Goal: Information Seeking & Learning: Find specific page/section

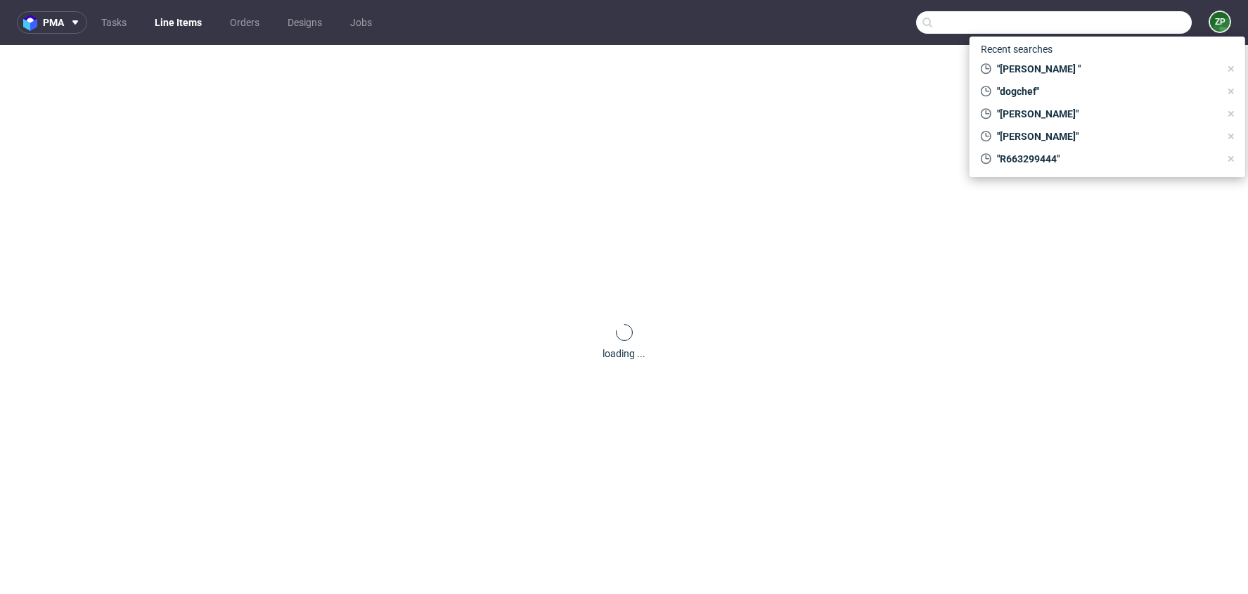
click at [1148, 22] on input "text" at bounding box center [1054, 22] width 276 height 23
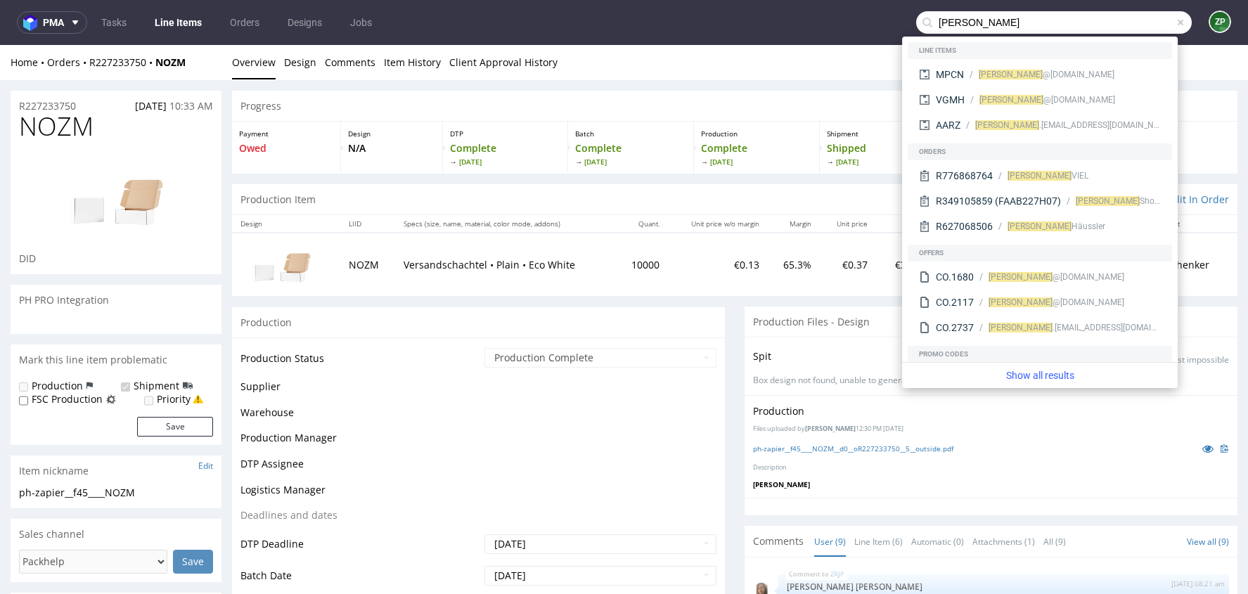
scroll to position [174, 0]
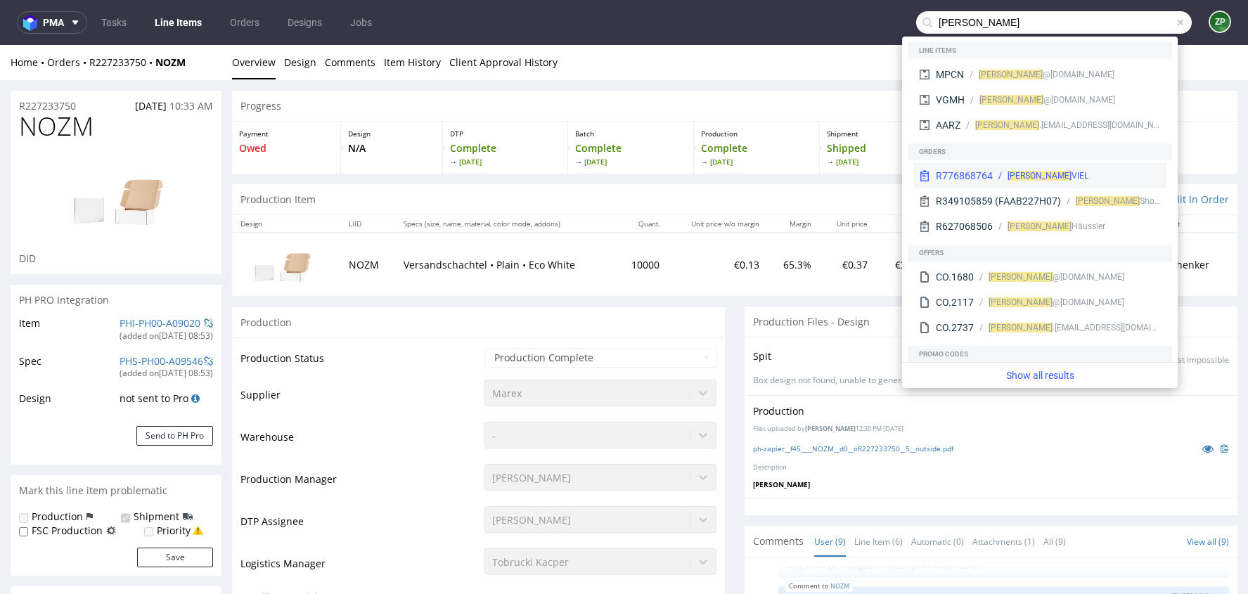
type input "kevin"
click at [1041, 176] on div "KEVIN VIEL" at bounding box center [1048, 175] width 81 height 13
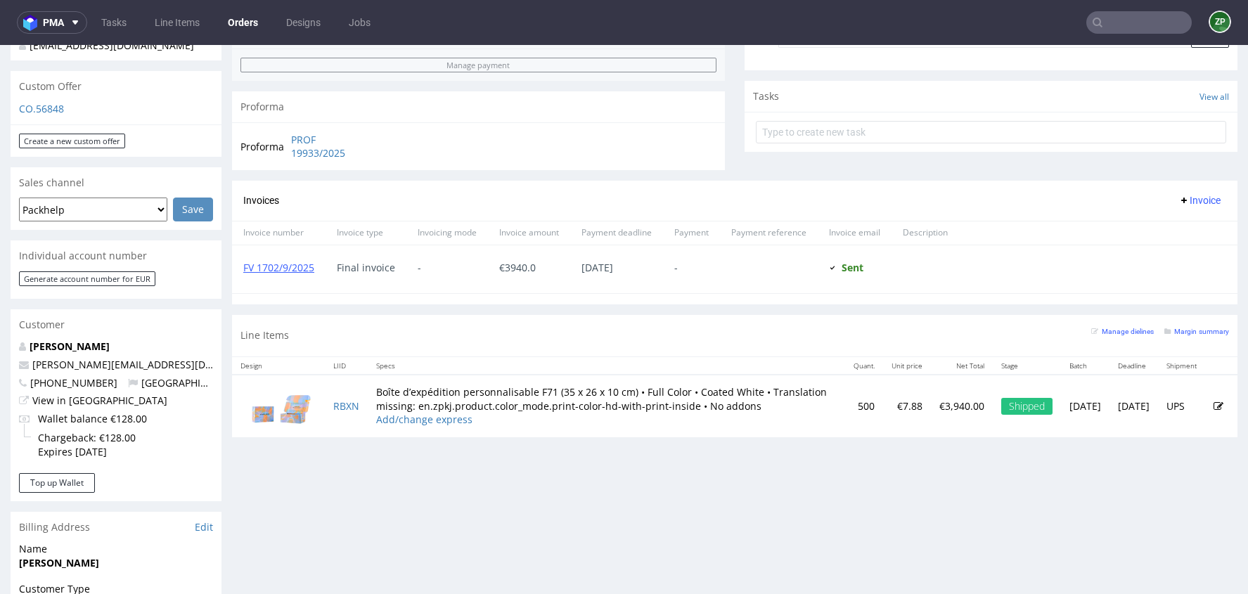
scroll to position [487, 0]
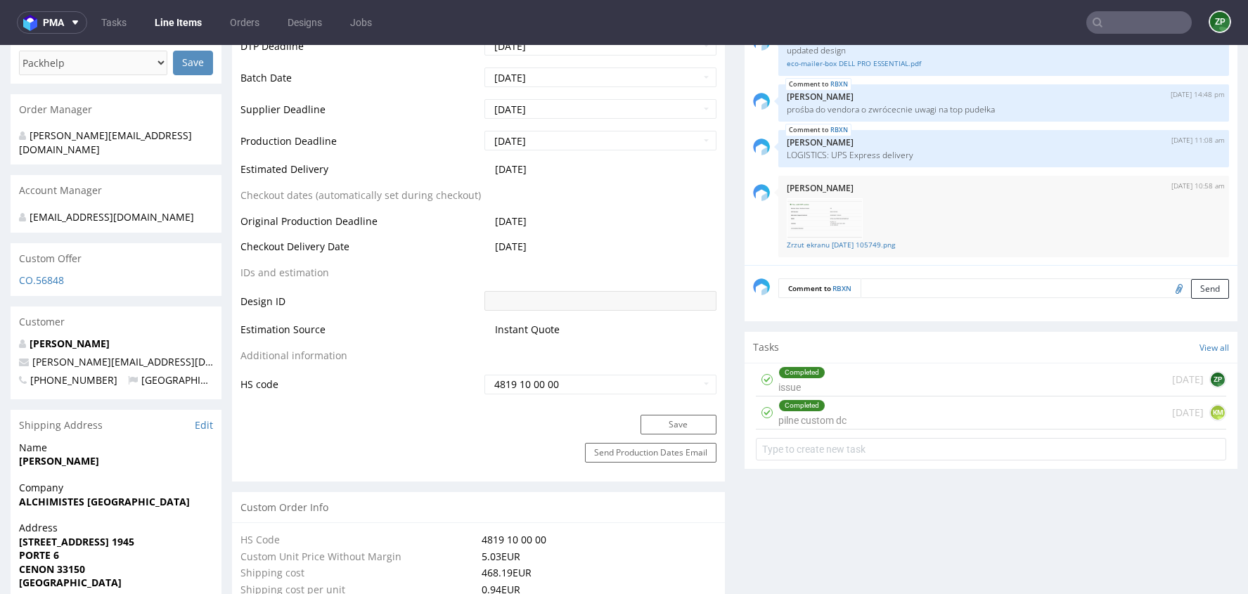
scroll to position [644, 0]
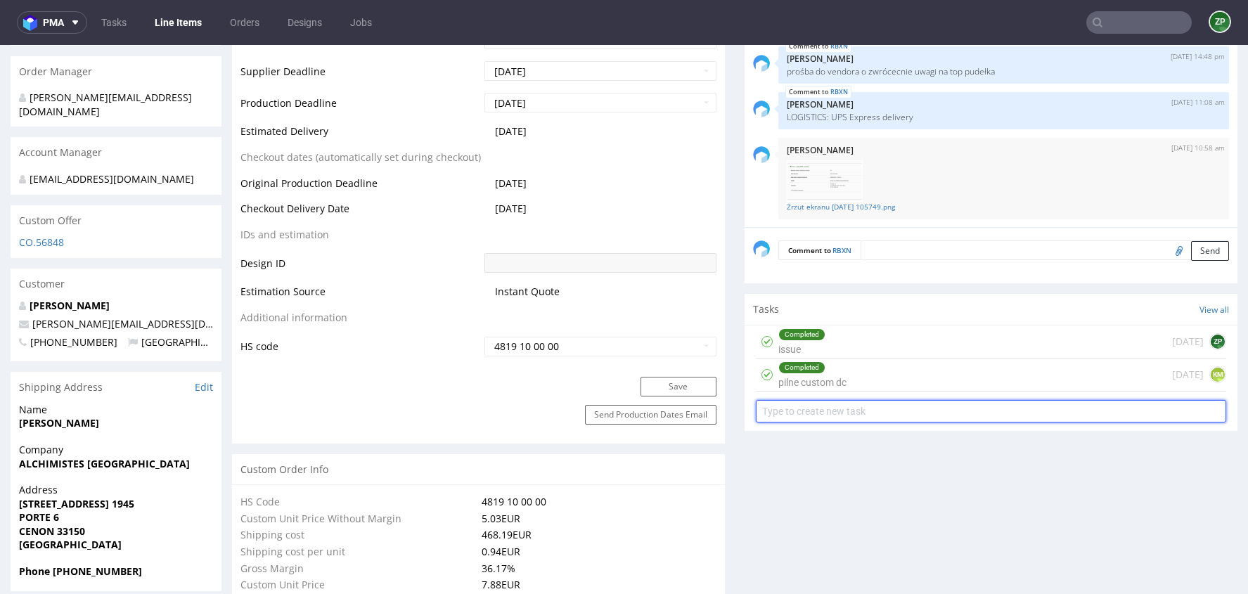
click at [788, 409] on input "text" at bounding box center [991, 411] width 470 height 23
type input "refund 10%"
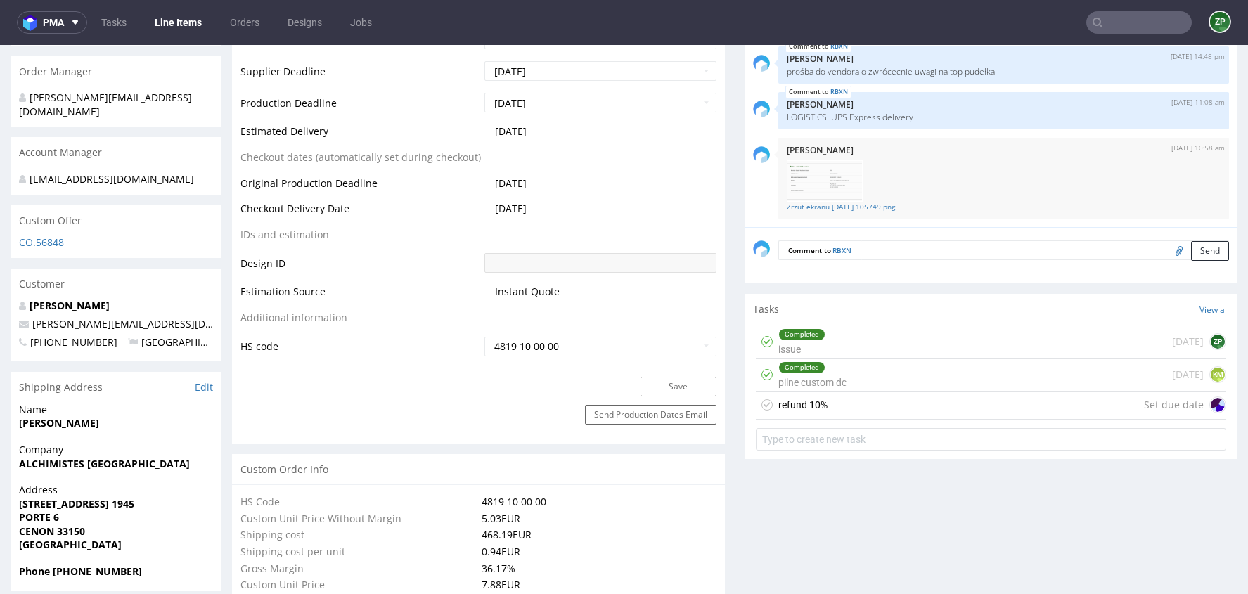
click at [786, 401] on div "refund 10%" at bounding box center [802, 405] width 49 height 17
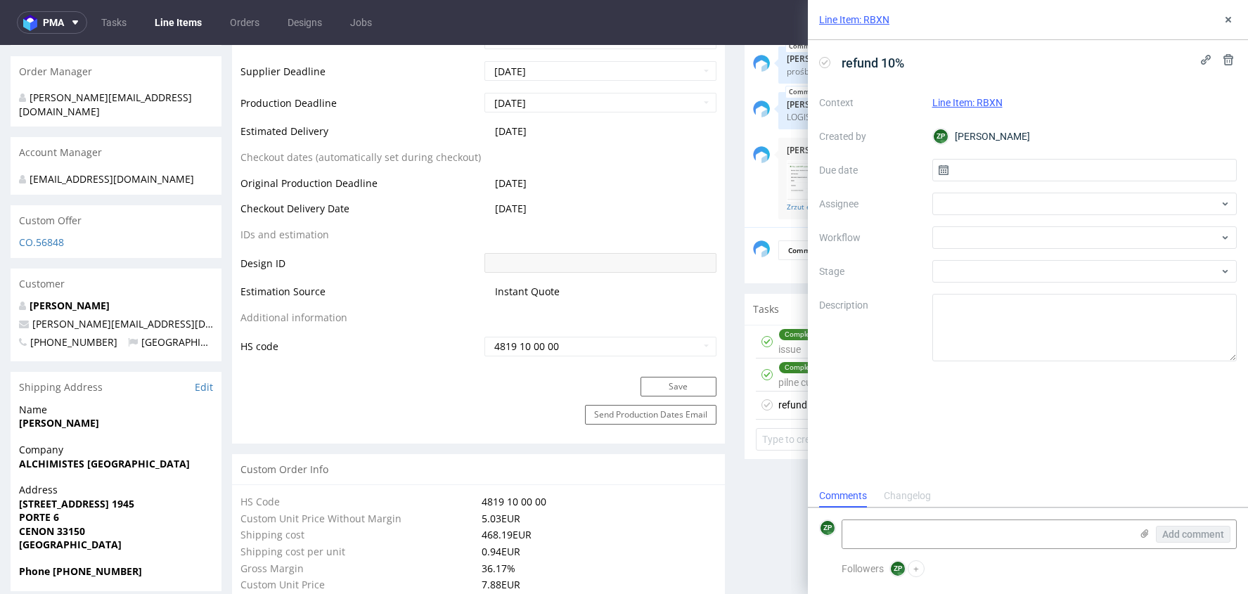
scroll to position [11, 0]
click at [989, 172] on input "text" at bounding box center [1084, 170] width 305 height 23
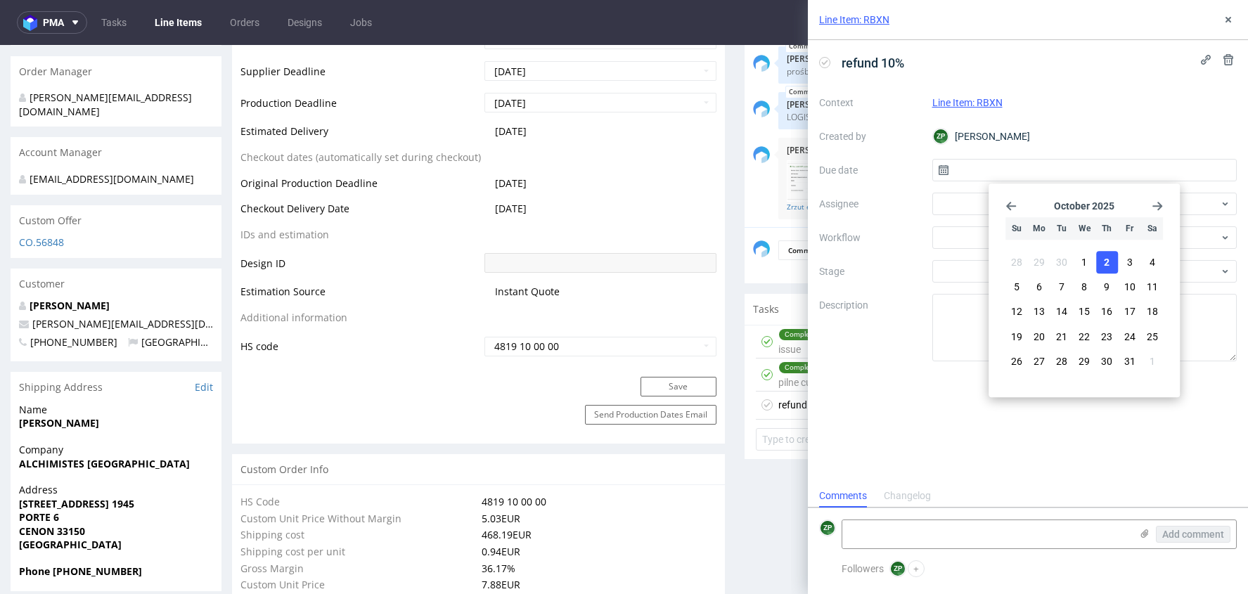
click at [1107, 261] on span "2" at bounding box center [1107, 262] width 6 height 14
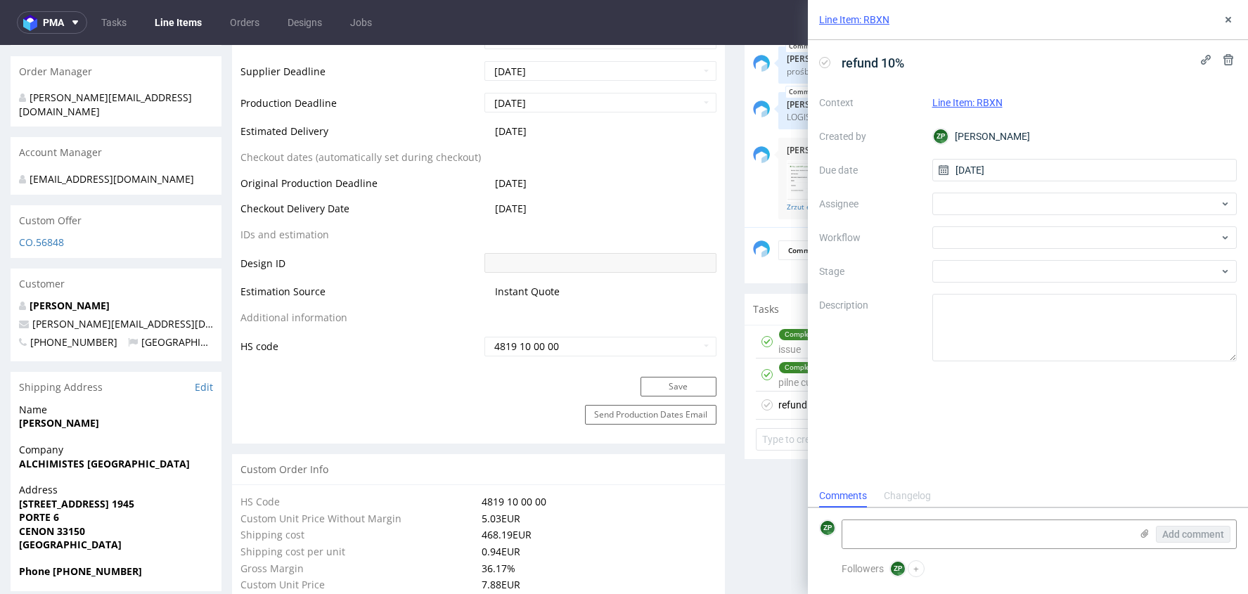
type input "02/10/2025"
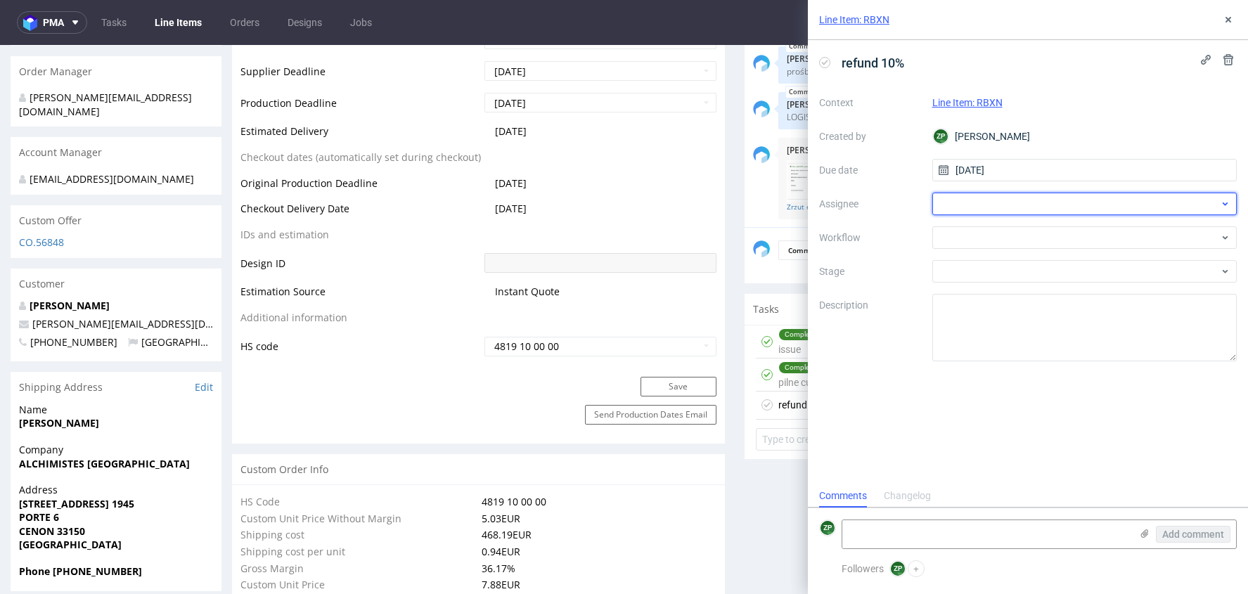
click at [960, 198] on div at bounding box center [1084, 204] width 305 height 23
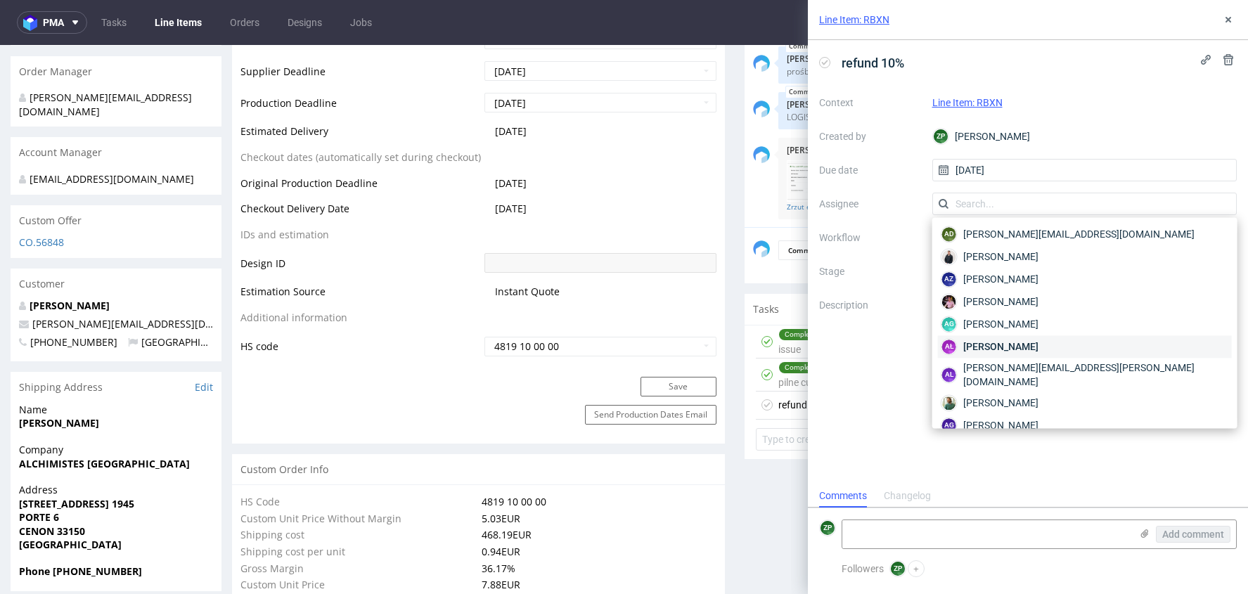
click at [975, 341] on span "Aleksandra Łętowska" at bounding box center [1000, 347] width 75 height 14
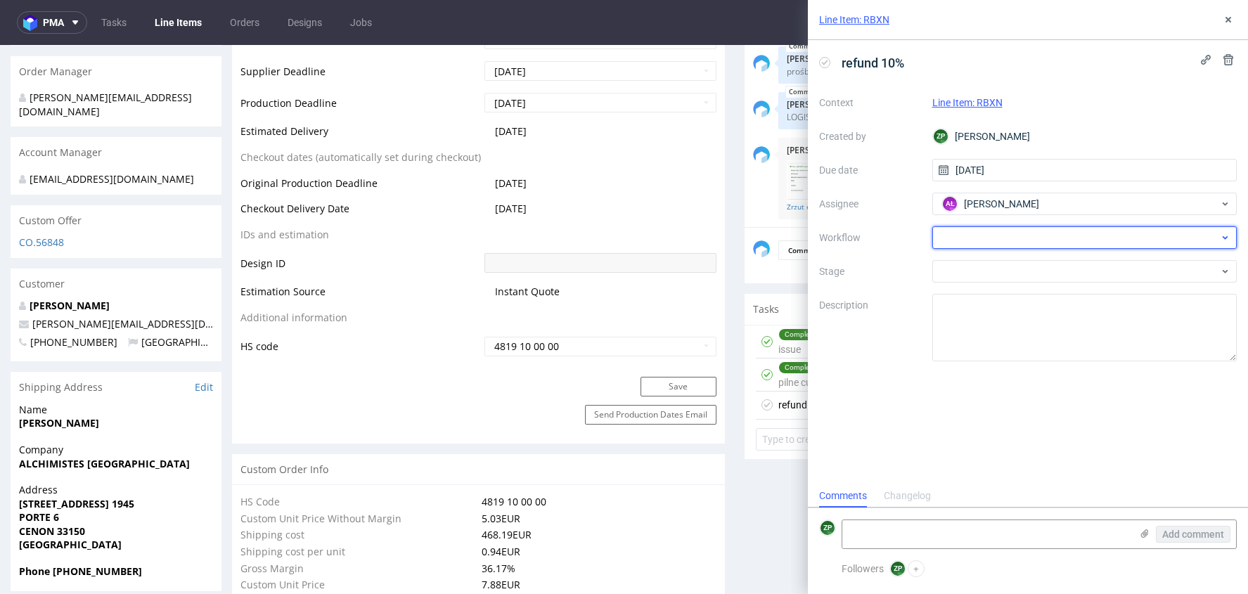
click at [957, 228] on div at bounding box center [1084, 237] width 305 height 23
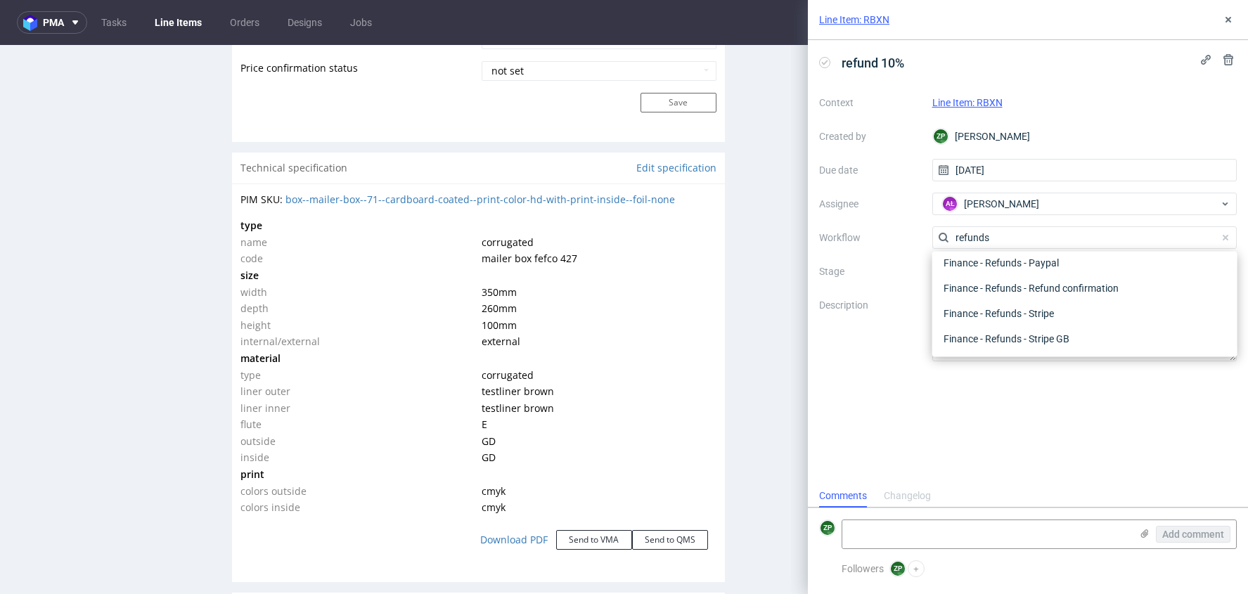
scroll to position [1261, 0]
type input "refunds"
click at [1228, 18] on use at bounding box center [1229, 20] width 6 height 6
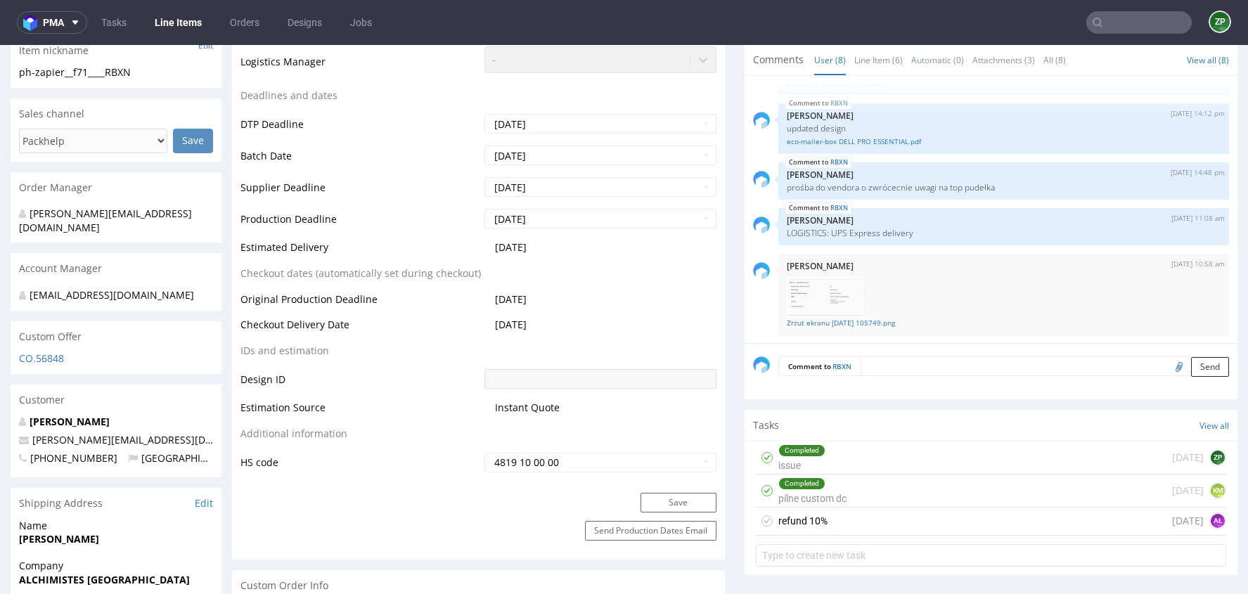
scroll to position [539, 0]
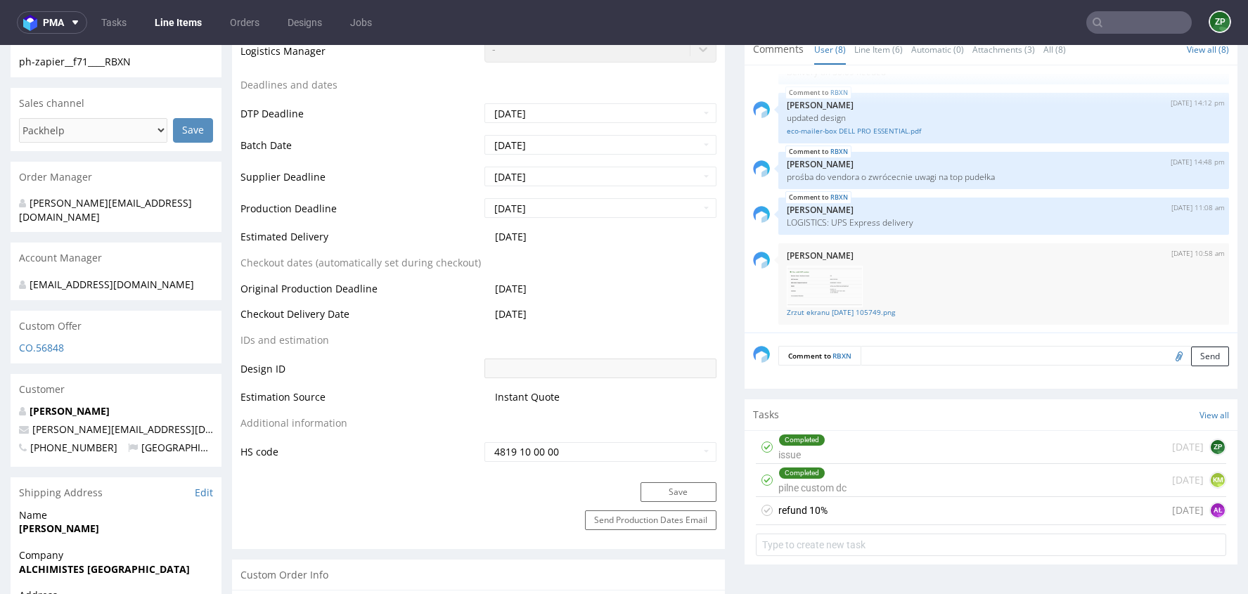
click at [1136, 505] on div "refund 10% today AŁ" at bounding box center [991, 511] width 470 height 28
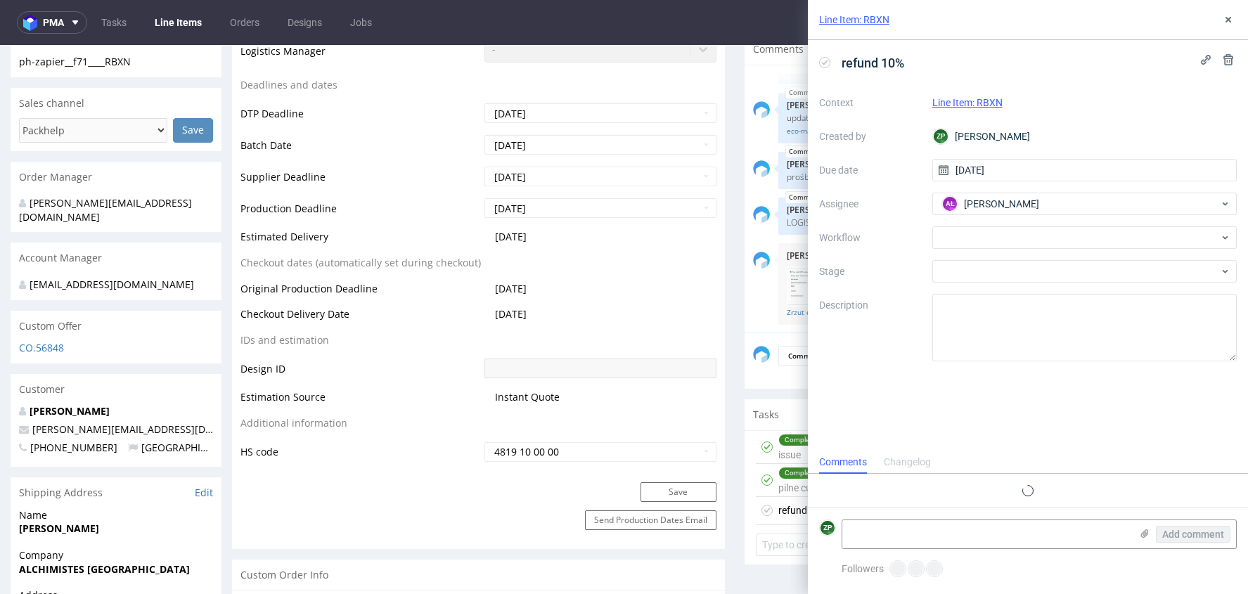
scroll to position [11, 0]
click at [1225, 61] on use at bounding box center [1228, 59] width 10 height 11
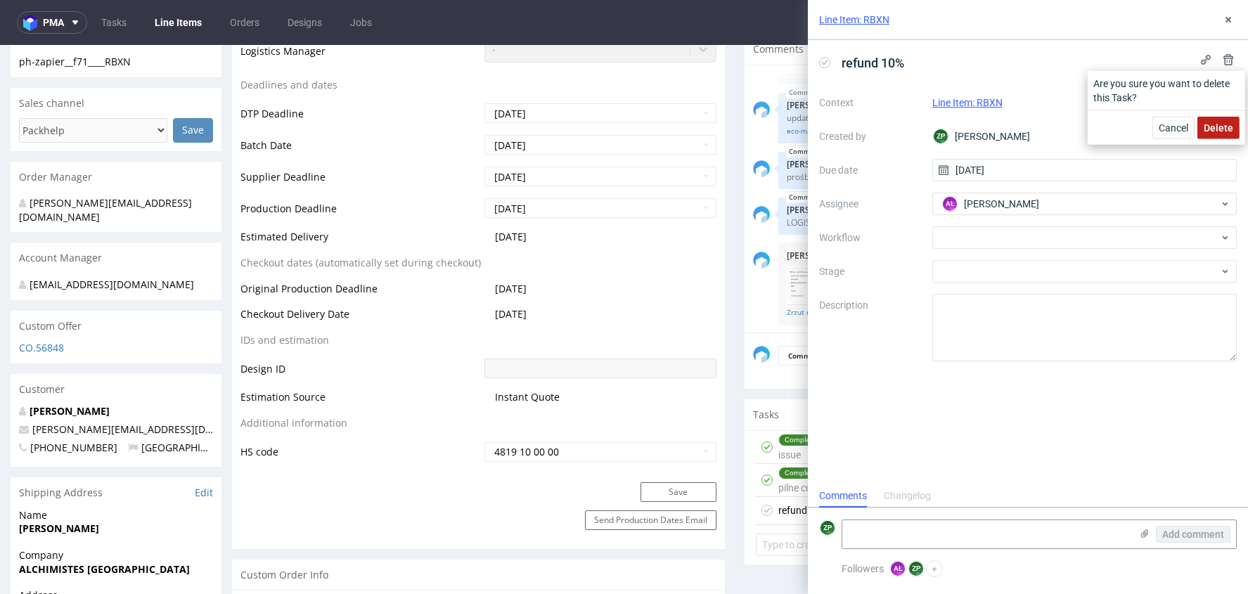
click at [1213, 123] on span "Delete" at bounding box center [1219, 128] width 30 height 10
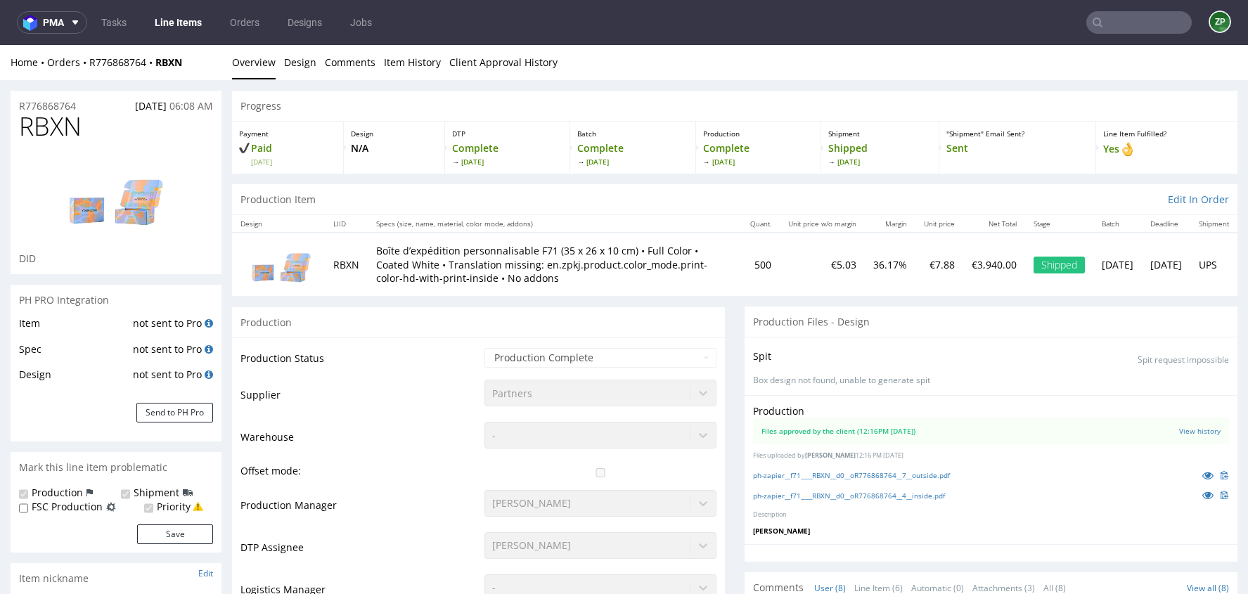
click at [127, 53] on div "Home Orders R776868764 RBXN Overview Design Comments Item History Client Approv…" at bounding box center [624, 62] width 1248 height 35
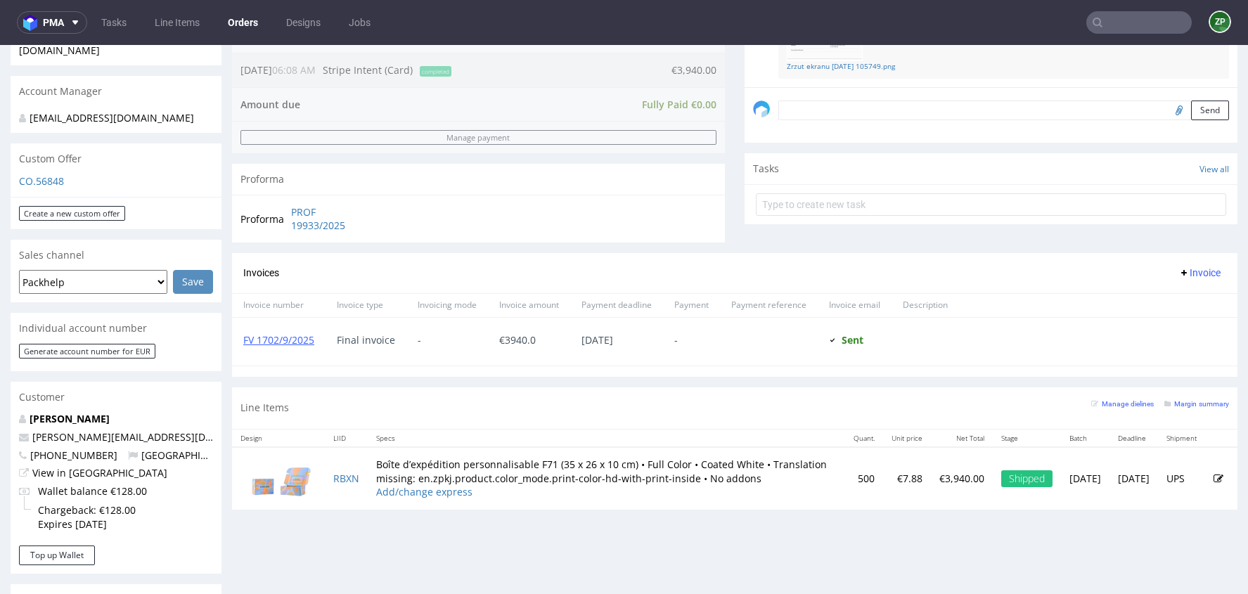
scroll to position [422, 0]
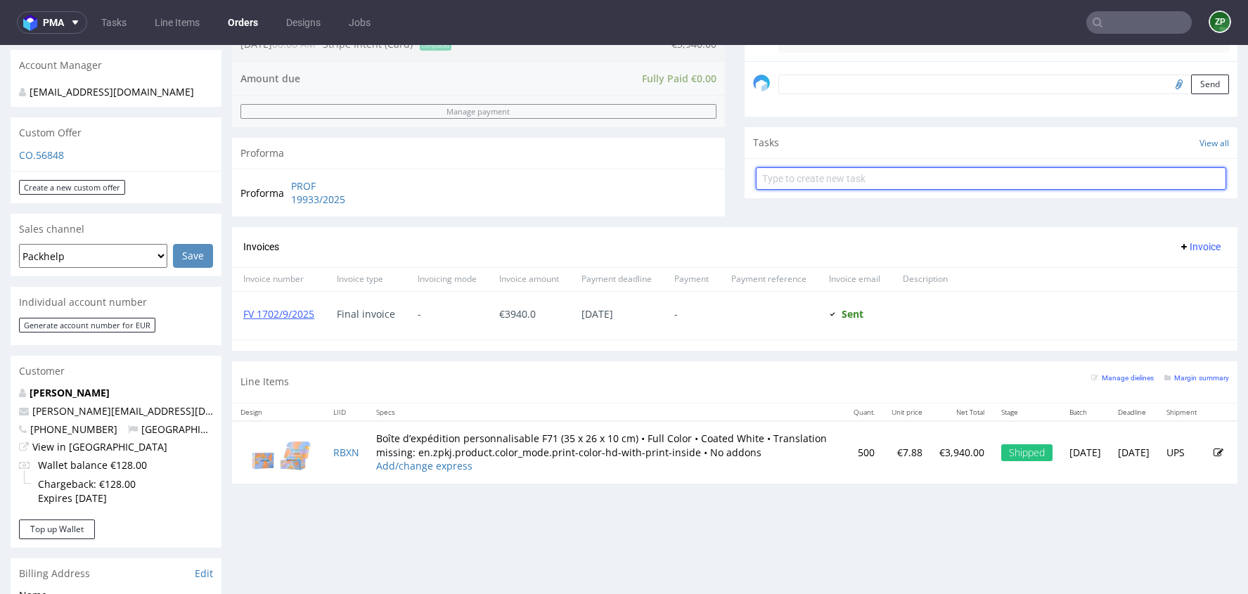
click at [799, 186] on input "text" at bounding box center [991, 178] width 470 height 23
type input "refund"
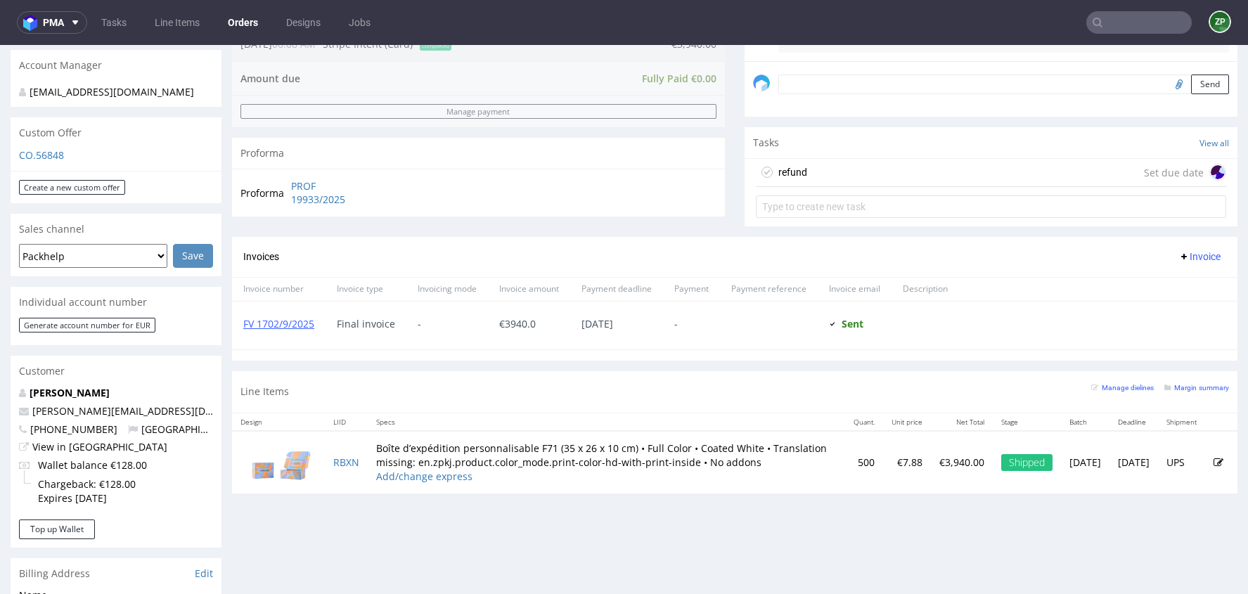
click at [835, 178] on div "refund Set due date" at bounding box center [991, 173] width 470 height 28
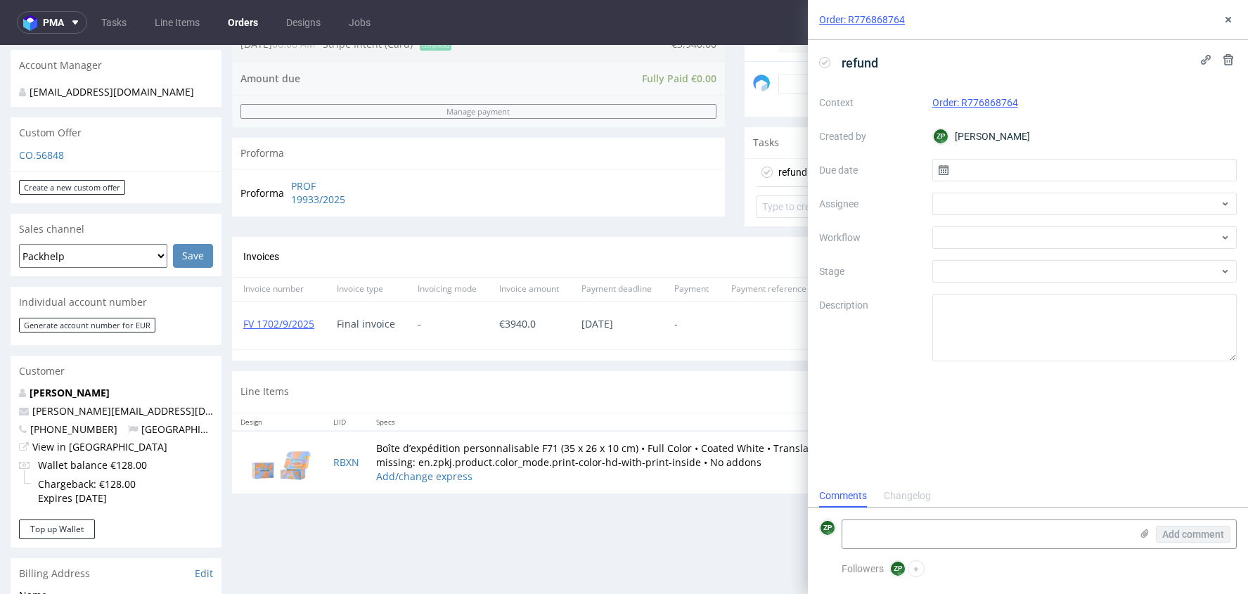
scroll to position [11, 0]
click at [1012, 186] on div "Context Order: R776868764 Created by ZP Zuzanna Pawlicka-Sabak Due date Assigne…" at bounding box center [1028, 226] width 418 height 270
click at [1010, 177] on input "text" at bounding box center [1084, 170] width 305 height 23
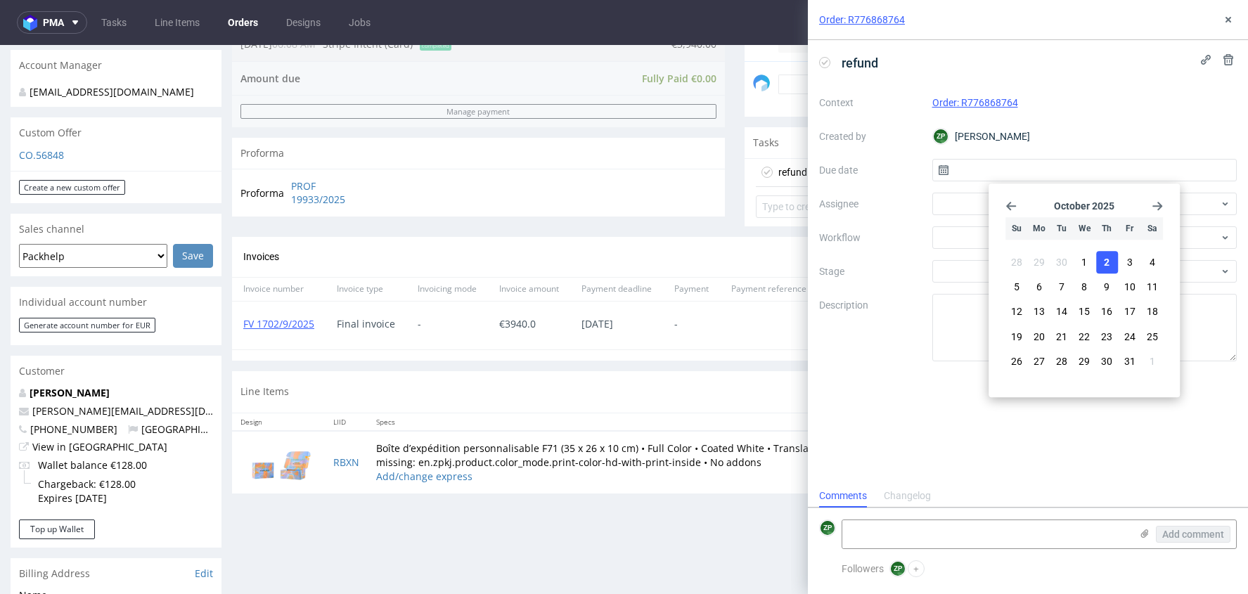
click at [1105, 253] on button "2" at bounding box center [1107, 262] width 22 height 23
type input "02/10/2025"
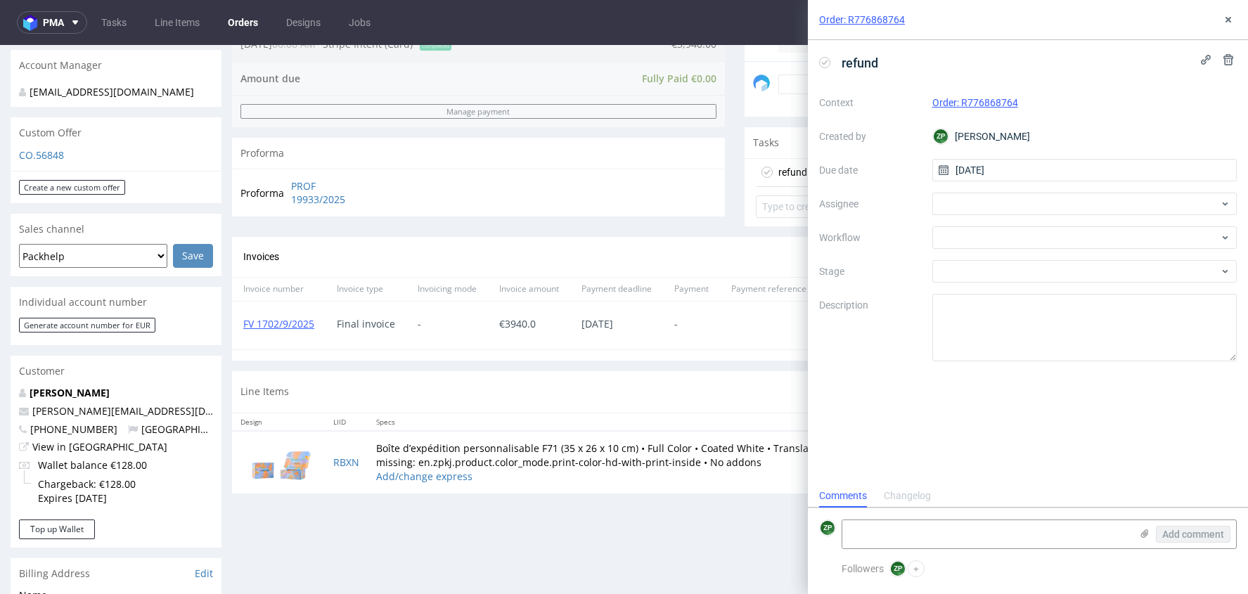
click at [972, 191] on div "Context Order: R776868764 Created by ZP Zuzanna Pawlicka-Sabak Due date 02/10/2…" at bounding box center [1028, 226] width 418 height 270
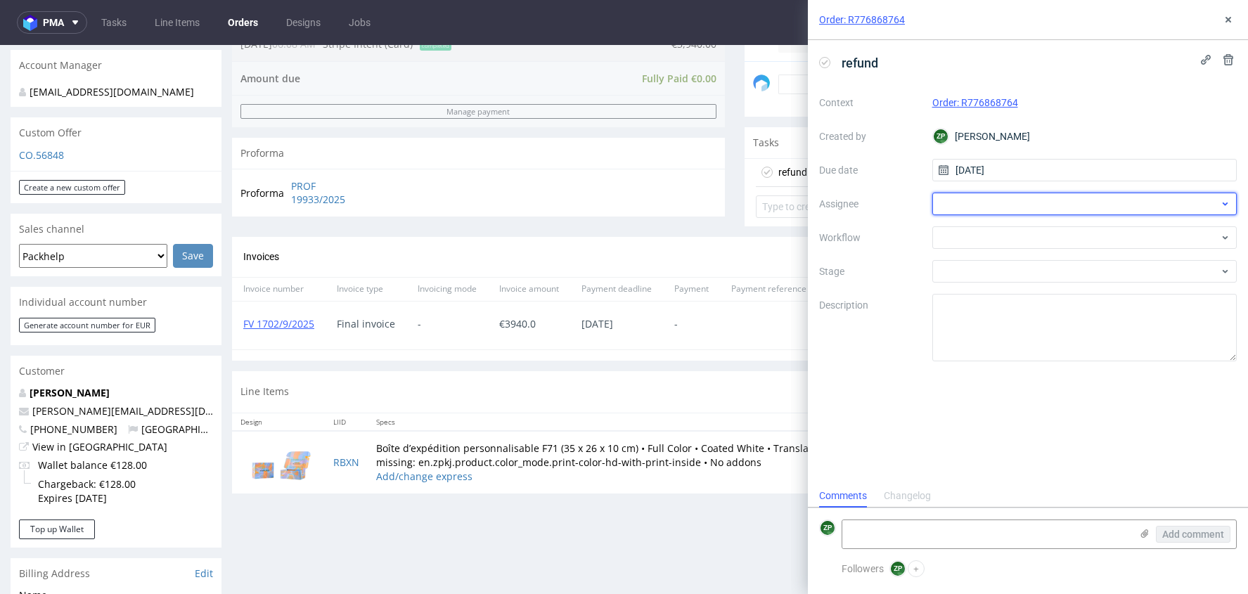
click at [964, 203] on div at bounding box center [1084, 204] width 305 height 23
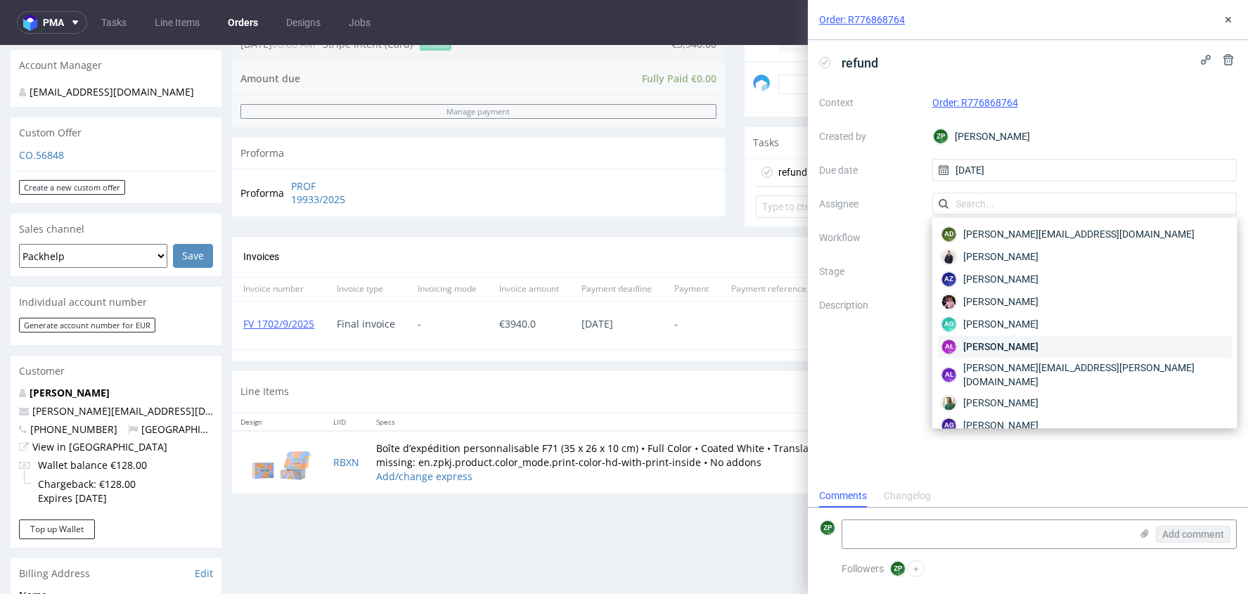
click at [1002, 347] on span "Aleksandra Łętowska" at bounding box center [1000, 347] width 75 height 14
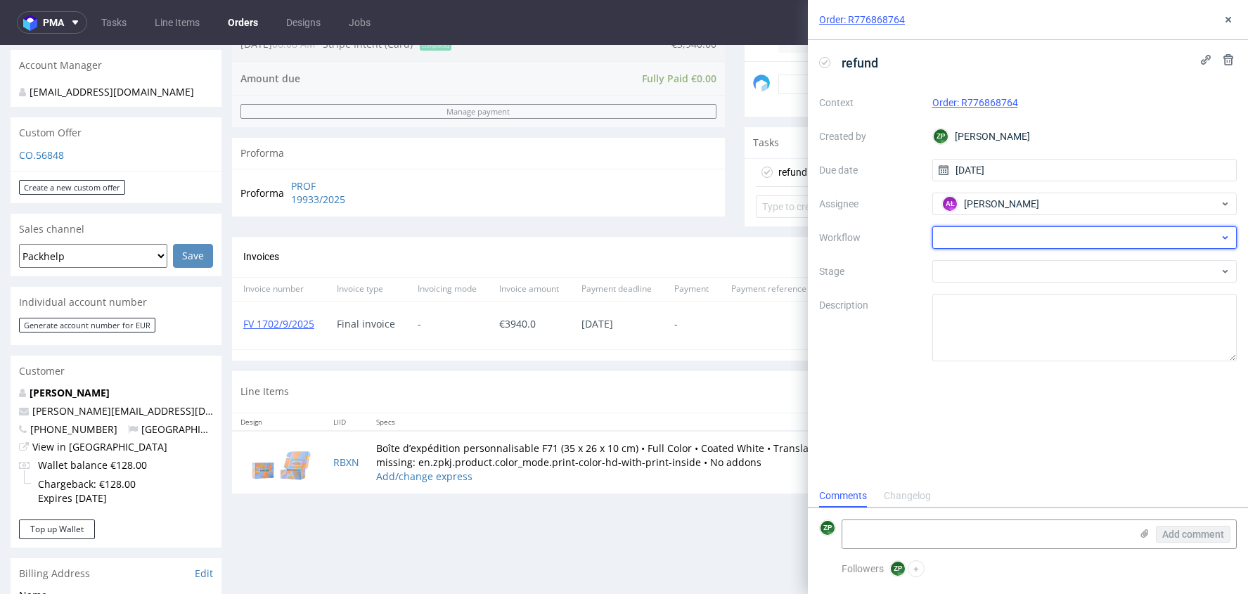
click at [978, 248] on div at bounding box center [1084, 237] width 305 height 23
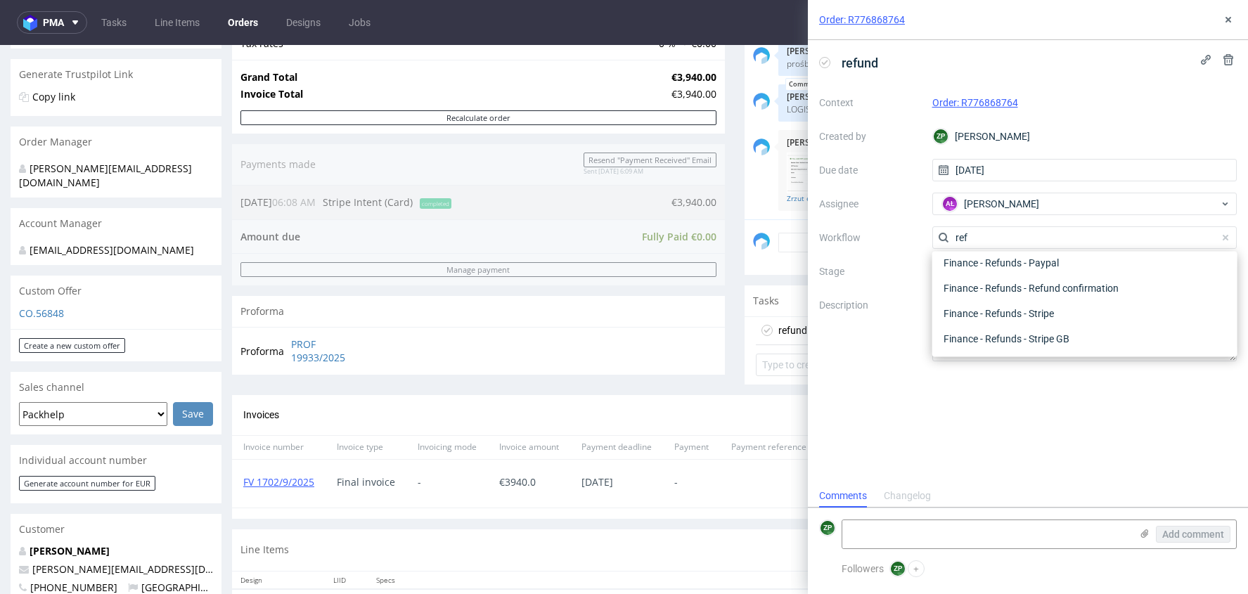
scroll to position [261, 0]
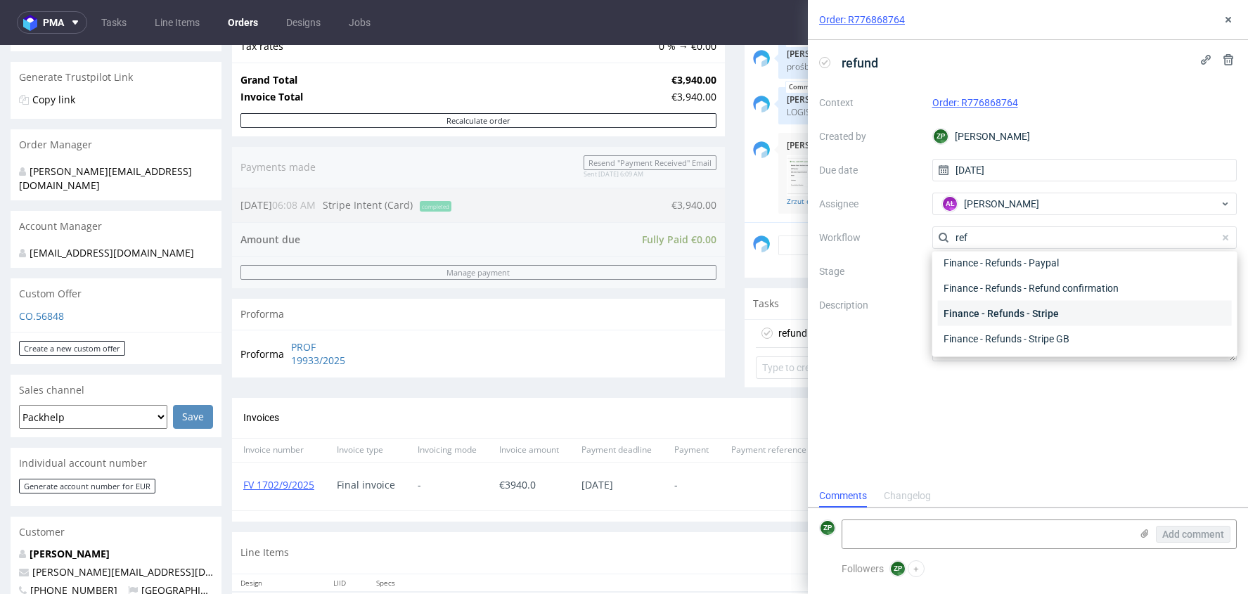
type input "ref"
click at [1012, 308] on div "Finance - Refunds - Stripe" at bounding box center [1085, 313] width 294 height 25
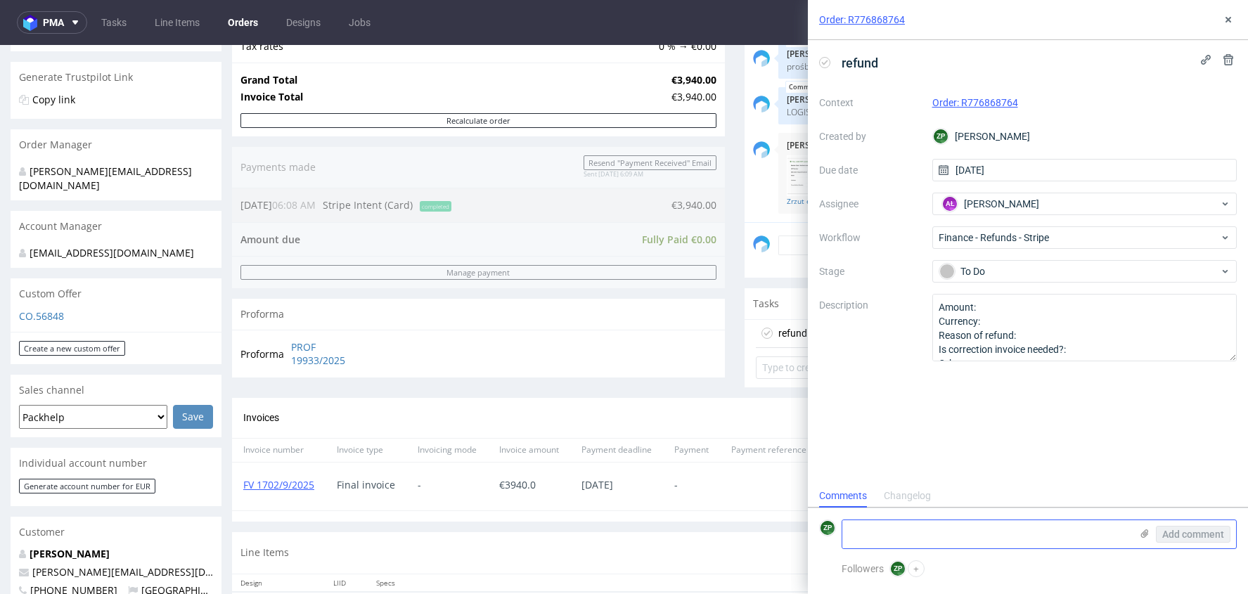
click at [894, 526] on textarea at bounding box center [986, 534] width 288 height 28
click at [952, 532] on textarea "10% of order due to delya in production and shipping" at bounding box center [986, 534] width 288 height 28
click at [0, 0] on lt-span "delay" at bounding box center [0, 0] width 0 height 0
type textarea "10% of order due to delay in production and shipping"
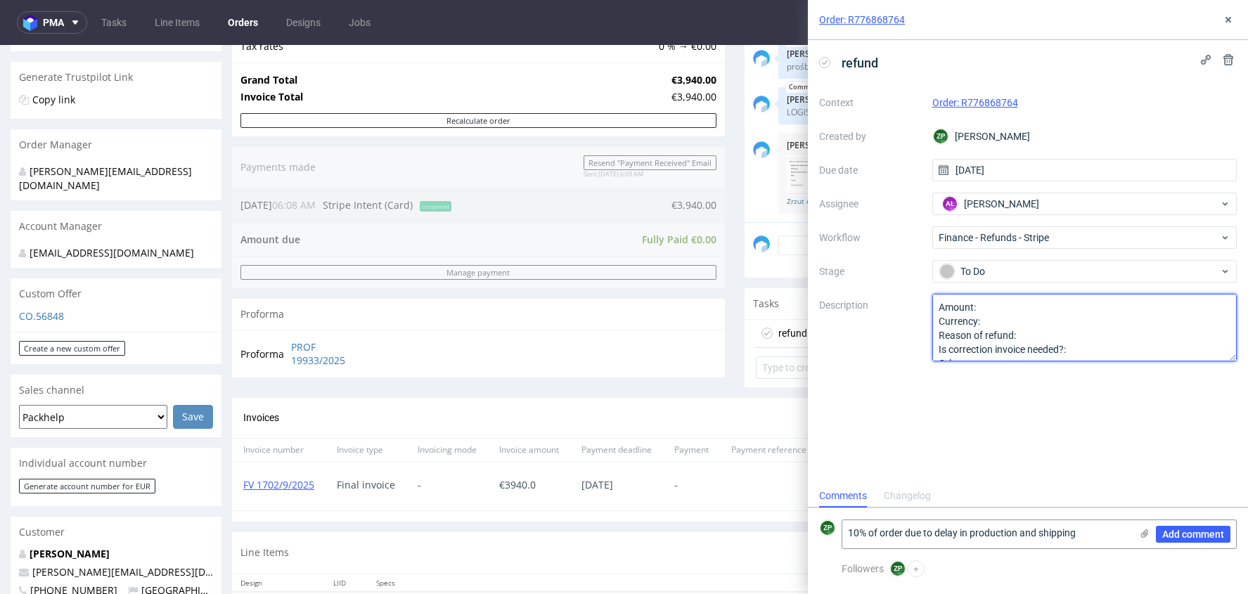
click at [1023, 304] on textarea "Amount: Currency: Reason of refund: Is correction invoice needed?: Other:" at bounding box center [1084, 328] width 305 height 68
click at [978, 300] on textarea "Amount: Currency: Reason of refund: Is correction invoice needed?: Other:" at bounding box center [1084, 328] width 305 height 68
click at [977, 309] on textarea "Amount: Currency: Reason of refund: Is correction invoice needed?: Other:" at bounding box center [1084, 328] width 305 height 68
type textarea "Amount: 394 euro Currency: Reason of refund: Is correction invoice needed?: Oth…"
click at [1171, 543] on div "Add comment" at bounding box center [1183, 534] width 105 height 28
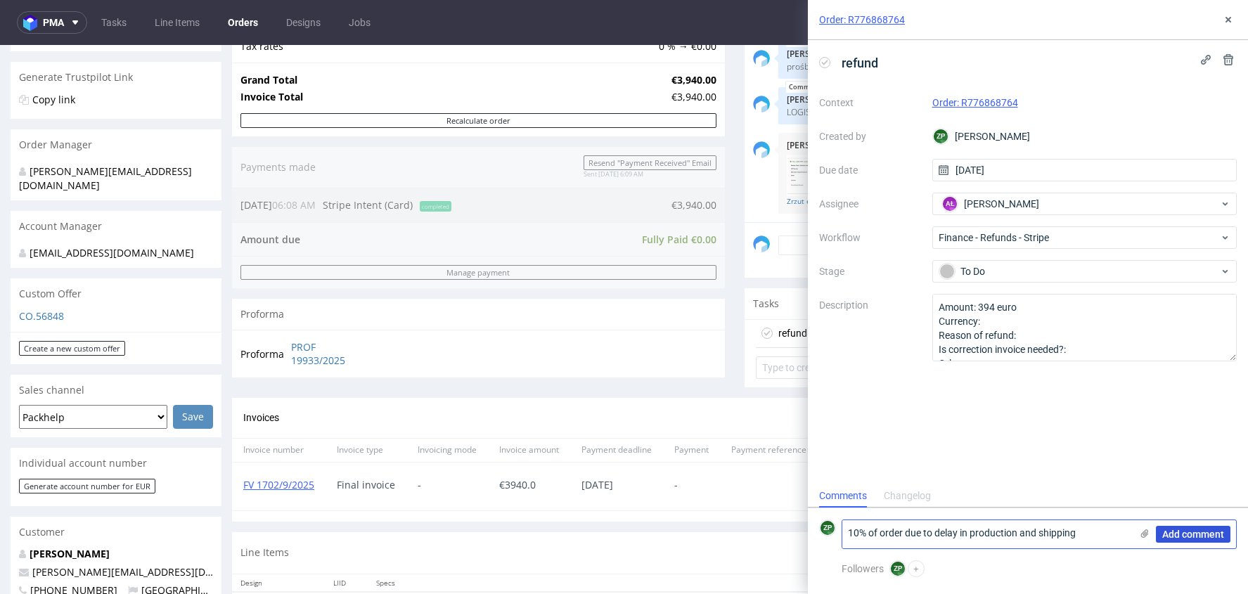
click at [1169, 537] on span "Add comment" at bounding box center [1193, 534] width 62 height 10
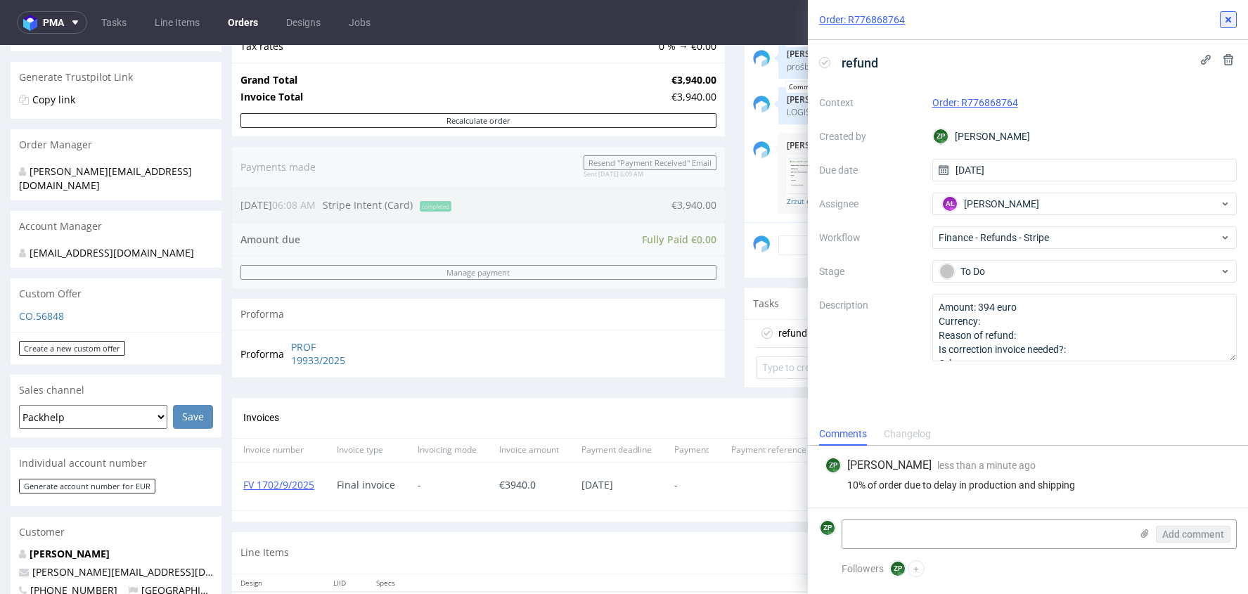
click at [1223, 26] on button at bounding box center [1228, 19] width 17 height 17
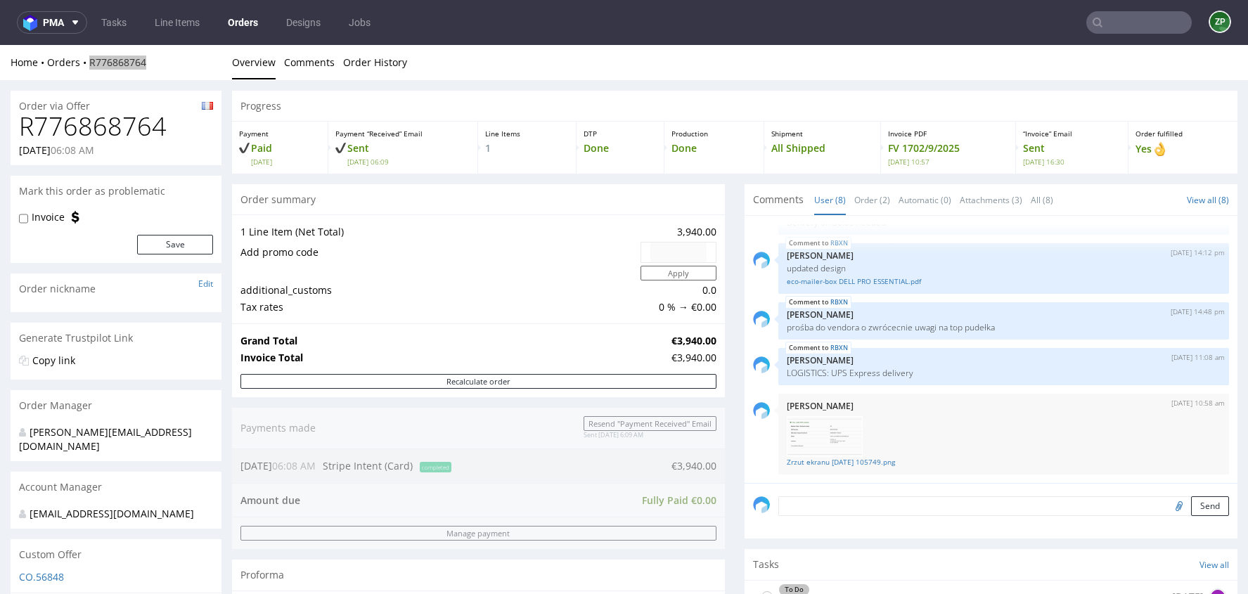
click at [246, 23] on link "Orders" at bounding box center [242, 22] width 47 height 23
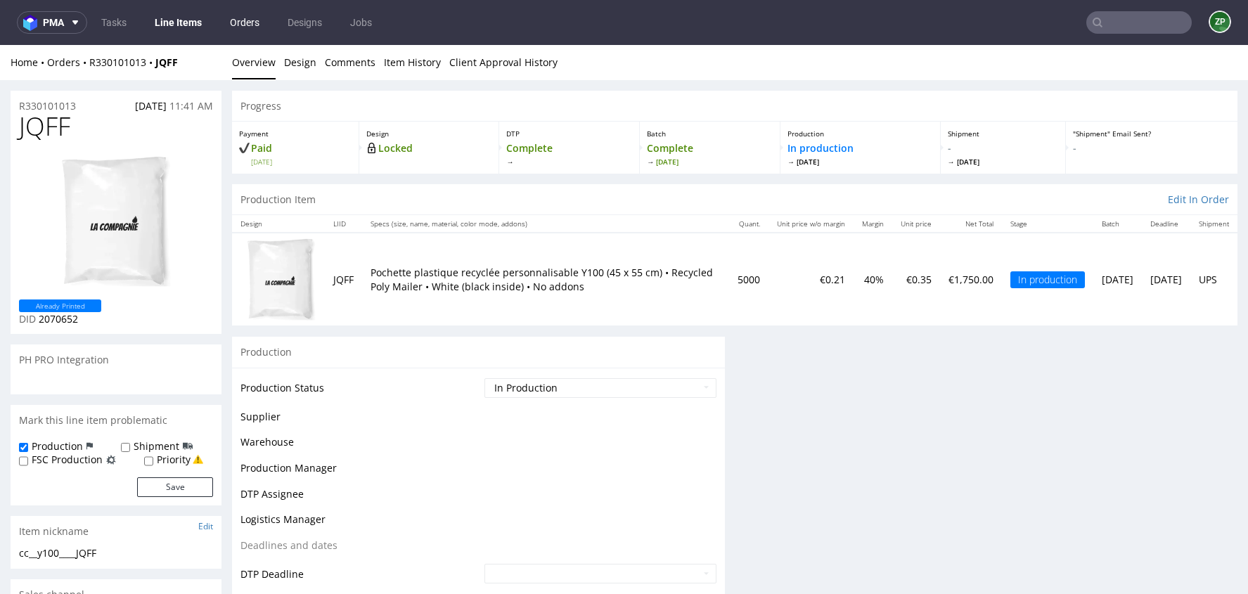
click at [224, 30] on link "Orders" at bounding box center [244, 22] width 46 height 23
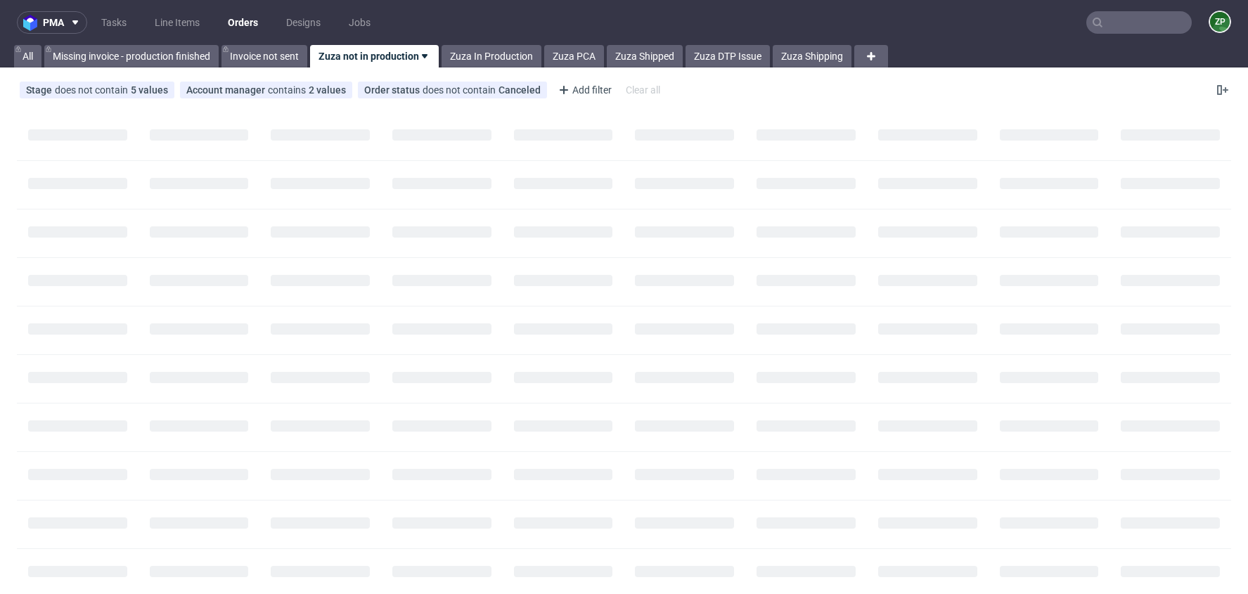
click at [1134, 16] on input "text" at bounding box center [1138, 22] width 105 height 23
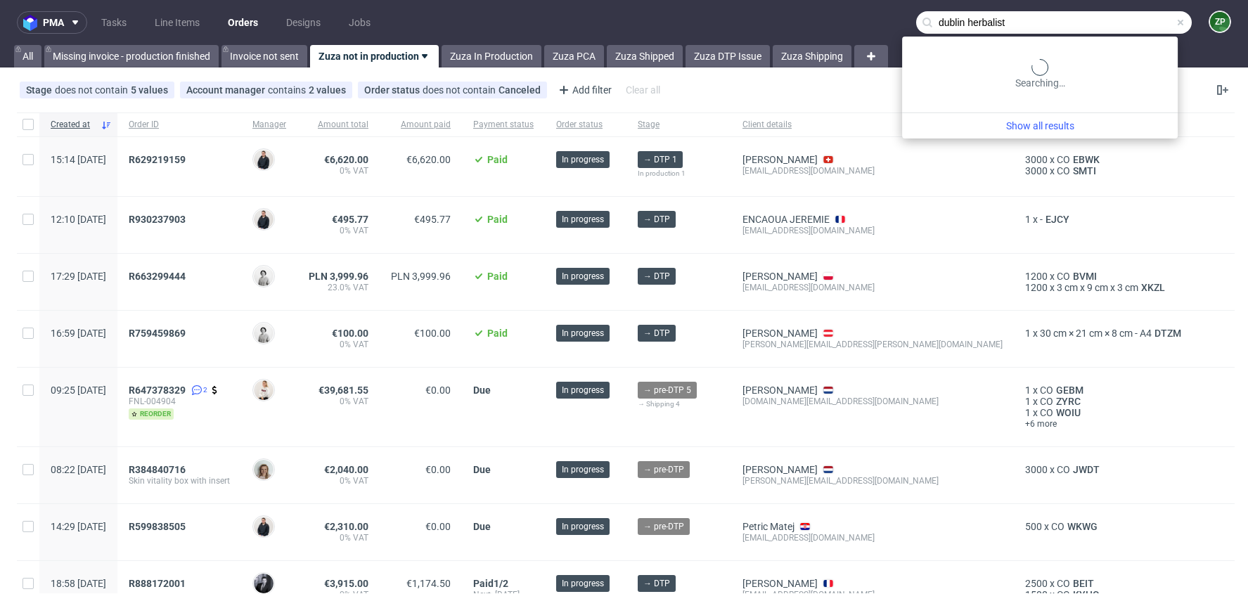
type input "dublin herbalist"
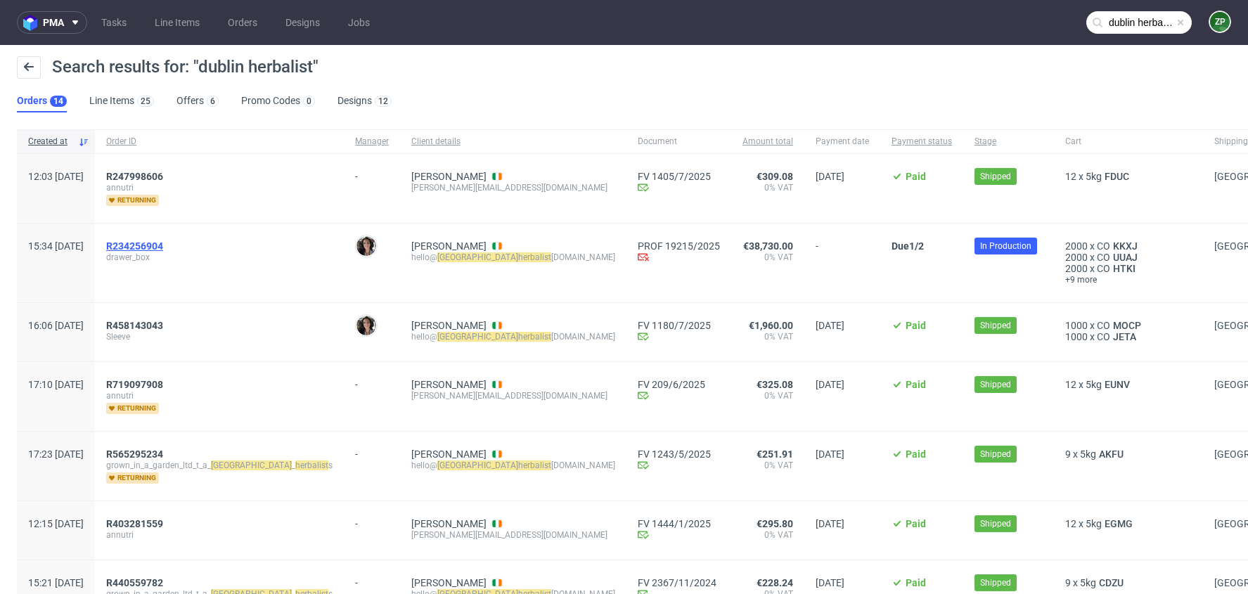
click at [163, 242] on span "R234256904" at bounding box center [134, 245] width 57 height 11
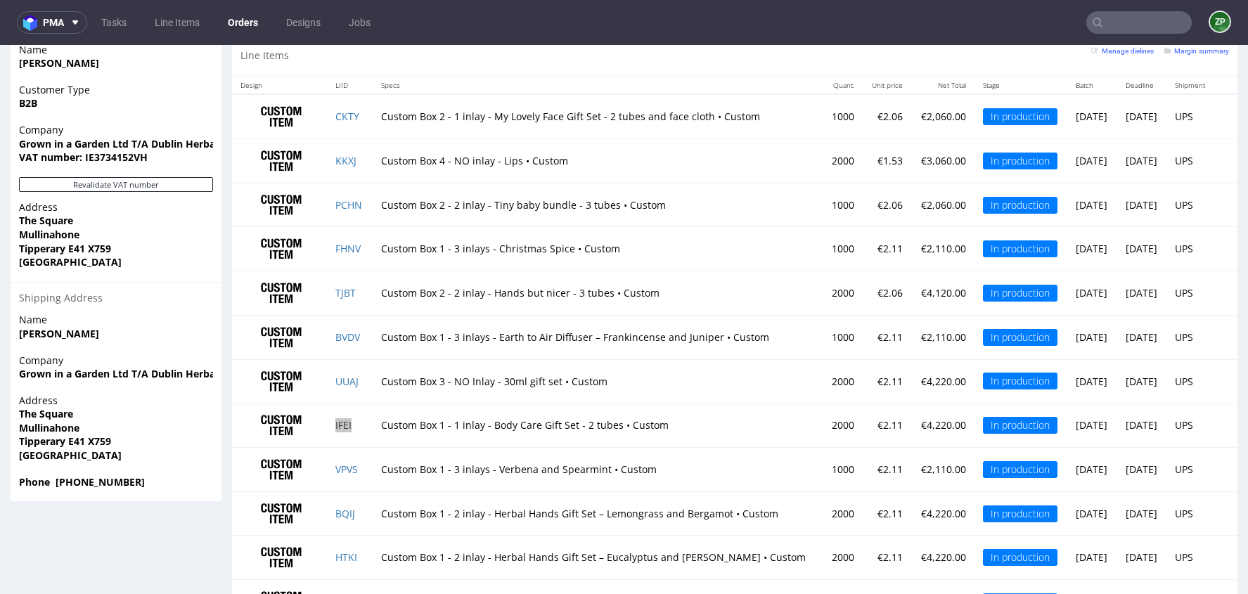
scroll to position [996, 0]
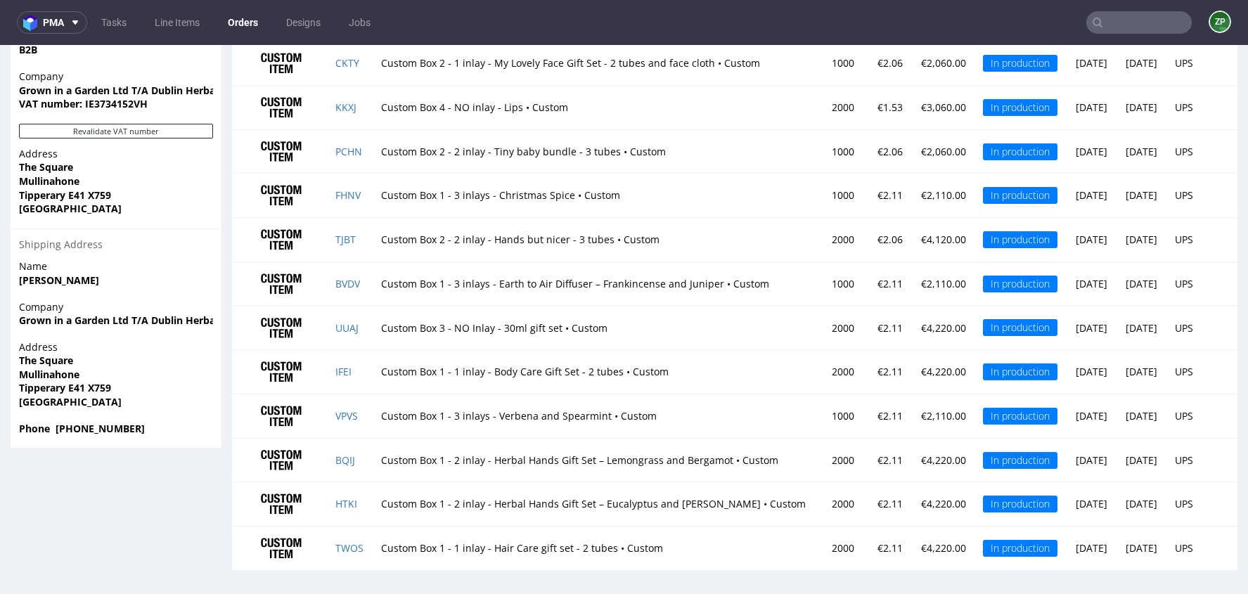
click at [327, 542] on td "TWOS" at bounding box center [350, 549] width 46 height 44
drag, startPoint x: 330, startPoint y: 542, endPoint x: 357, endPoint y: 542, distance: 26.7
click at [357, 542] on td "TWOS" at bounding box center [350, 549] width 46 height 44
copy link "TWOS"
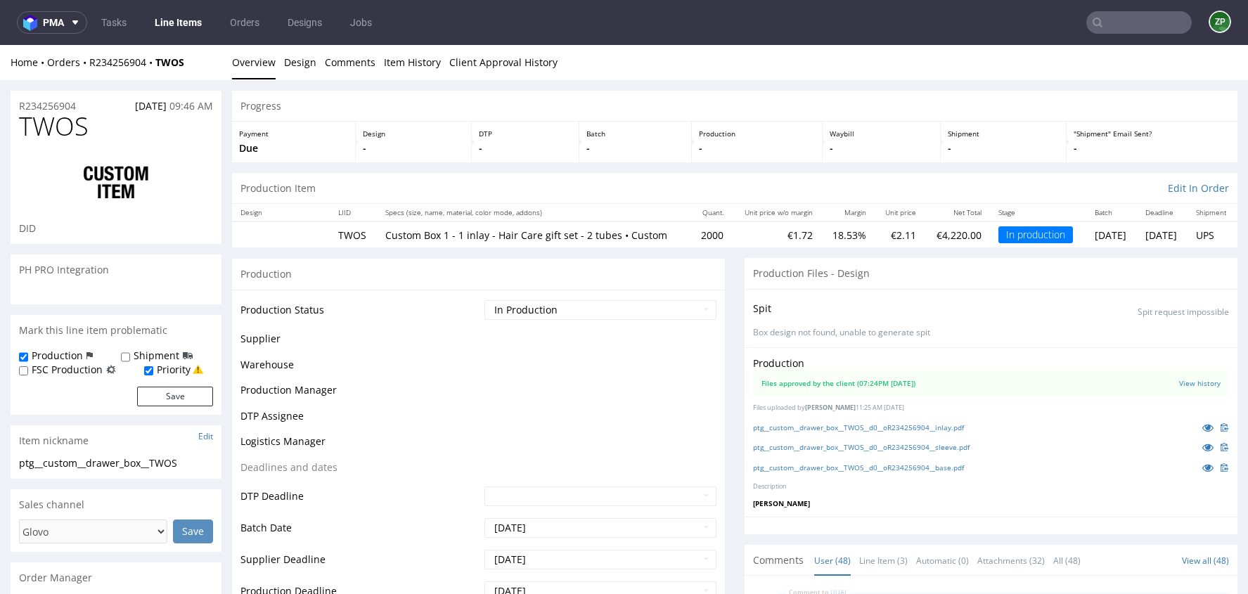
scroll to position [2769, 0]
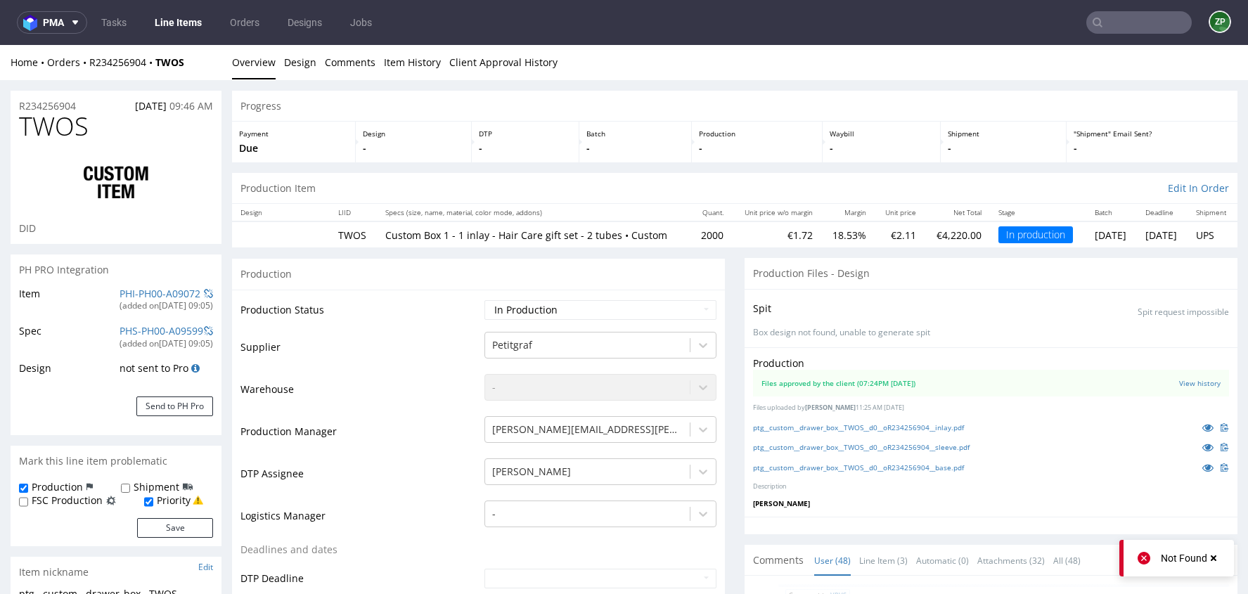
click at [359, 522] on td "Logistics Manager" at bounding box center [360, 520] width 240 height 42
click at [766, 432] on link "ptg__custom__drawer_box__TWOS__d0__oR234256904__inlay.pdf" at bounding box center [858, 428] width 211 height 10
click at [818, 452] on link "ptg__custom__drawer_box__TWOS__d0__oR234256904__sleeve.pdf" at bounding box center [861, 447] width 217 height 10
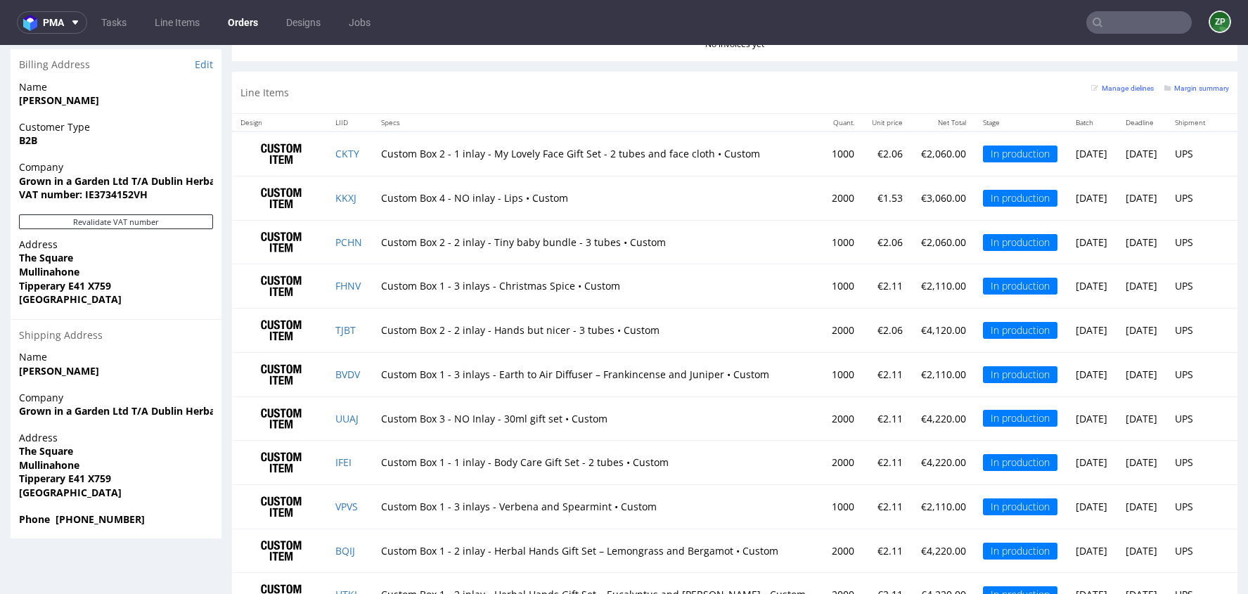
scroll to position [902, 0]
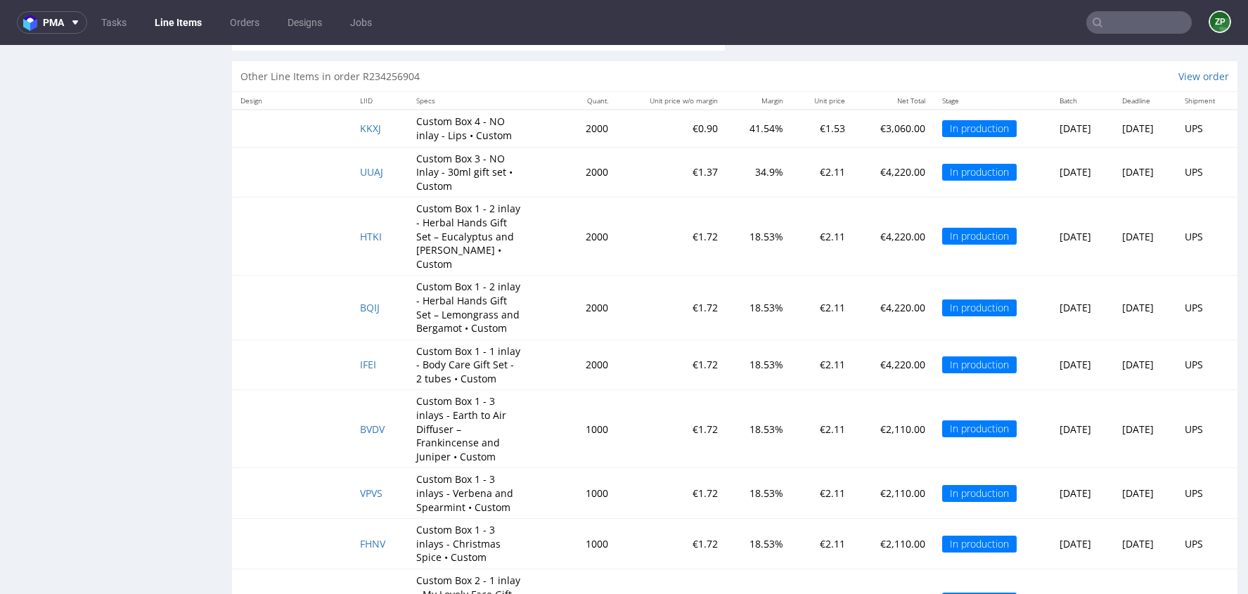
scroll to position [2829, 0]
click at [387, 231] on td "HTKI" at bounding box center [380, 237] width 56 height 78
drag, startPoint x: 381, startPoint y: 231, endPoint x: 342, endPoint y: 231, distance: 39.4
click at [342, 231] on tr "HTKI Custom Box 1 - 2 inlay - Herbal Hands Gift Set – Eucalyptus and Rosemary •…" at bounding box center [735, 237] width 1006 height 78
copy span "HTKI"
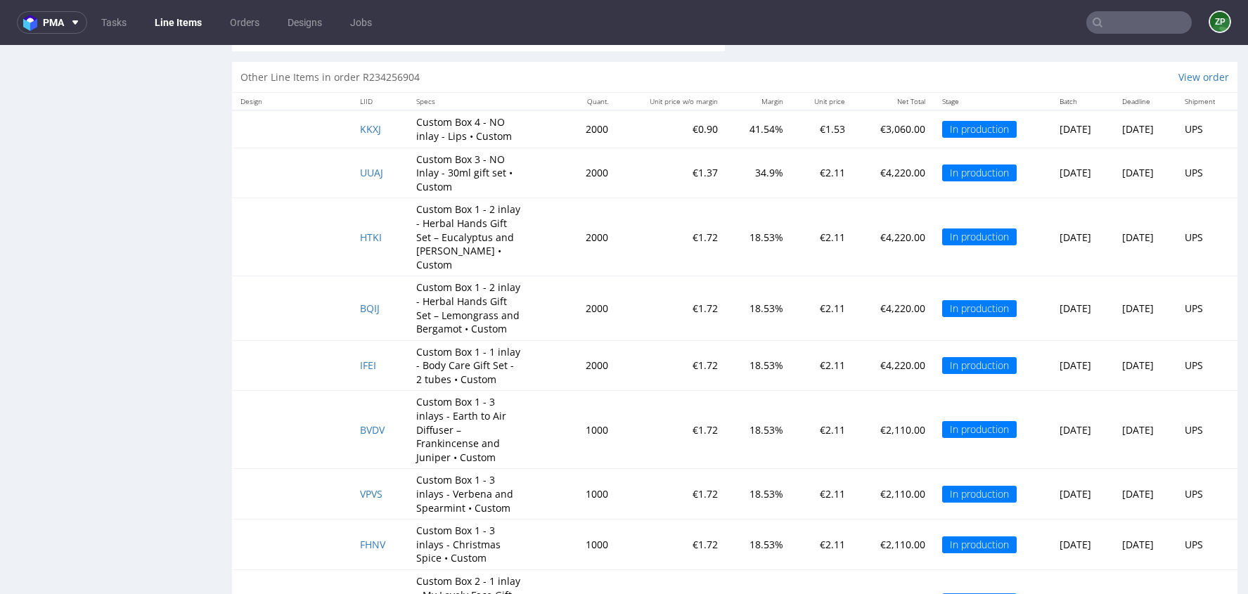
click at [386, 288] on td "BQIJ" at bounding box center [380, 308] width 56 height 64
drag, startPoint x: 384, startPoint y: 297, endPoint x: 328, endPoint y: 297, distance: 56.3
click at [328, 297] on tr "BQIJ Custom Box 1 - 2 inlay - Herbal Hands Gift Set – Lemongrass and Bergamot •…" at bounding box center [735, 308] width 1006 height 64
copy span "BQIJ"
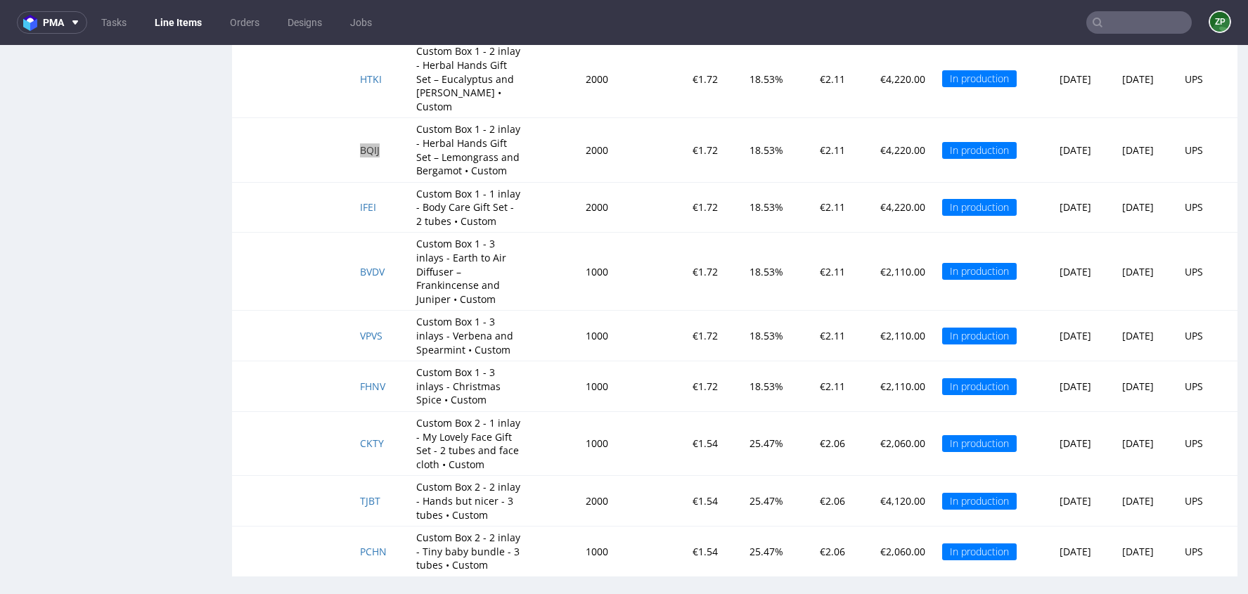
scroll to position [4, 0]
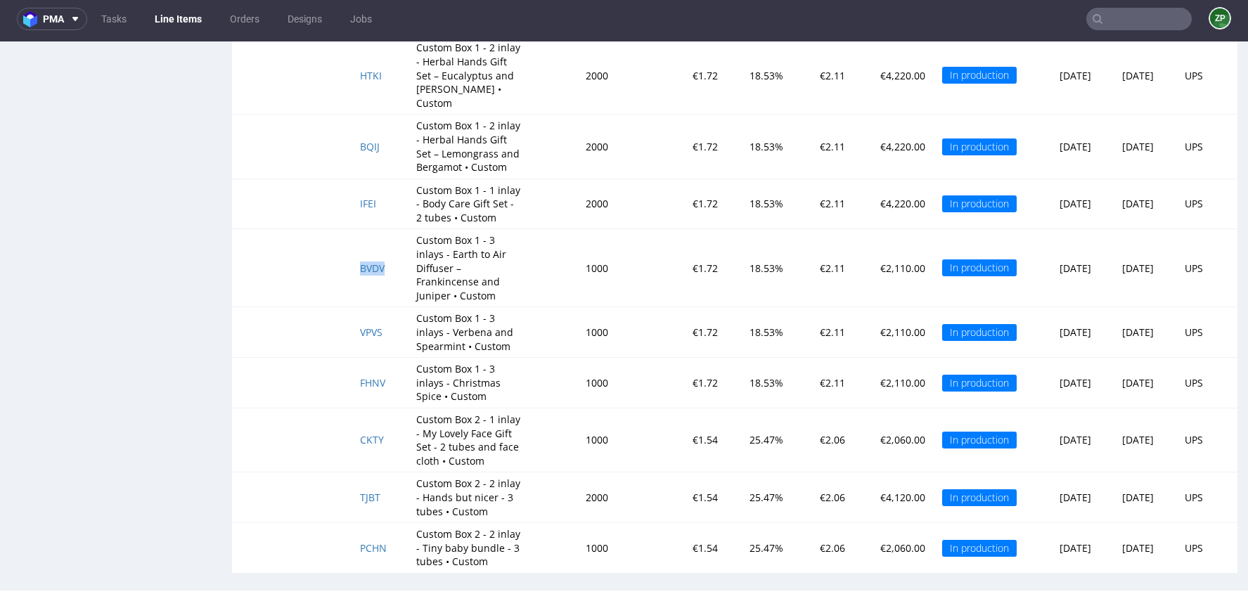
drag, startPoint x: 388, startPoint y: 259, endPoint x: 338, endPoint y: 260, distance: 50.6
click at [338, 260] on tr "BVDV Custom Box 1 - 3 inlays - Earth to Air Diffuser – Frankincense and Juniper…" at bounding box center [735, 268] width 1006 height 78
copy span "BVDV"
drag, startPoint x: 387, startPoint y: 370, endPoint x: 343, endPoint y: 370, distance: 43.6
click at [352, 370] on td "FHNV" at bounding box center [380, 383] width 56 height 51
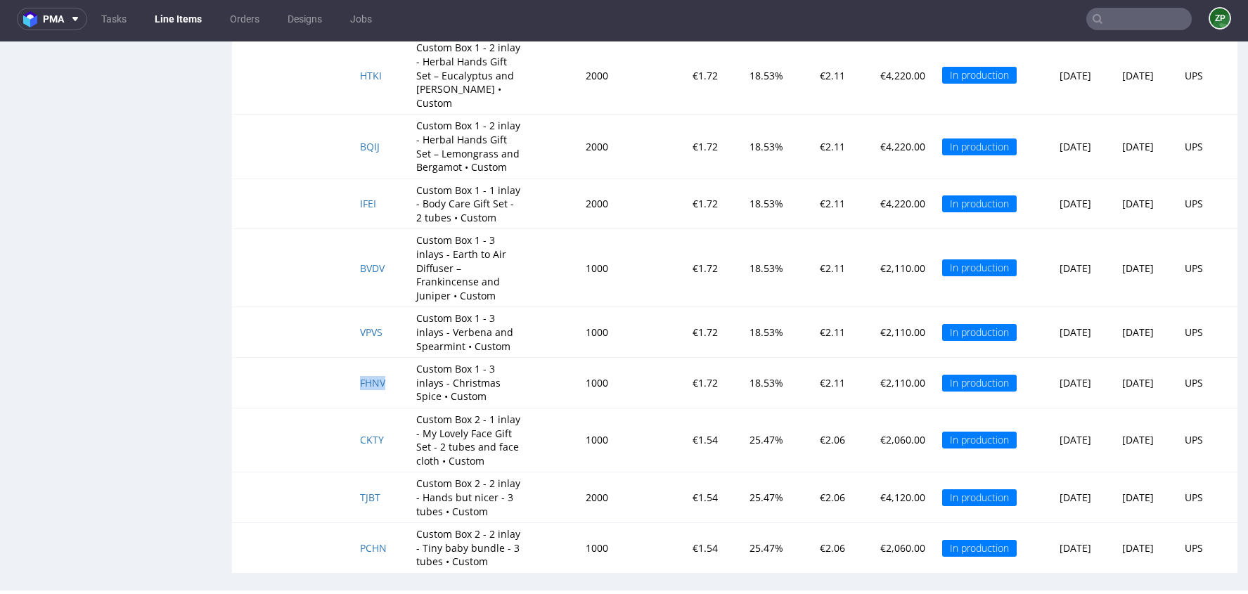
copy span "FHNV"
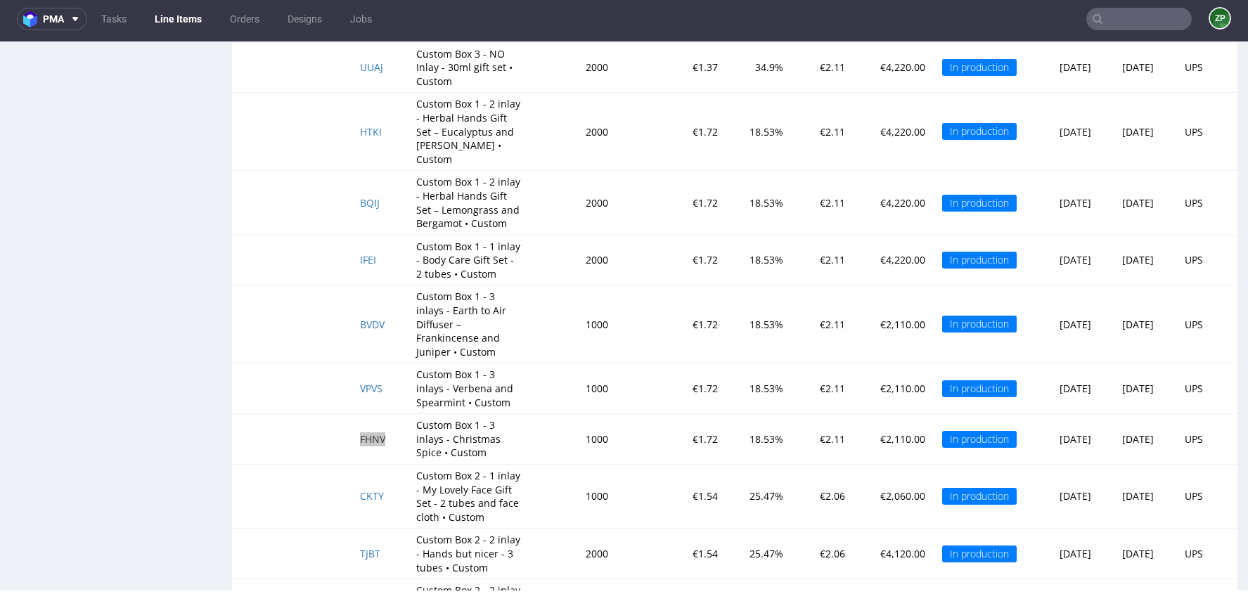
scroll to position [2910, 0]
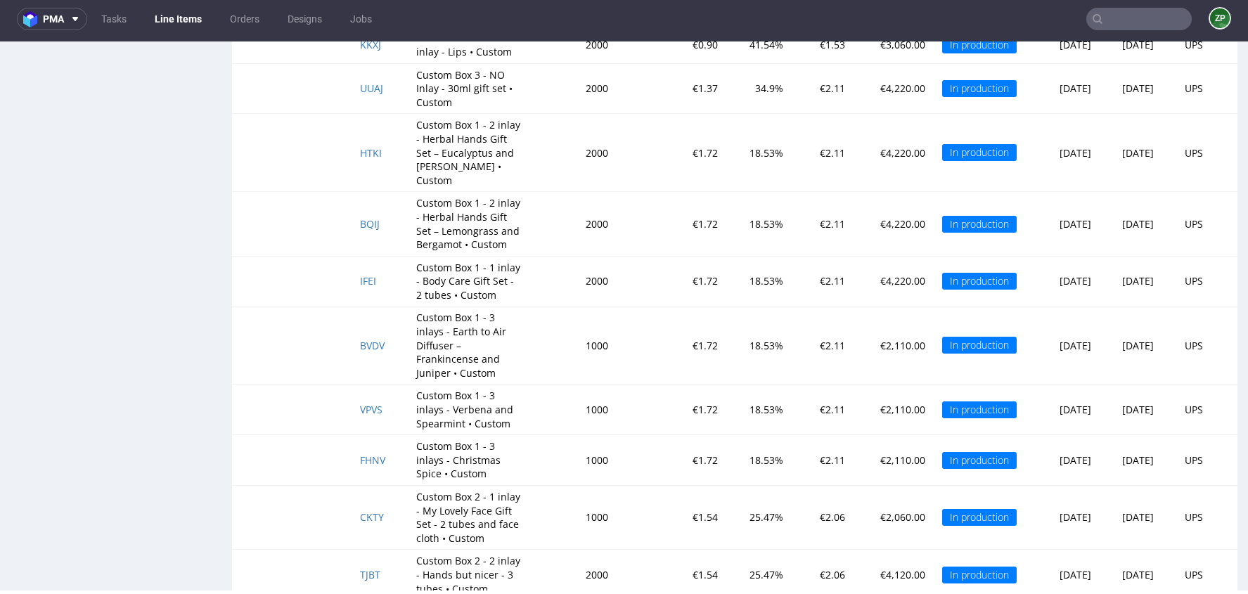
click at [352, 404] on td "VPVS" at bounding box center [380, 410] width 56 height 51
drag, startPoint x: 344, startPoint y: 400, endPoint x: 384, endPoint y: 399, distance: 40.1
click at [384, 399] on td "VPVS" at bounding box center [380, 410] width 56 height 51
copy span "VPVS"
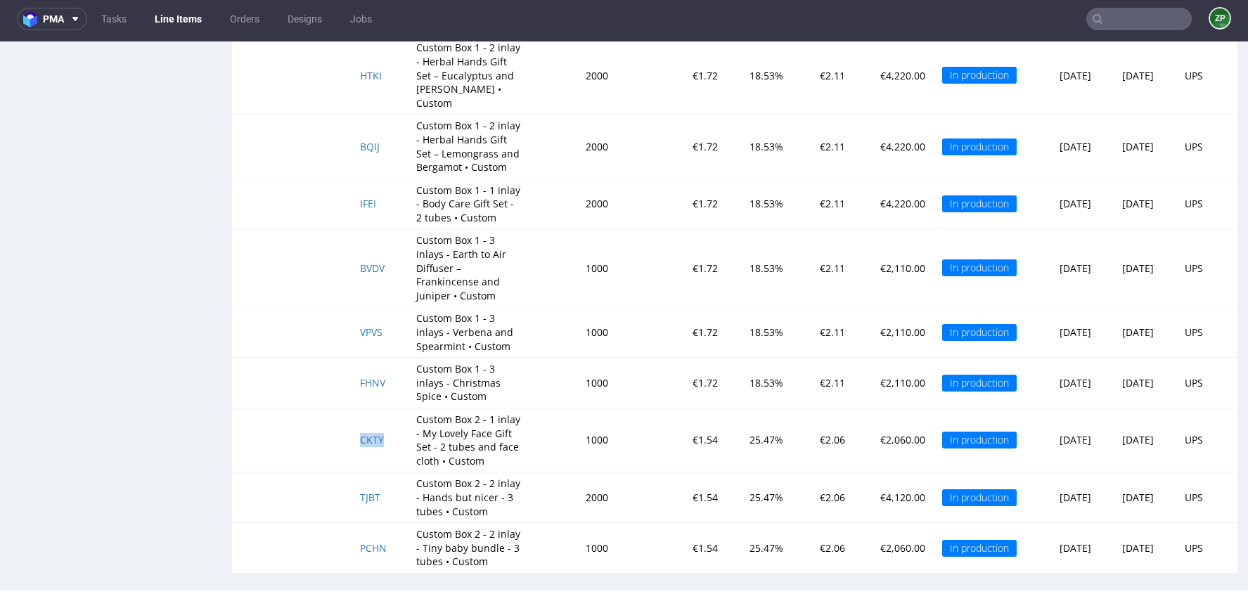
drag, startPoint x: 344, startPoint y: 431, endPoint x: 380, endPoint y: 430, distance: 36.6
click at [380, 430] on td "CKTY" at bounding box center [380, 441] width 56 height 64
copy span "CKTY"
click at [375, 489] on td "TJBT" at bounding box center [380, 498] width 56 height 51
drag, startPoint x: 378, startPoint y: 489, endPoint x: 348, endPoint y: 489, distance: 30.2
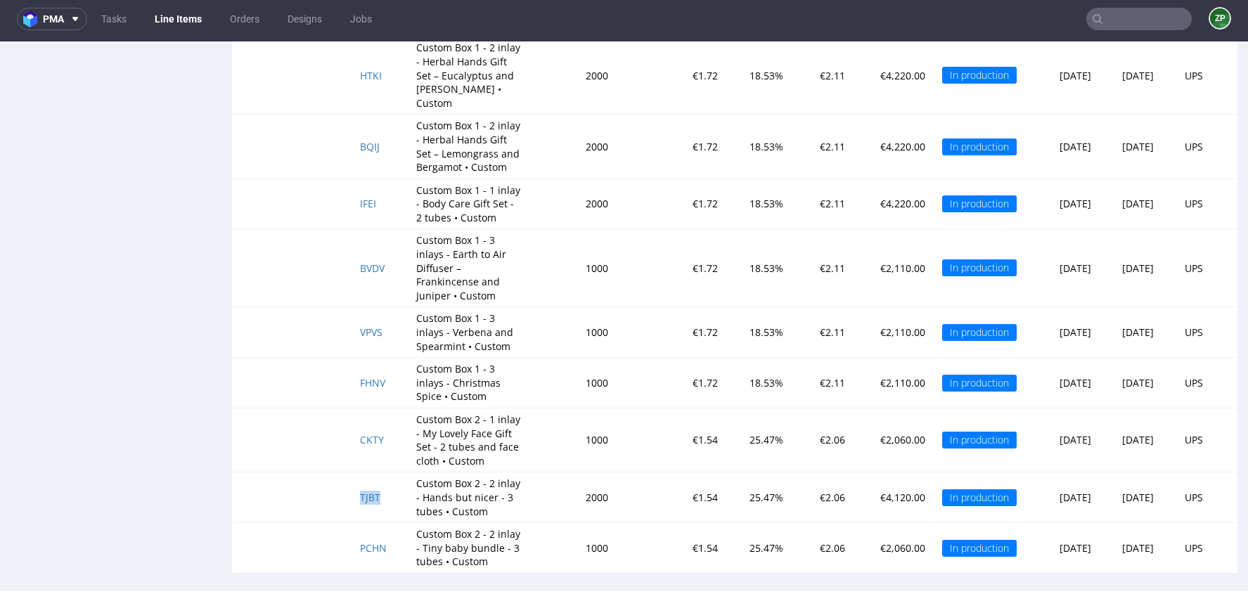
click at [352, 489] on td "TJBT" at bounding box center [380, 498] width 56 height 51
copy span "TJBT"
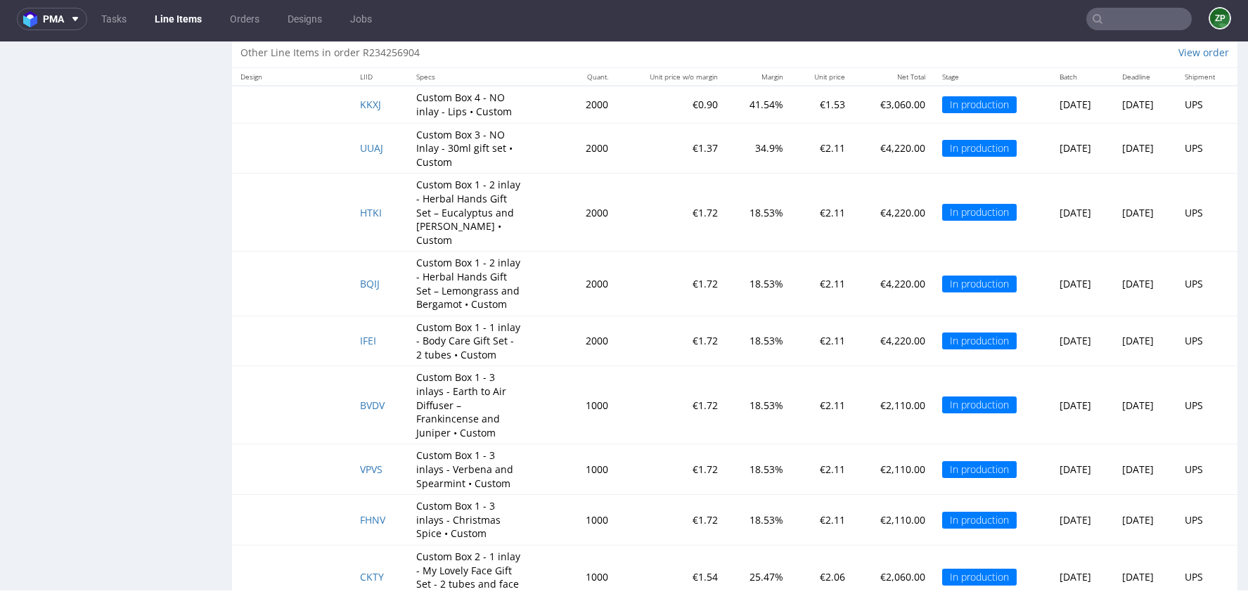
scroll to position [2843, 0]
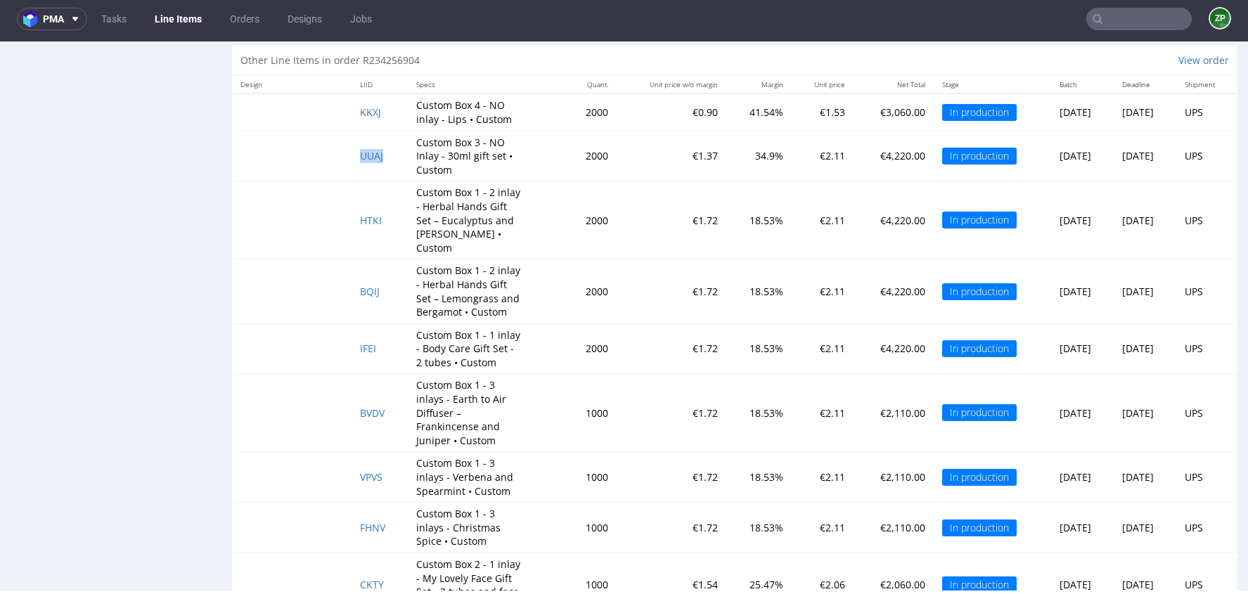
drag, startPoint x: 387, startPoint y: 161, endPoint x: 344, endPoint y: 161, distance: 42.9
click at [352, 161] on td "UUAJ" at bounding box center [380, 156] width 56 height 51
copy span "UUAJ"
click at [365, 115] on span "KKXJ" at bounding box center [370, 111] width 21 height 13
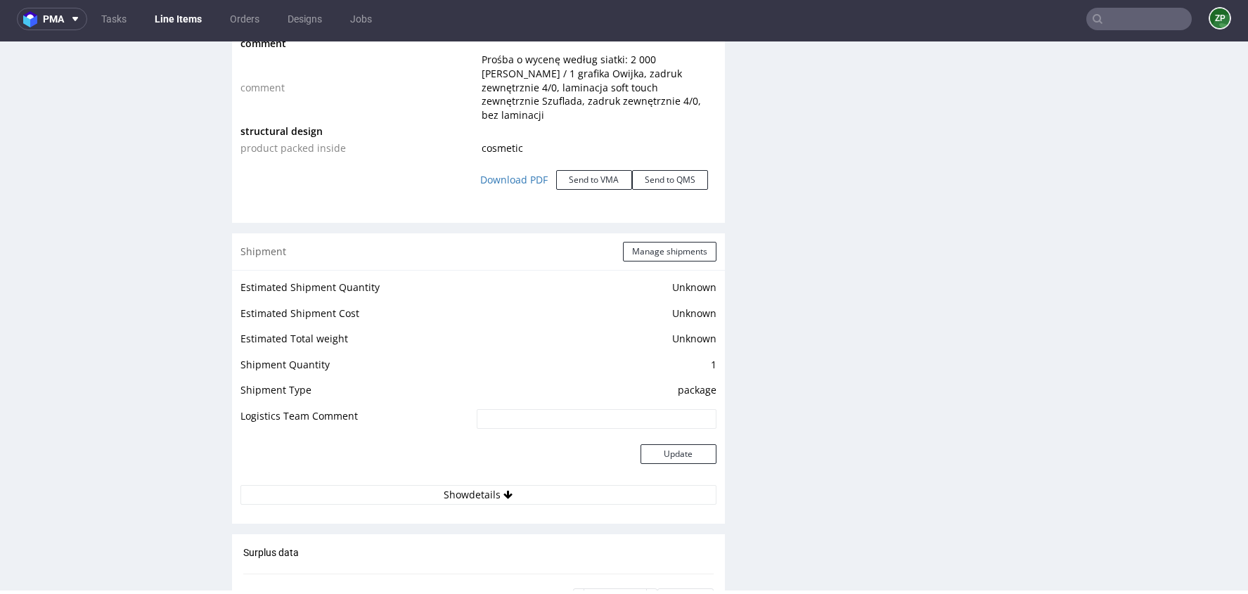
scroll to position [1709, 0]
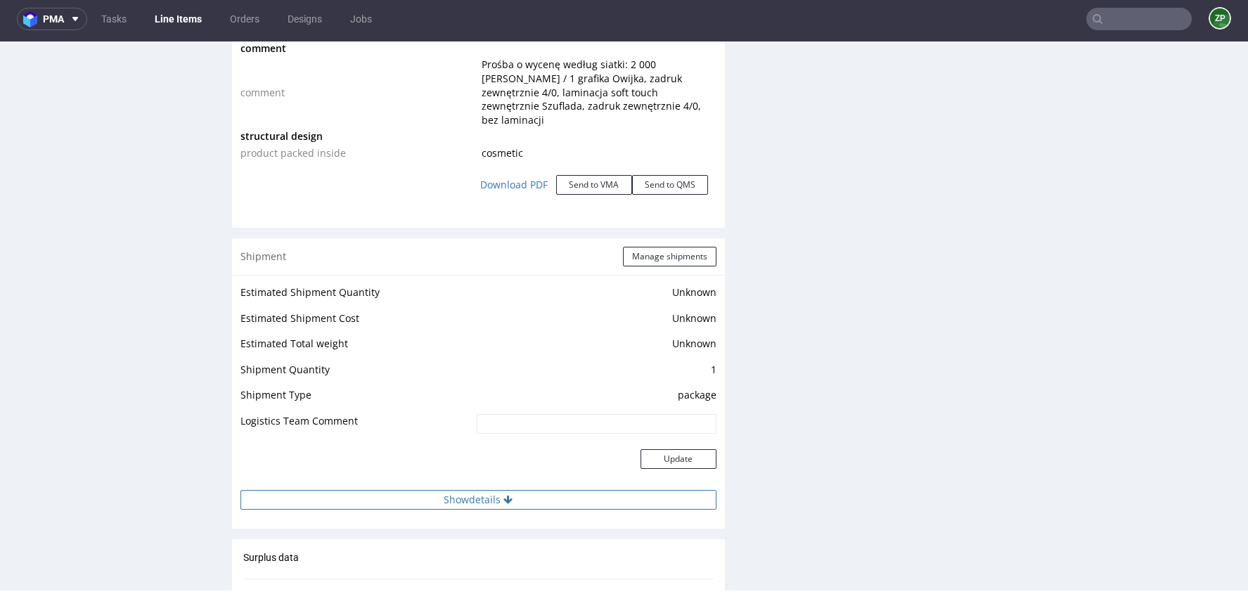
click at [399, 490] on button "Show details" at bounding box center [478, 500] width 476 height 20
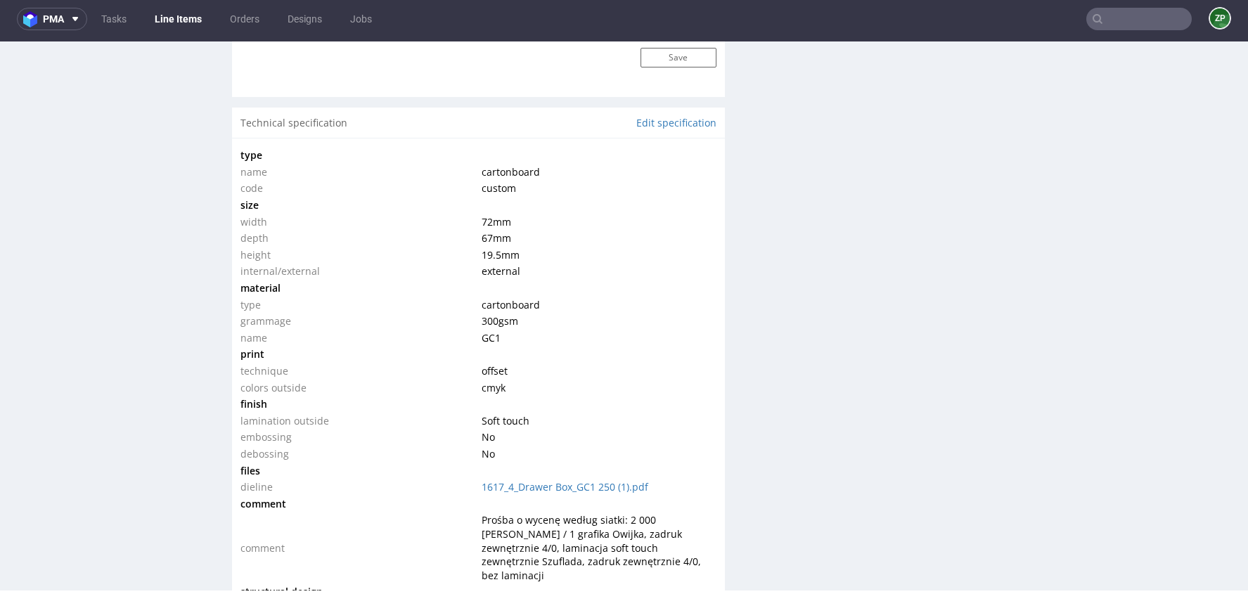
scroll to position [1251, 0]
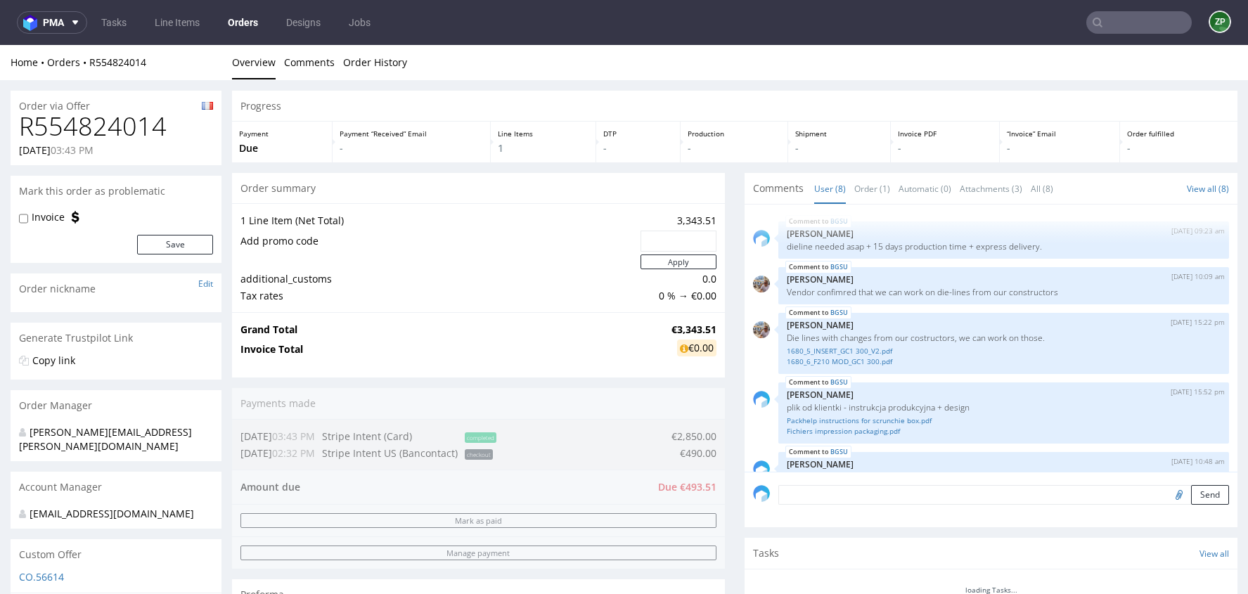
scroll to position [176, 0]
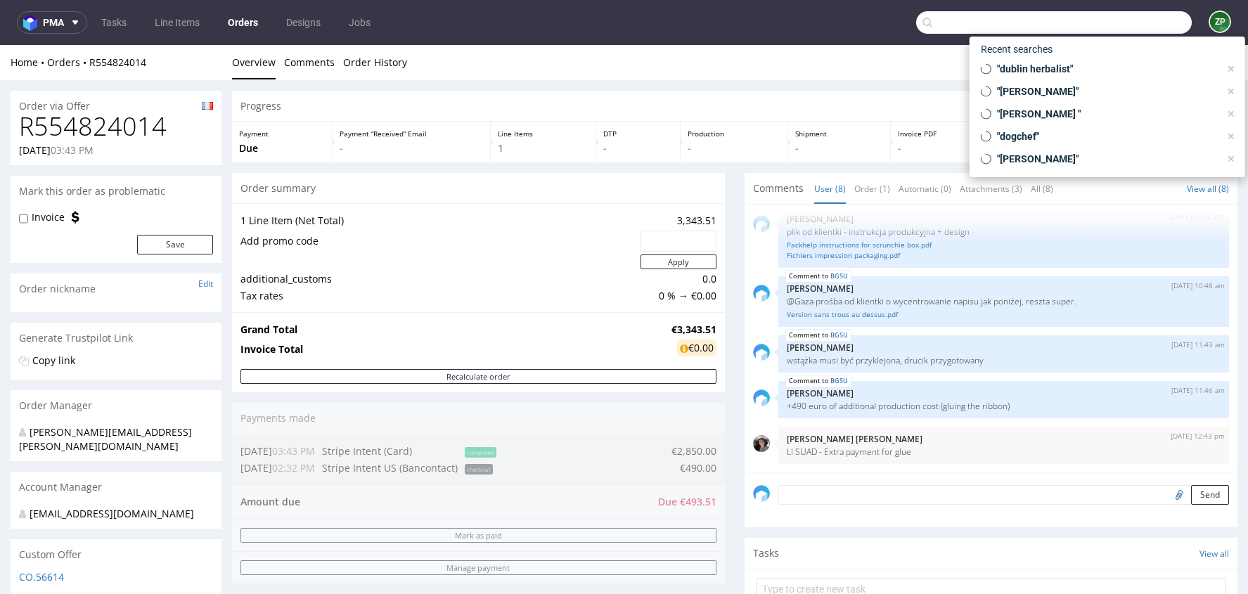
click at [1112, 33] on input "text" at bounding box center [1054, 22] width 276 height 23
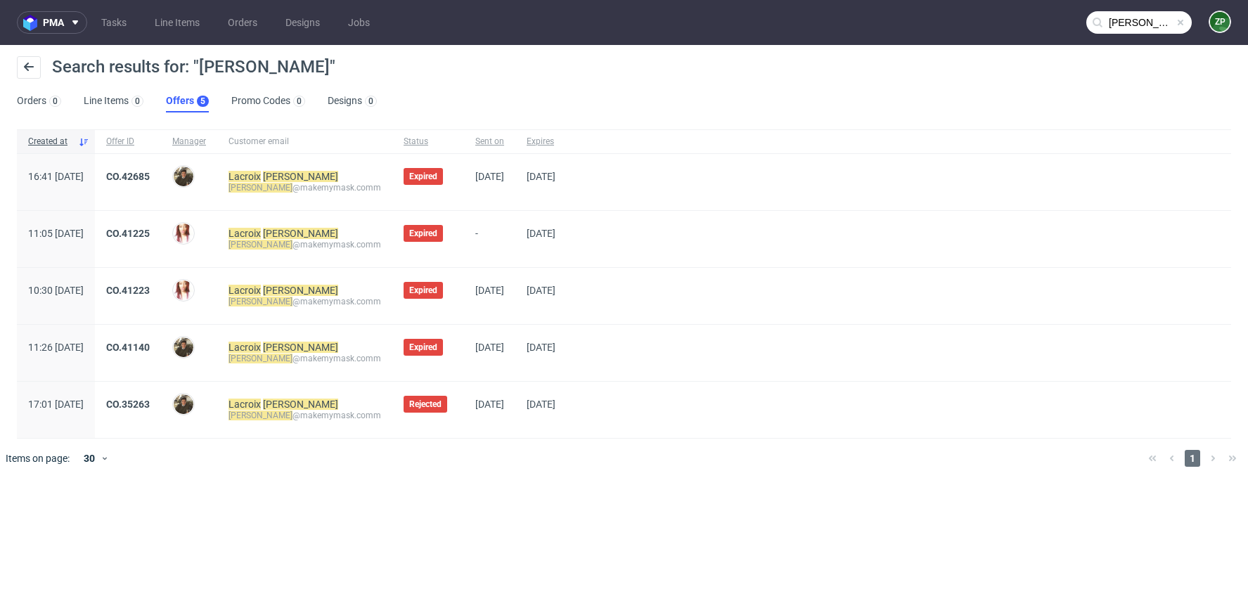
click at [1123, 15] on input "[PERSON_NAME]" at bounding box center [1138, 22] width 105 height 23
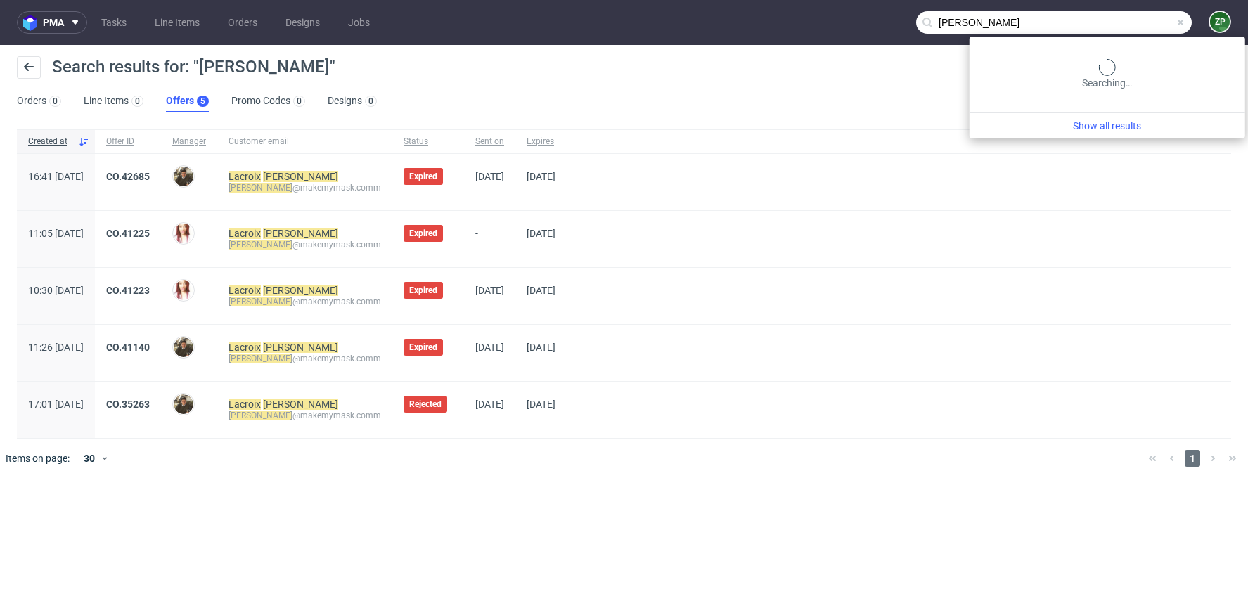
click at [1123, 15] on input "[PERSON_NAME]" at bounding box center [1054, 22] width 276 height 23
click at [1104, 27] on input "[PERSON_NAME]" at bounding box center [1054, 22] width 276 height 23
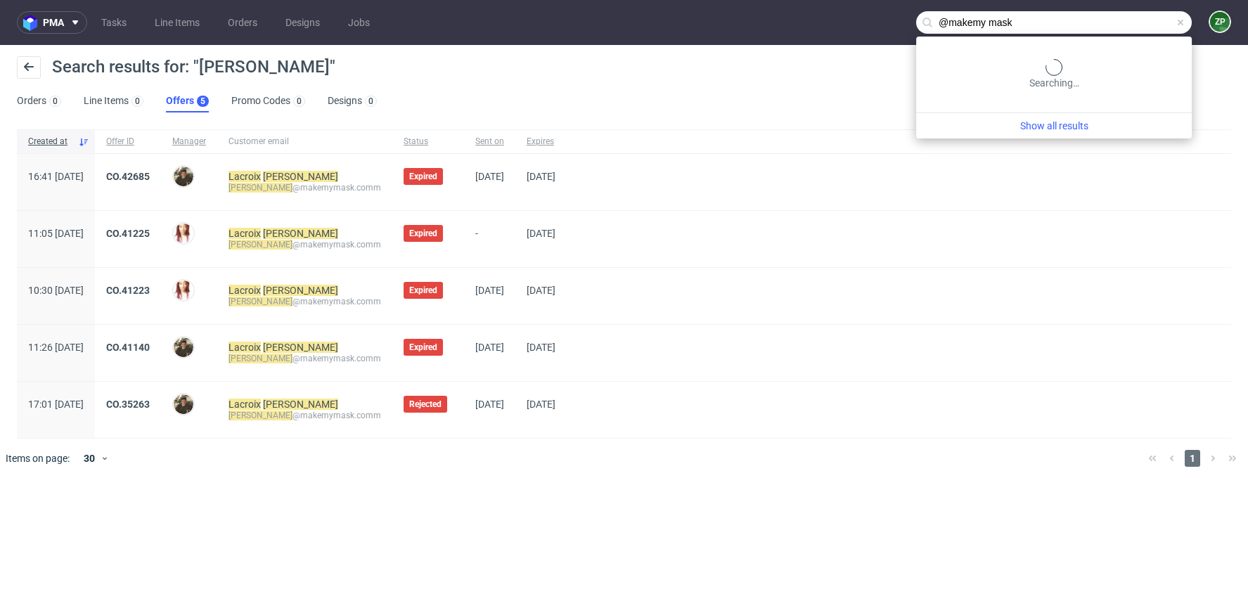
type input "@makemy mask"
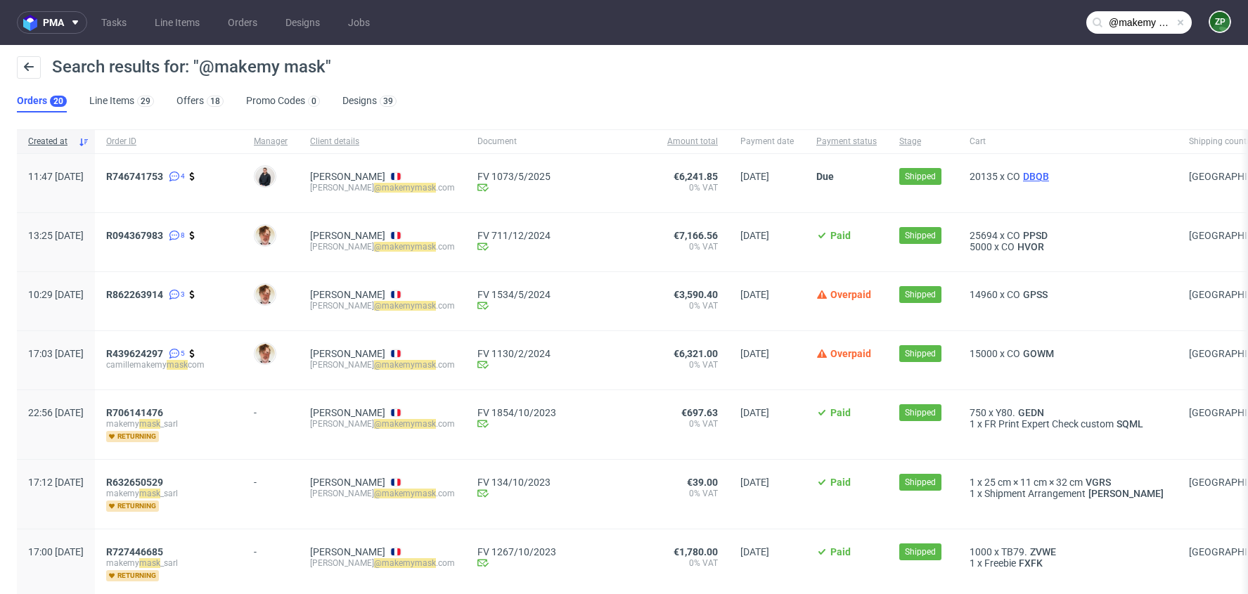
click at [1029, 174] on span "DBQB" at bounding box center [1036, 176] width 32 height 11
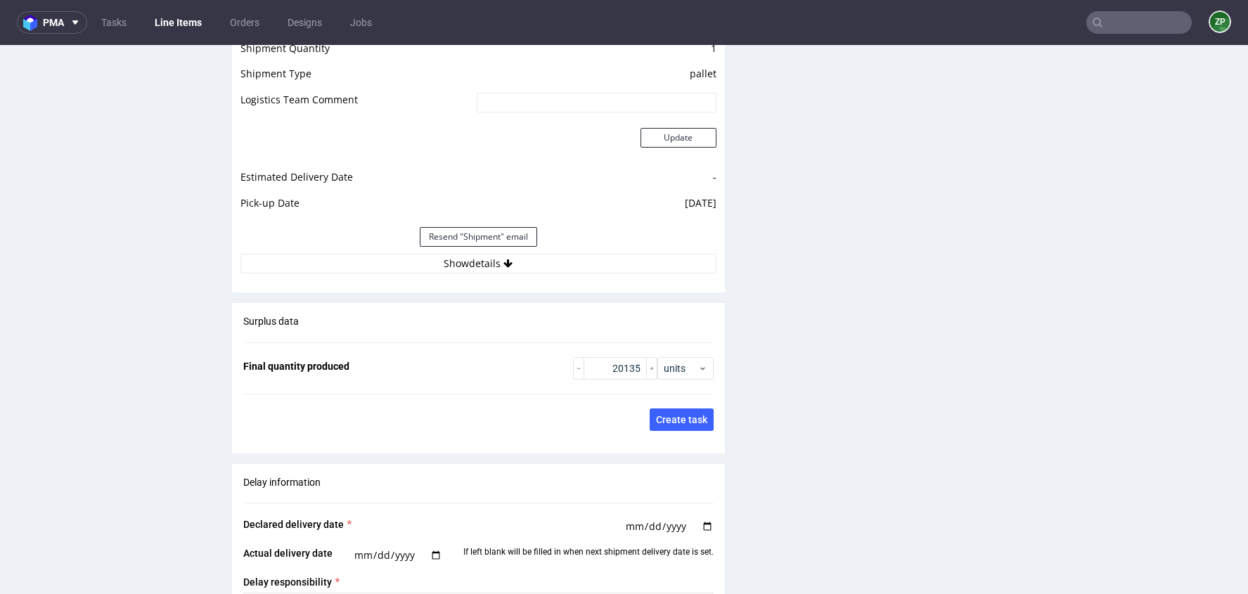
scroll to position [1844, 0]
click at [476, 258] on button "Show details" at bounding box center [478, 266] width 476 height 20
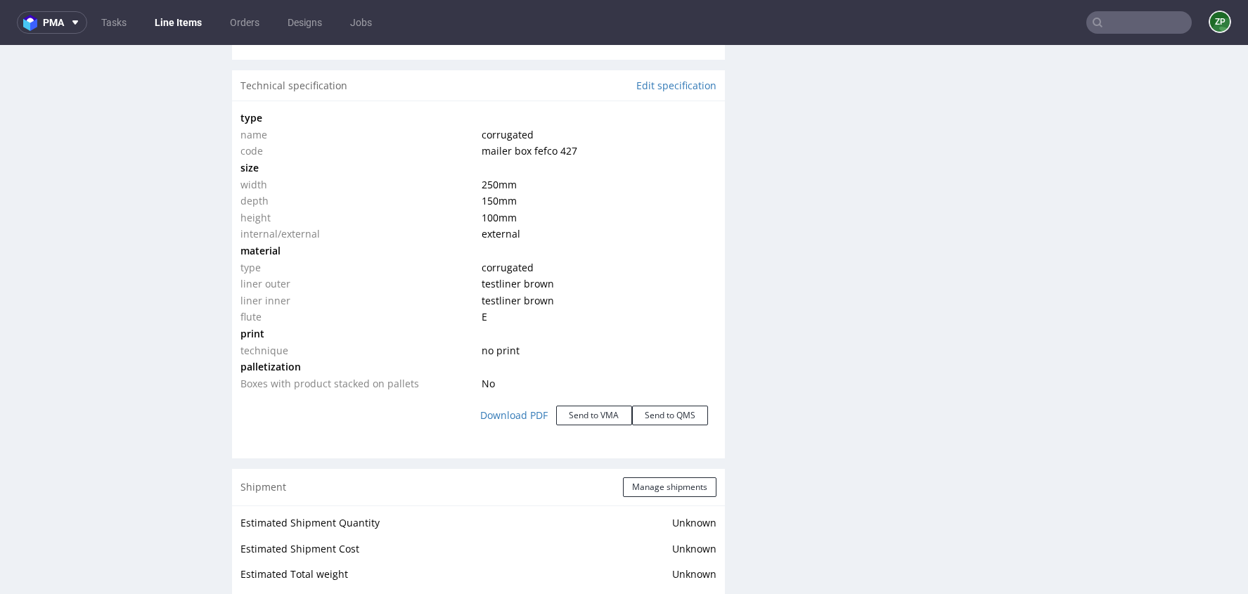
scroll to position [1243, 0]
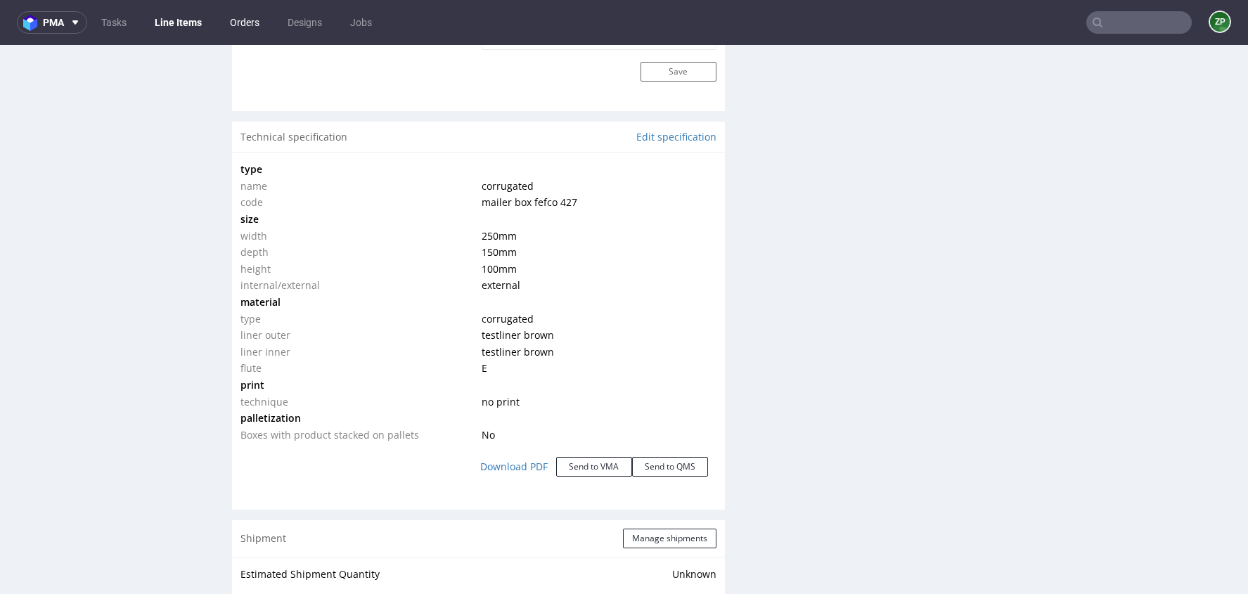
click at [246, 27] on link "Orders" at bounding box center [244, 22] width 46 height 23
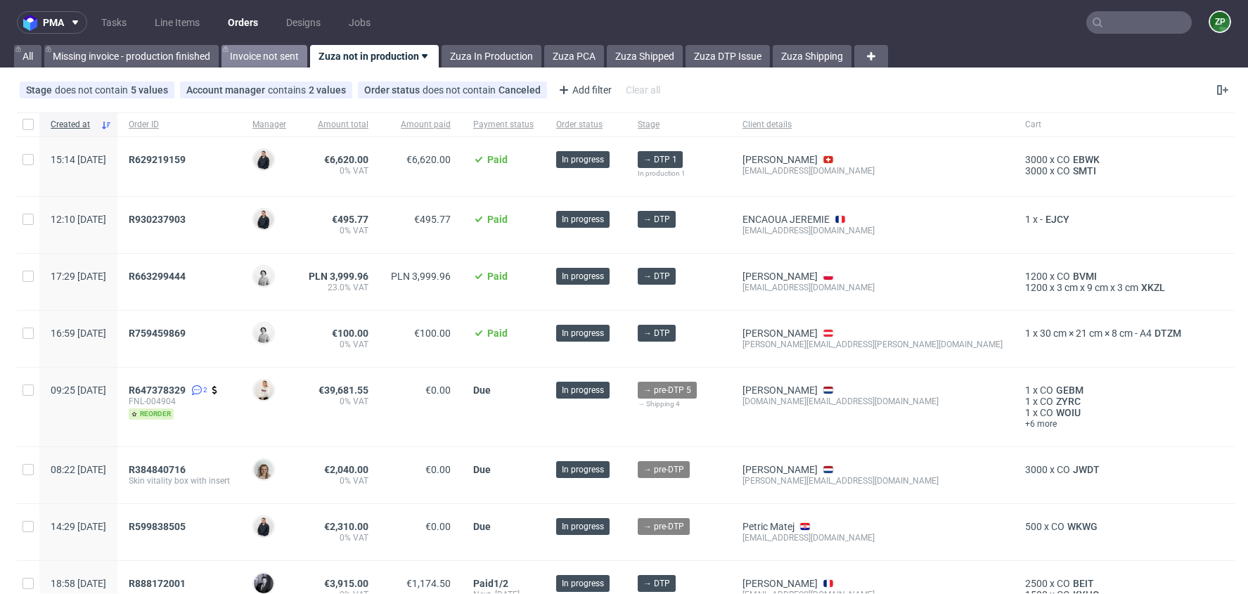
click at [274, 58] on link "Invoice not sent" at bounding box center [264, 56] width 86 height 23
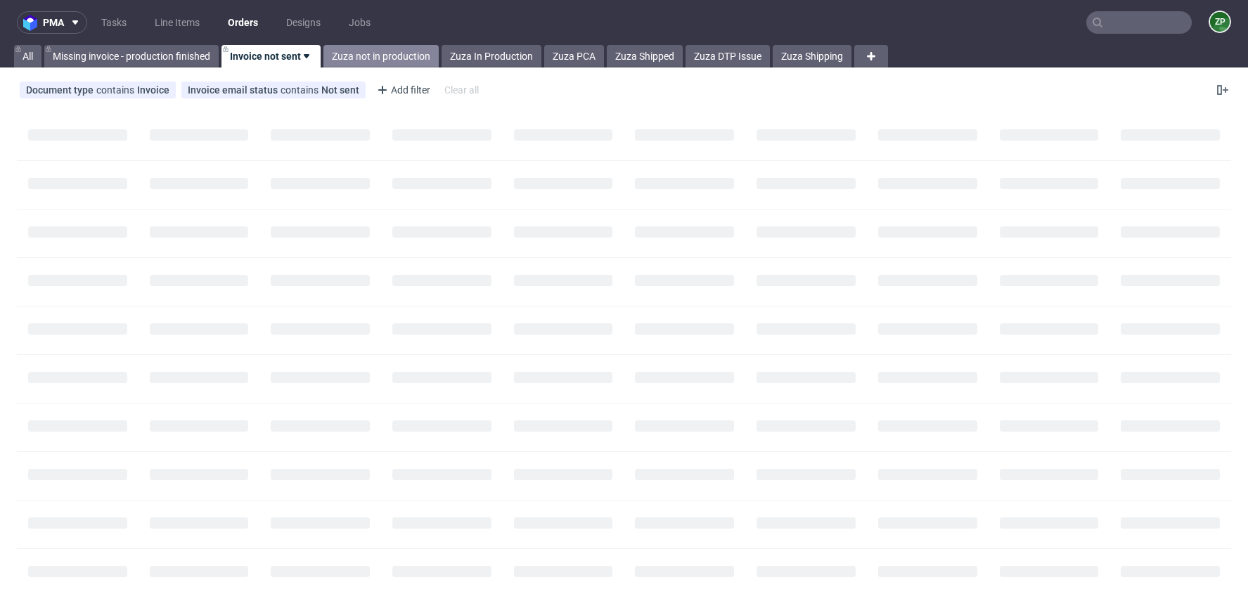
click at [382, 60] on link "Zuza not in production" at bounding box center [380, 56] width 115 height 23
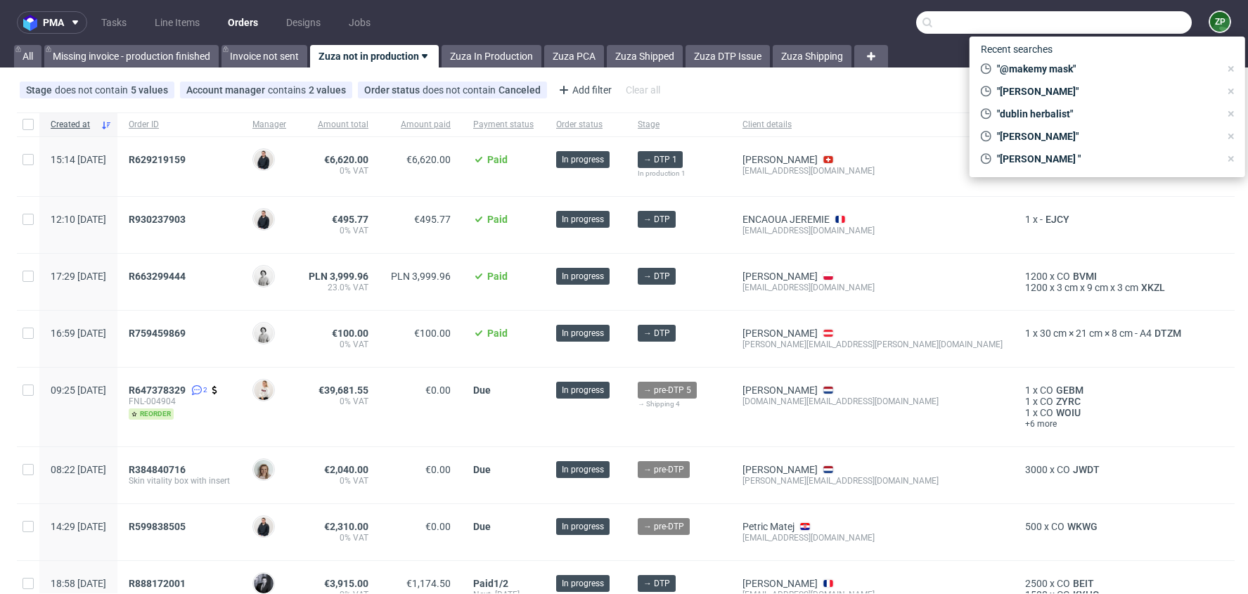
click at [1151, 25] on input "text" at bounding box center [1054, 22] width 276 height 23
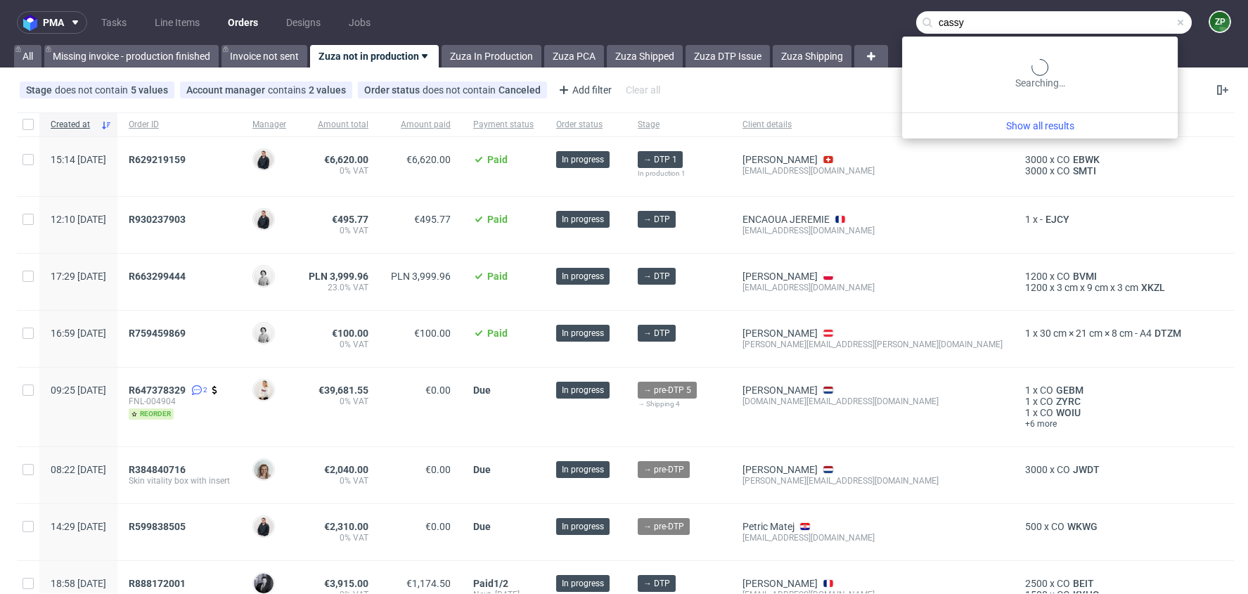
type input "cassy"
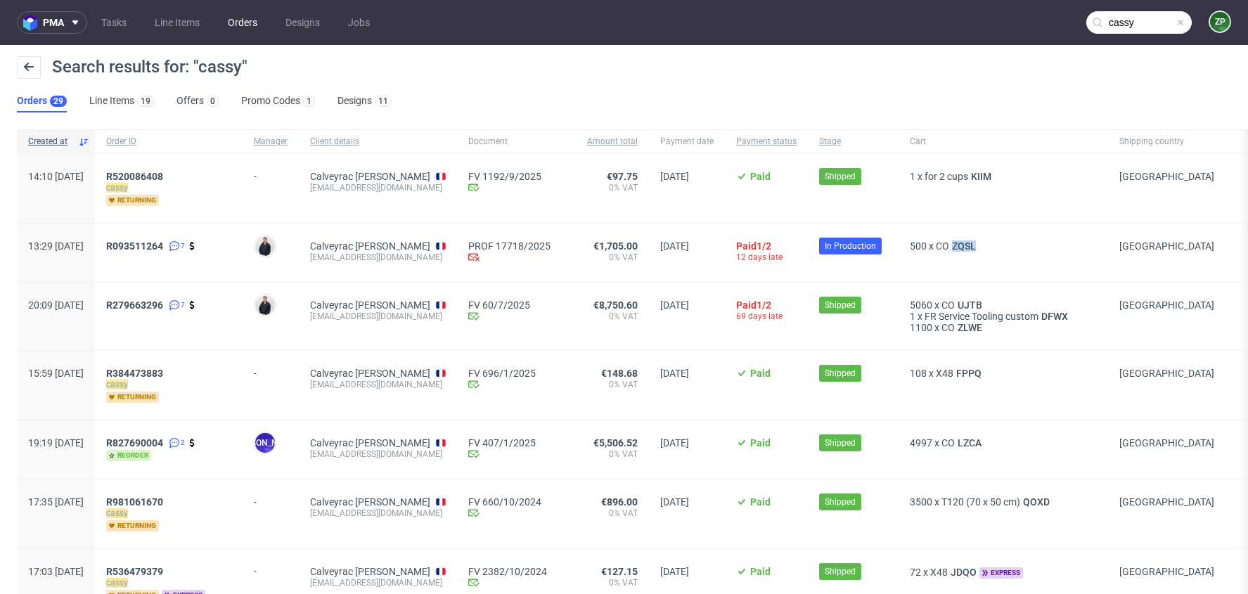
click at [231, 23] on link "Orders" at bounding box center [242, 22] width 46 height 23
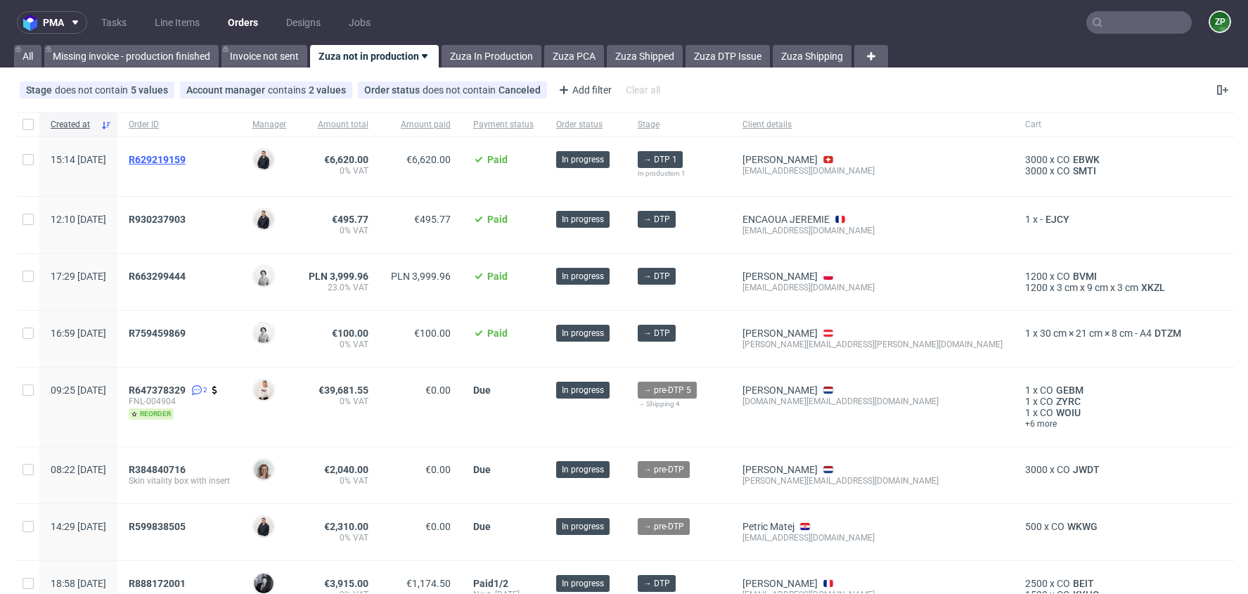
click at [186, 155] on span "R629219159" at bounding box center [157, 159] width 57 height 11
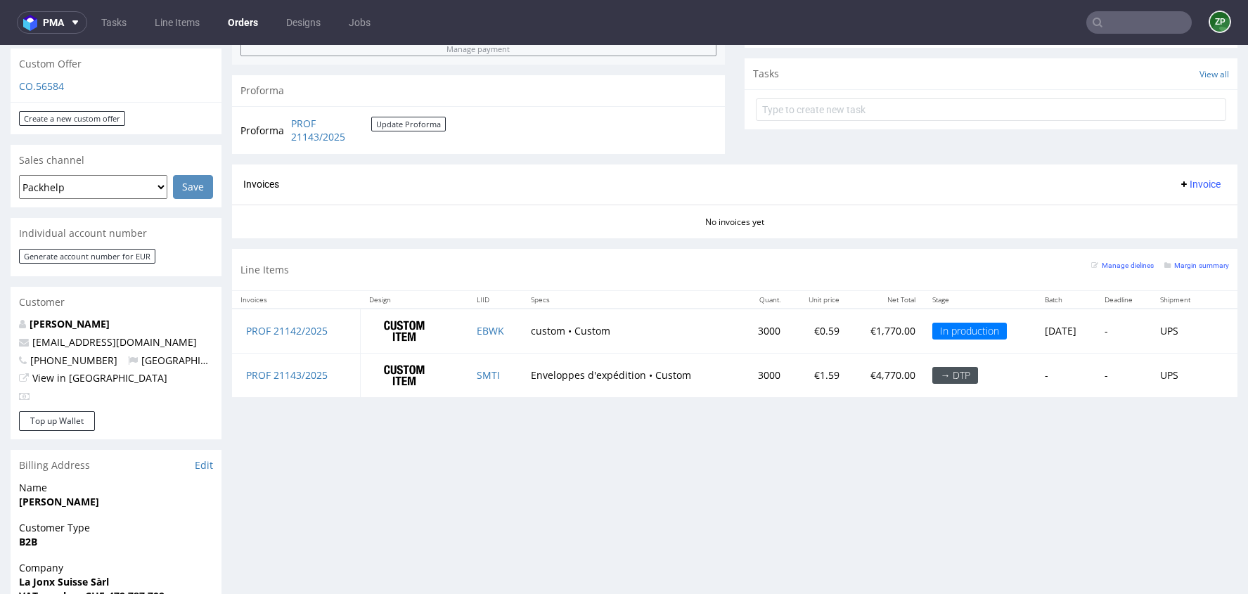
scroll to position [572, 0]
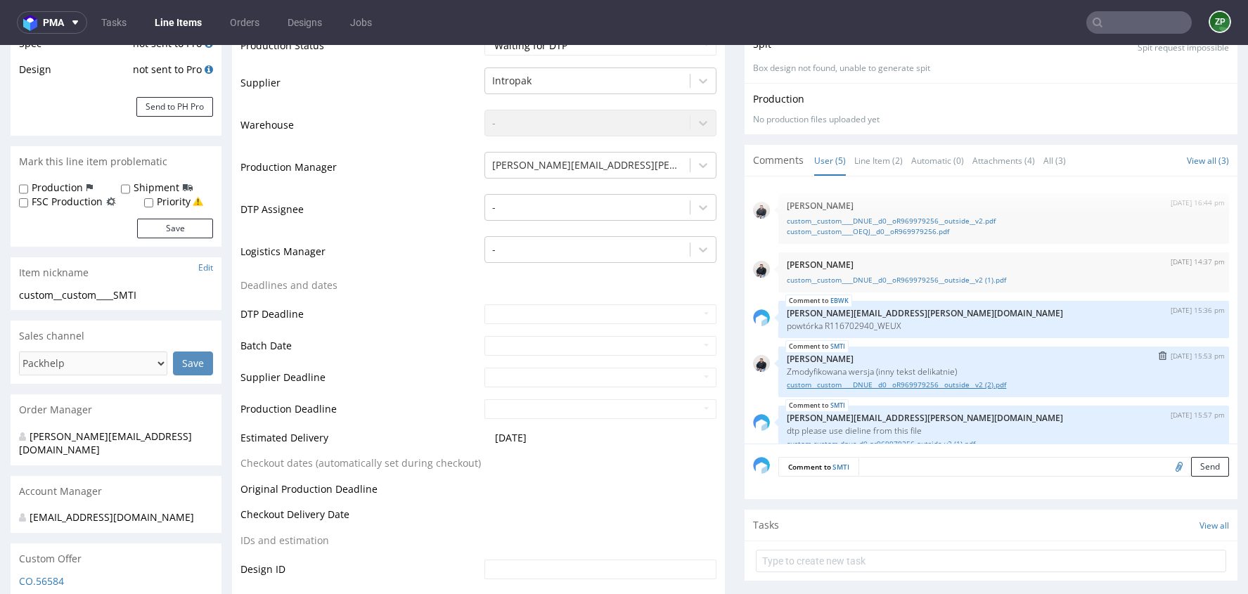
scroll to position [21, 0]
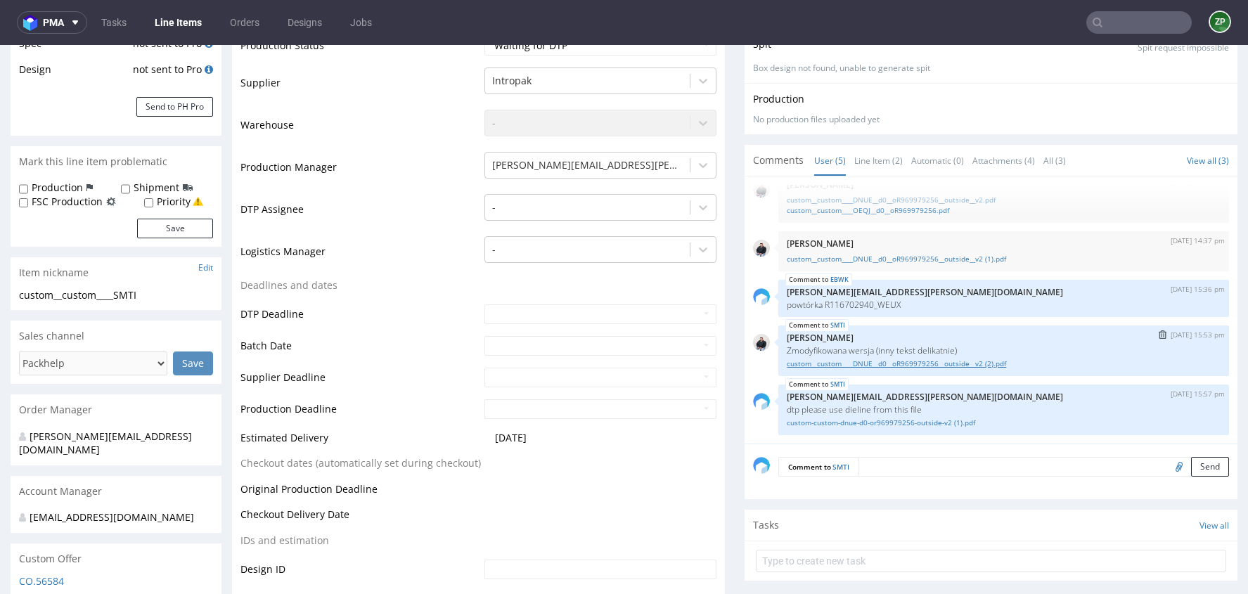
click at [871, 362] on link "custom__custom____DNUE__d0__oR969979256__outside__v2 (2).pdf" at bounding box center [1004, 364] width 434 height 11
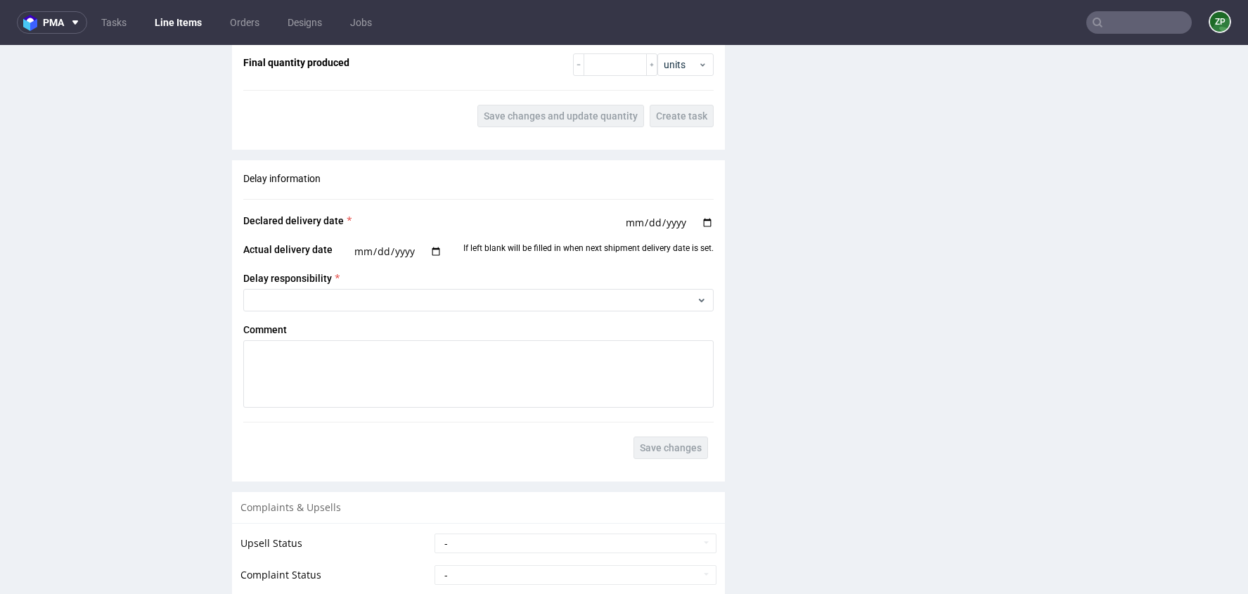
scroll to position [2417, 0]
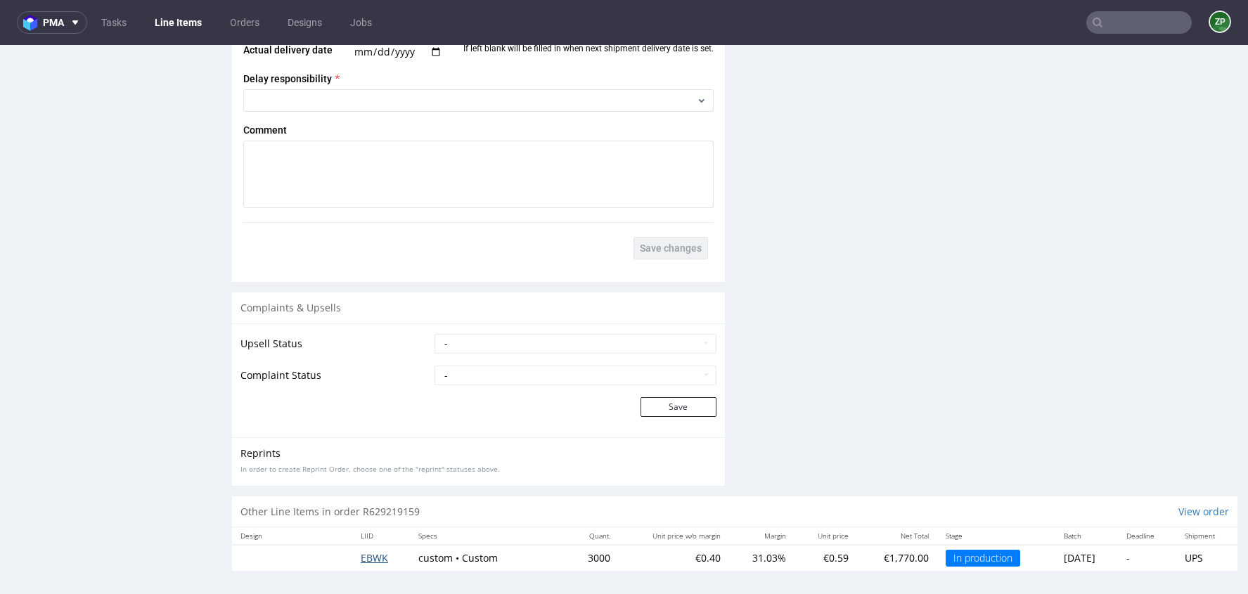
click at [375, 551] on span "EBWK" at bounding box center [374, 557] width 27 height 13
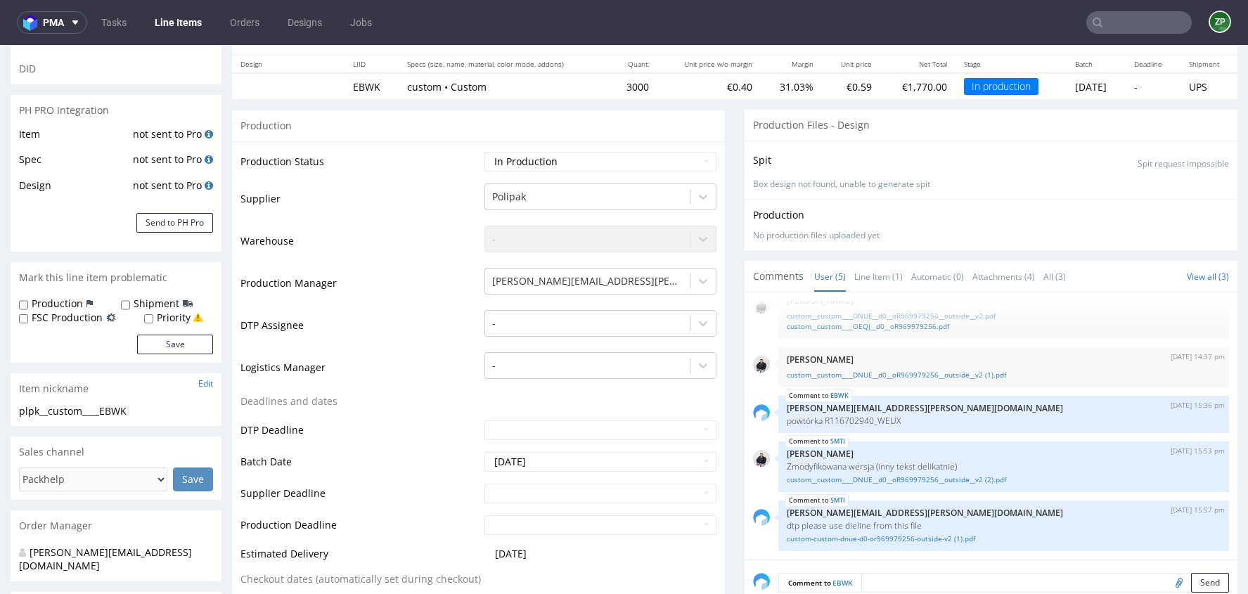
scroll to position [160, 0]
drag, startPoint x: 874, startPoint y: 415, endPoint x: 938, endPoint y: 422, distance: 64.4
click at [938, 422] on p "powtórka R116702940_WEUX" at bounding box center [1004, 420] width 434 height 11
copy p "WEUX"
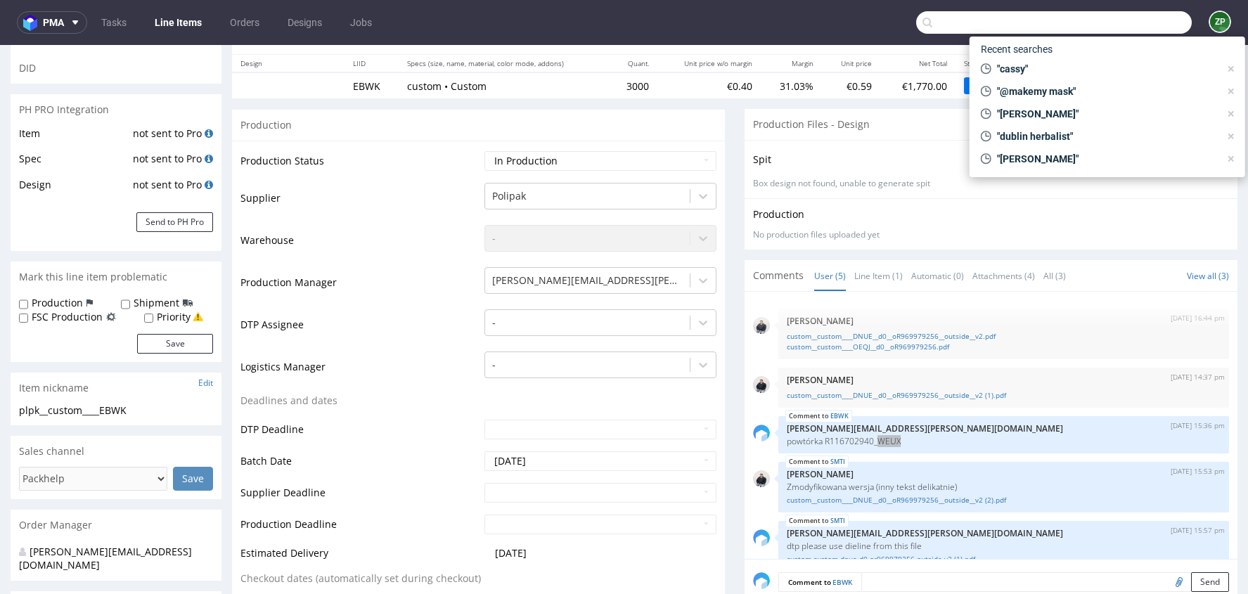
click at [1114, 19] on input "text" at bounding box center [1054, 22] width 276 height 23
paste input "WEUX"
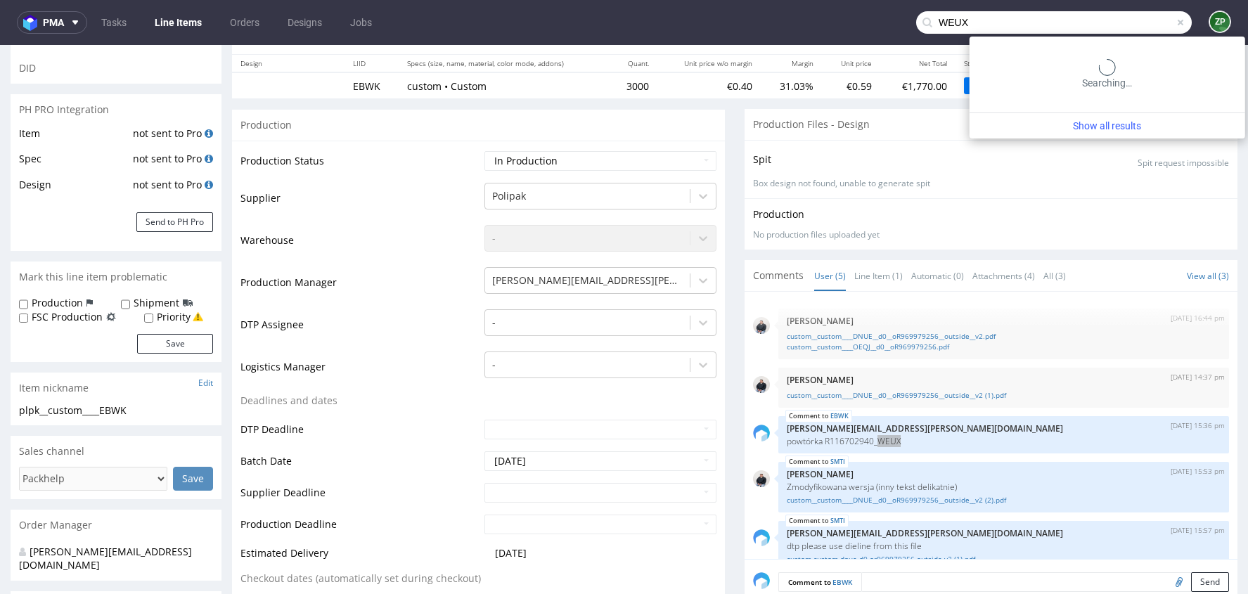
type input "WEUX"
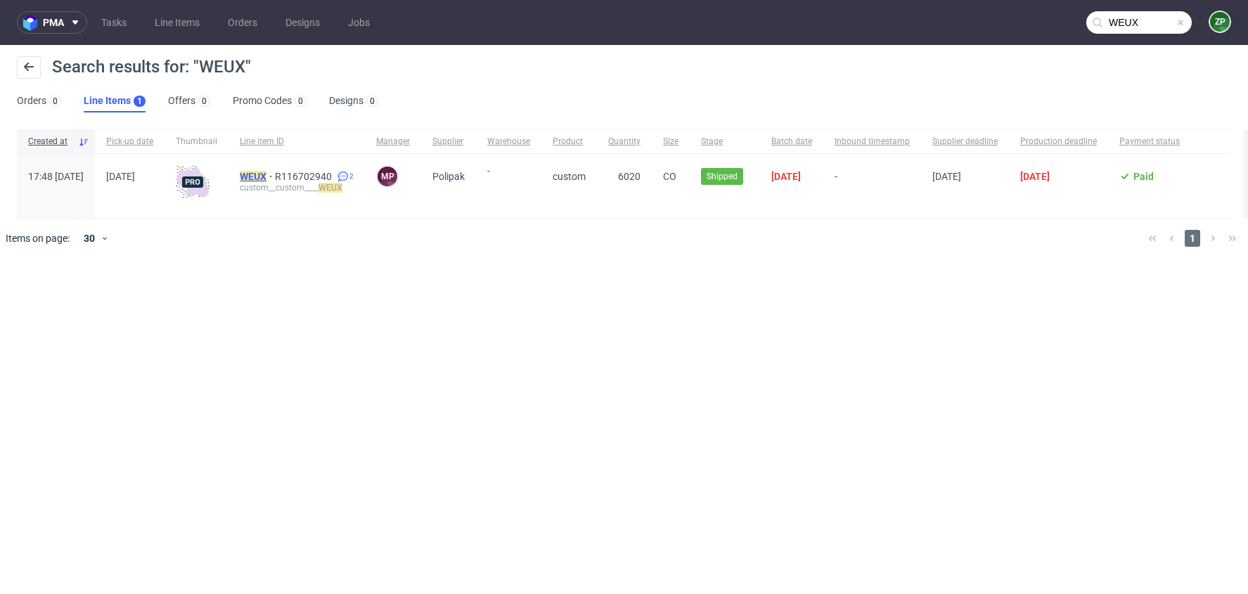
click at [266, 173] on mark "WEUX" at bounding box center [253, 176] width 27 height 11
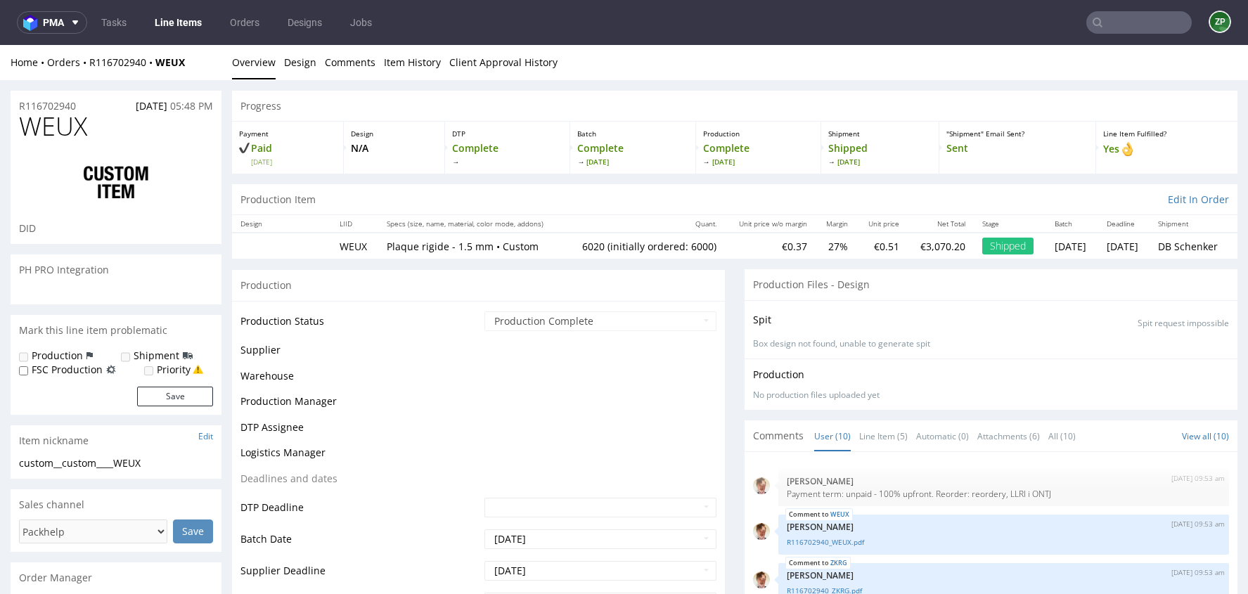
scroll to position [267, 0]
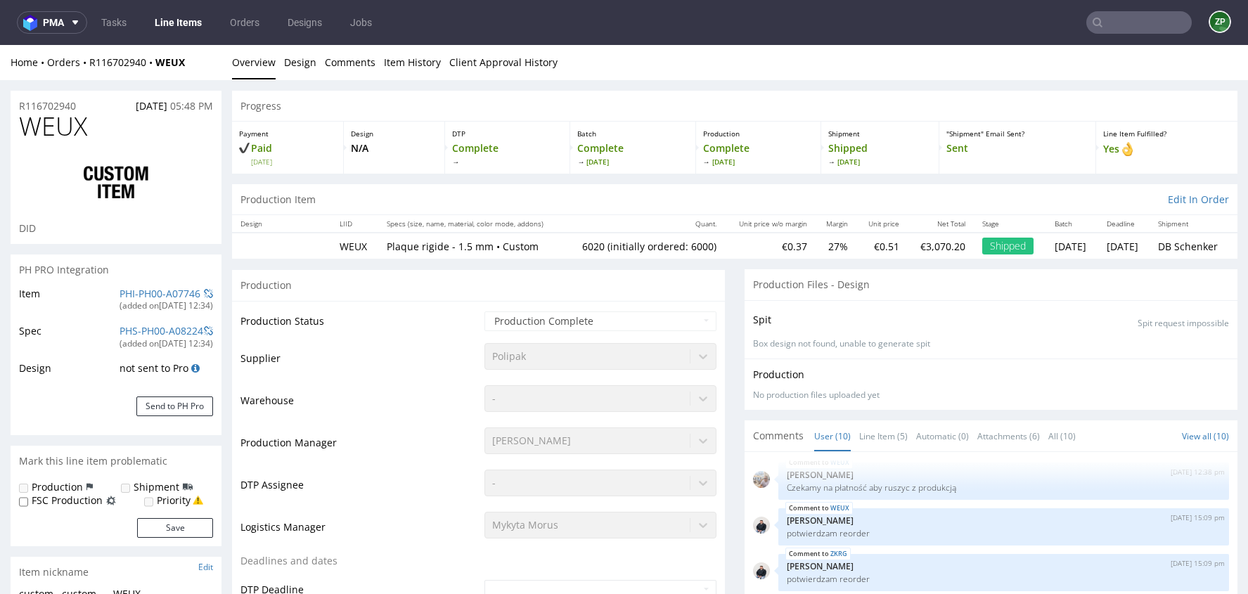
select select "in_progress"
drag, startPoint x: 378, startPoint y: 243, endPoint x: 436, endPoint y: 242, distance: 57.7
click at [436, 242] on p "Plaque rigide - 1.5 mm • Custom" at bounding box center [471, 247] width 168 height 14
copy p "Plaque rigide"
click at [234, 20] on link "Orders" at bounding box center [244, 22] width 46 height 23
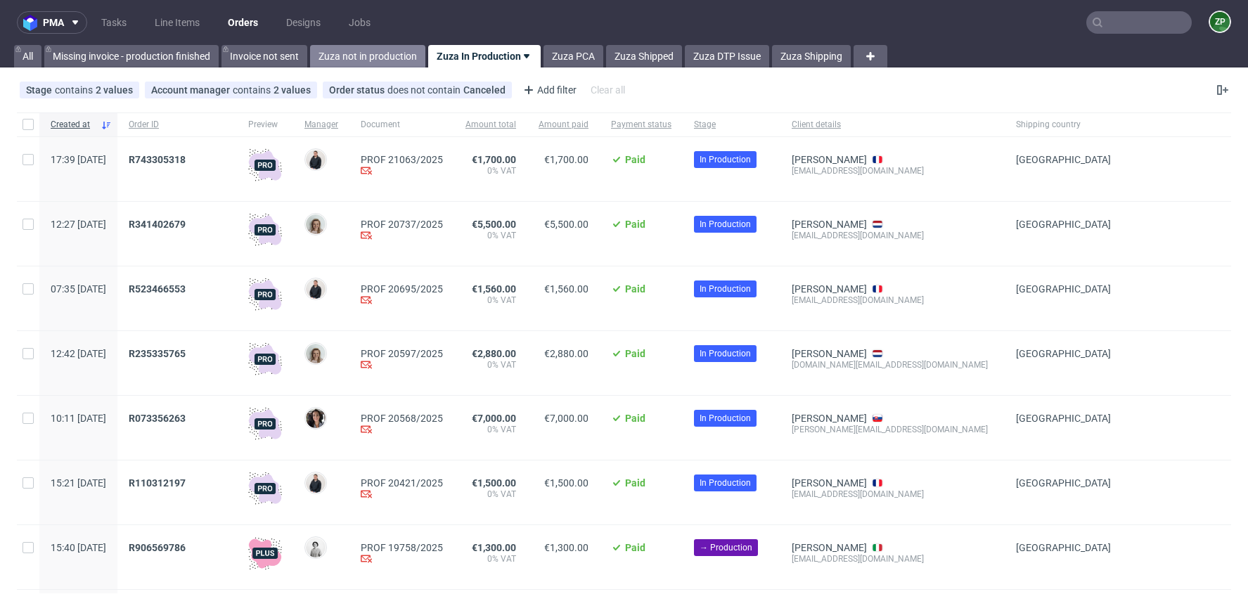
click at [335, 63] on link "Zuza not in production" at bounding box center [367, 56] width 115 height 23
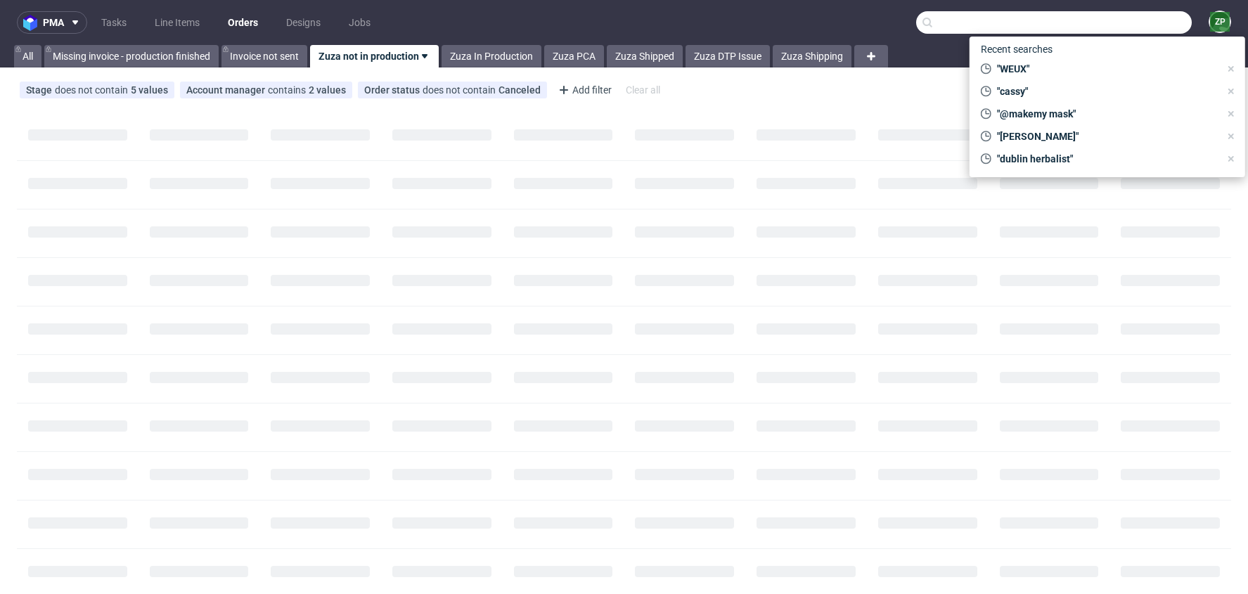
click at [1119, 20] on input "text" at bounding box center [1054, 22] width 276 height 23
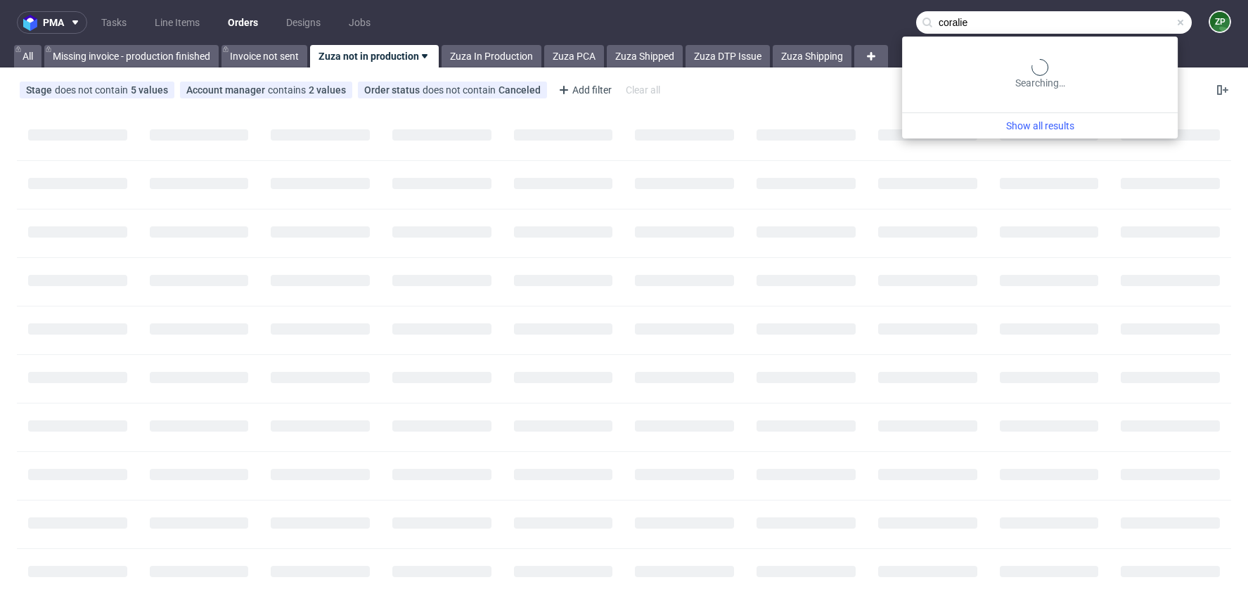
type input "coralie"
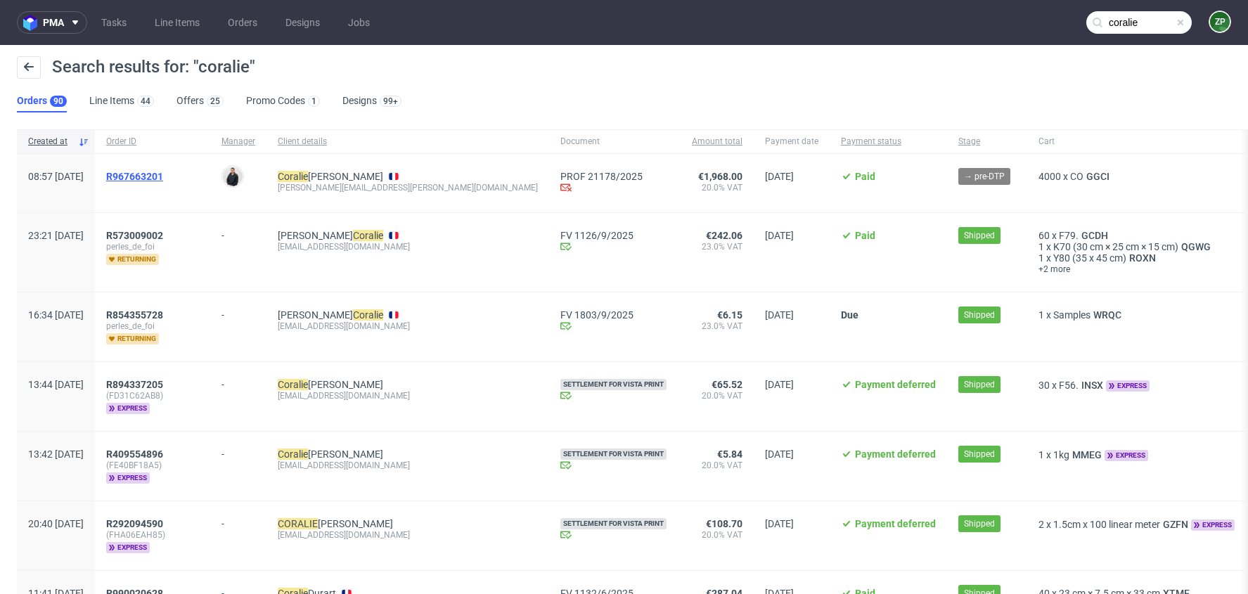
click at [163, 181] on span "R967663201" at bounding box center [134, 176] width 57 height 11
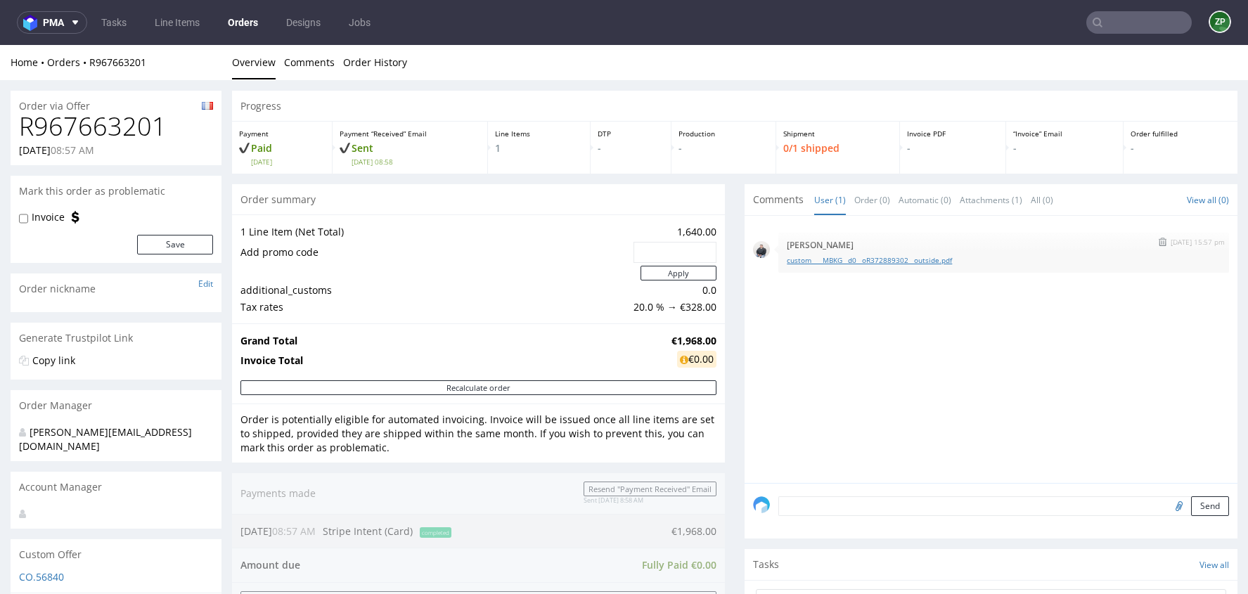
click at [909, 260] on link "custom____MBKG__d0__oR372889302__outside.pdf" at bounding box center [1004, 260] width 434 height 11
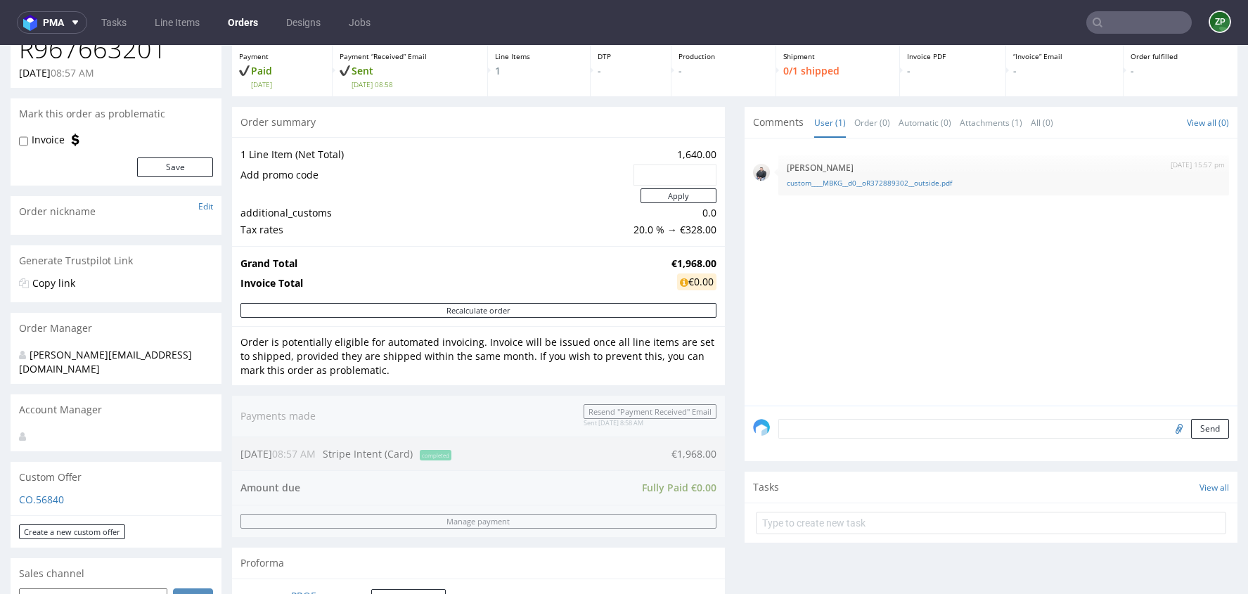
scroll to position [79, 0]
click at [804, 430] on textarea at bounding box center [1003, 427] width 451 height 20
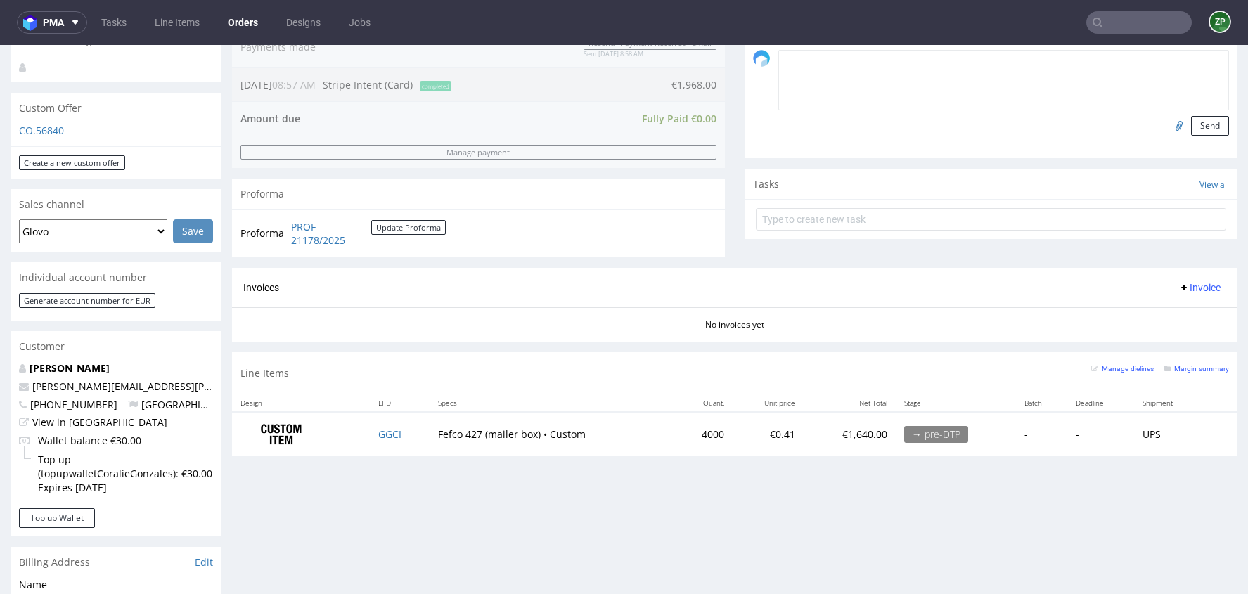
scroll to position [448, 0]
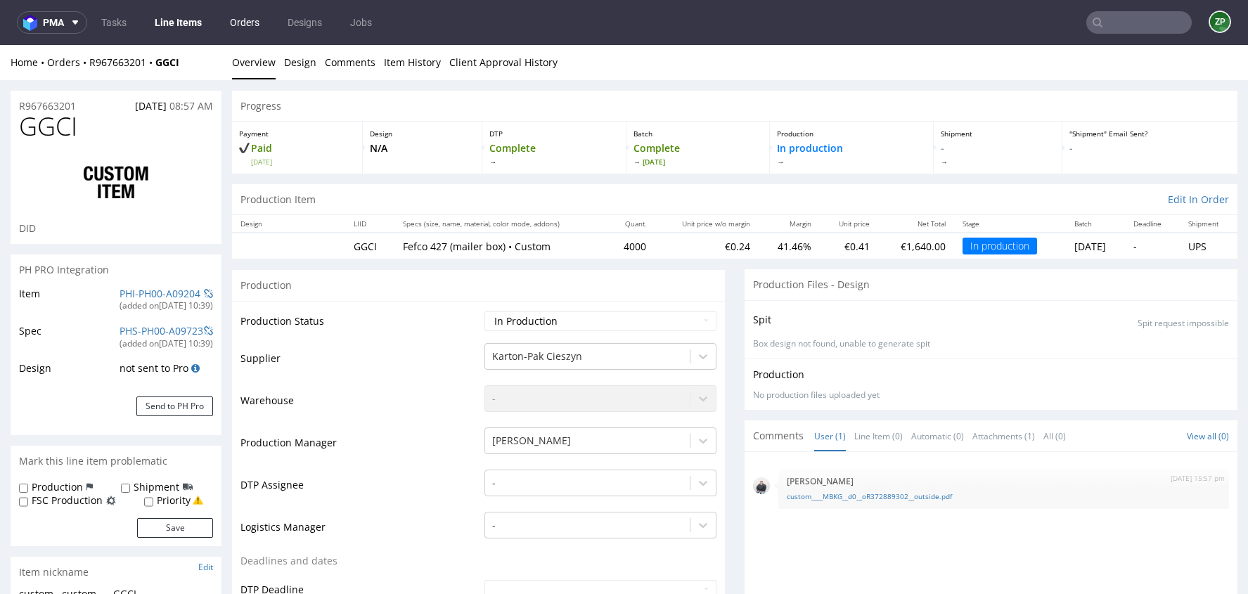
click at [238, 24] on link "Orders" at bounding box center [244, 22] width 46 height 23
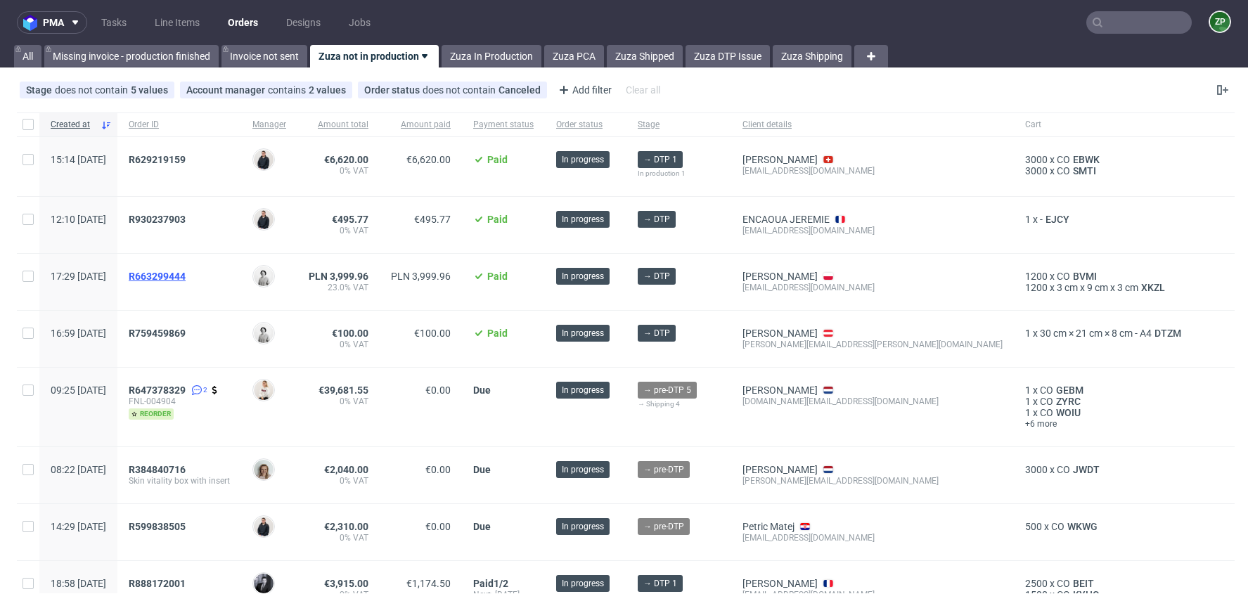
click at [186, 276] on span "R663299444" at bounding box center [157, 276] width 57 height 11
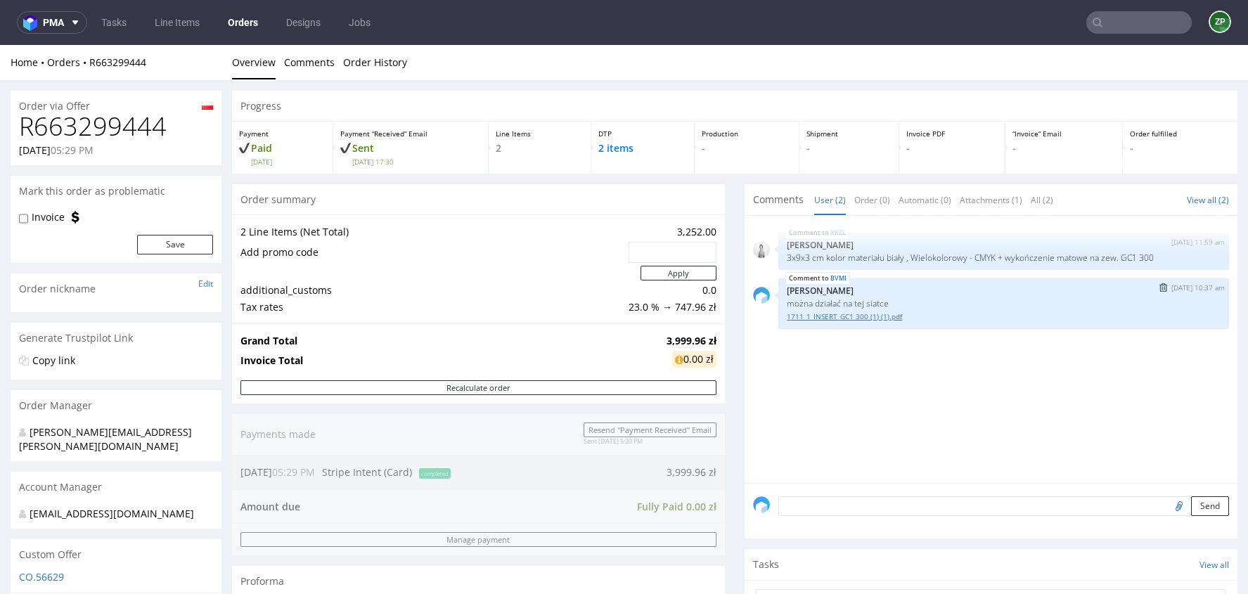
click at [873, 318] on link "1711_1_INSERT_GC1 300 (1) (1).pdf" at bounding box center [1004, 316] width 434 height 11
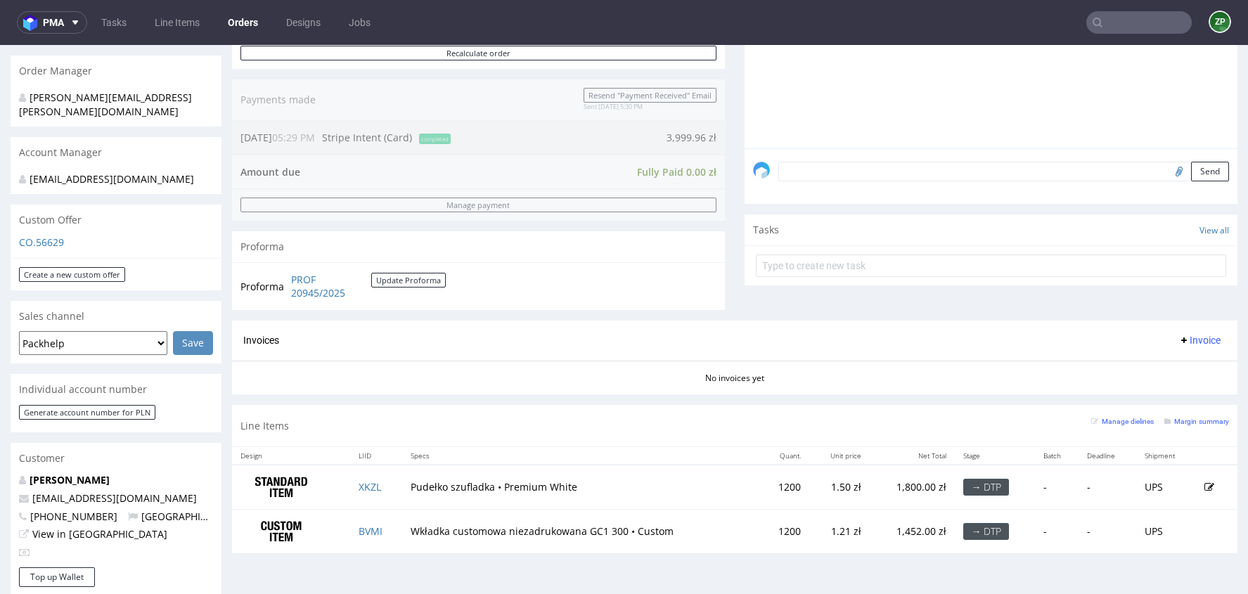
scroll to position [401, 0]
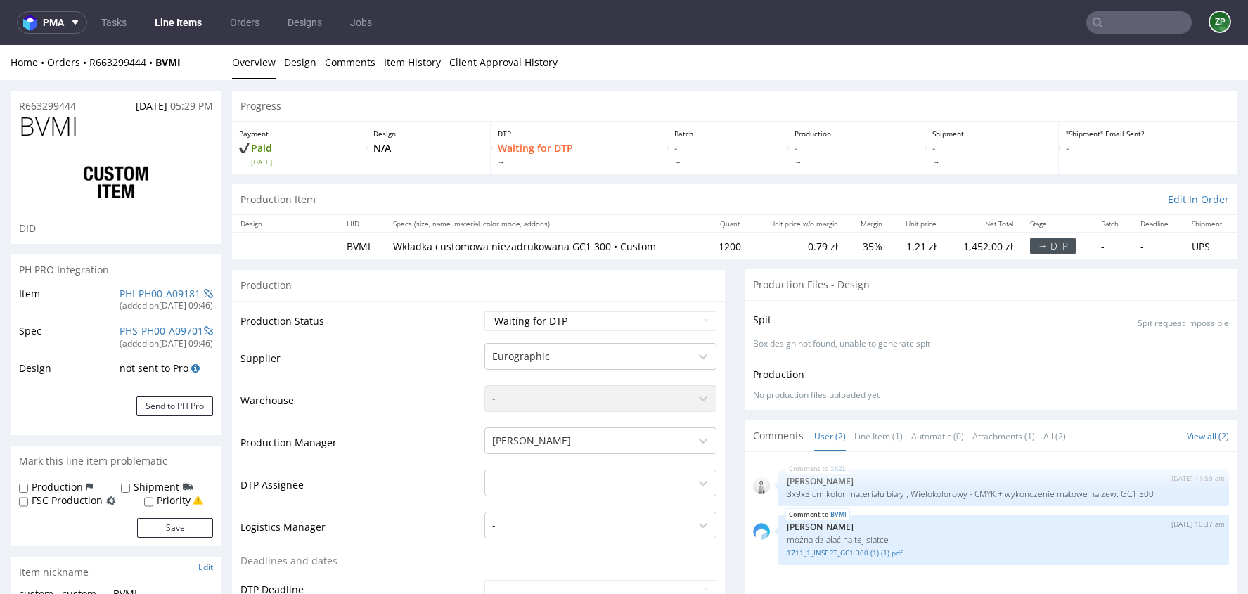
scroll to position [7, 0]
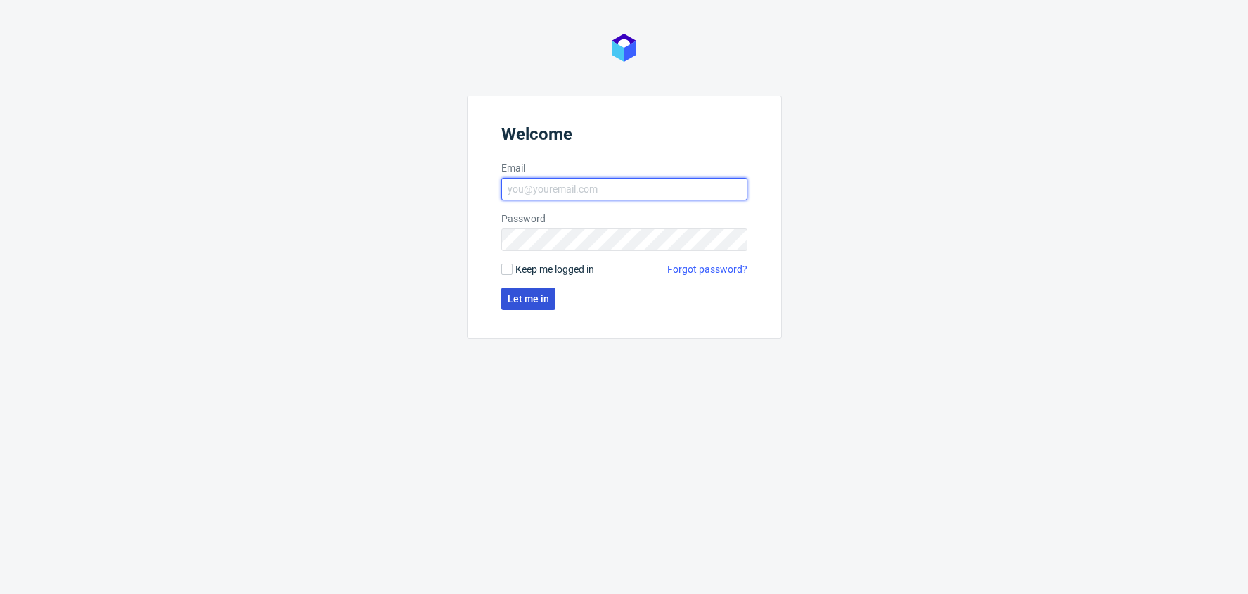
type input "[EMAIL_ADDRESS][DOMAIN_NAME]"
click at [531, 302] on span "Let me in" at bounding box center [528, 299] width 41 height 10
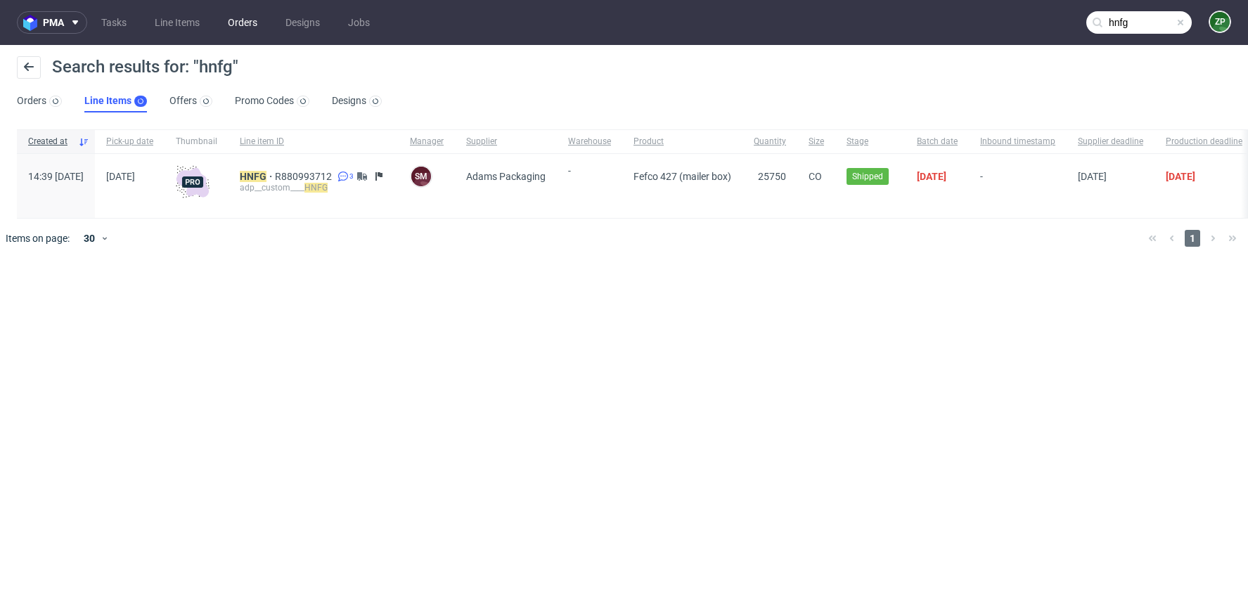
click at [256, 21] on link "Orders" at bounding box center [242, 22] width 46 height 23
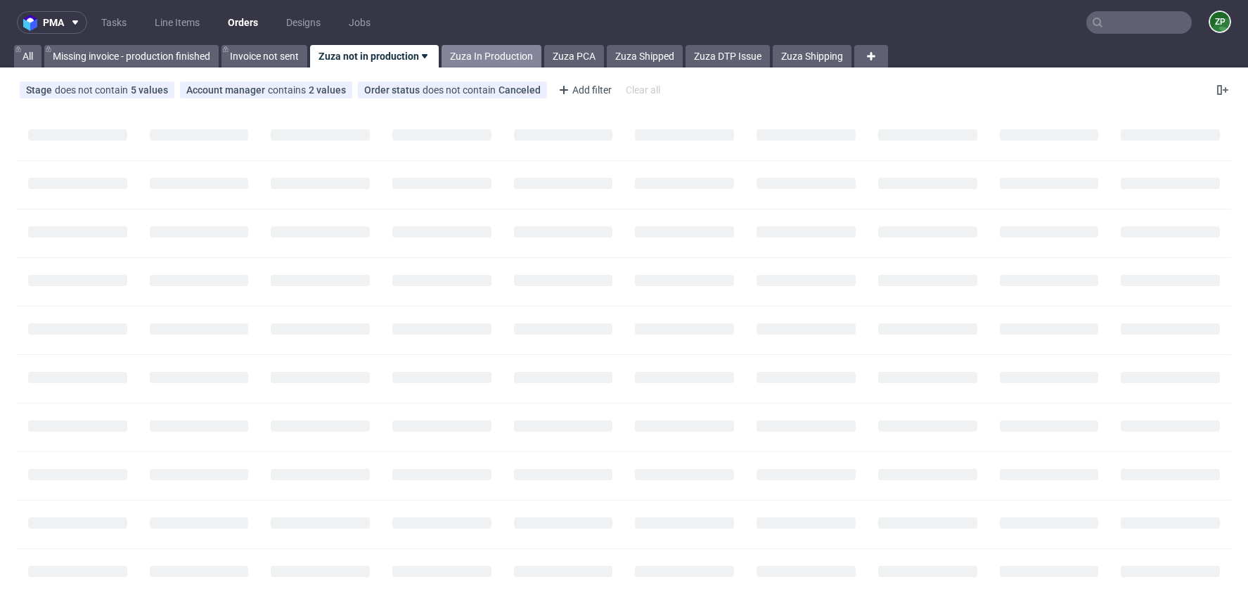
click at [515, 53] on link "Zuza In Production" at bounding box center [492, 56] width 100 height 23
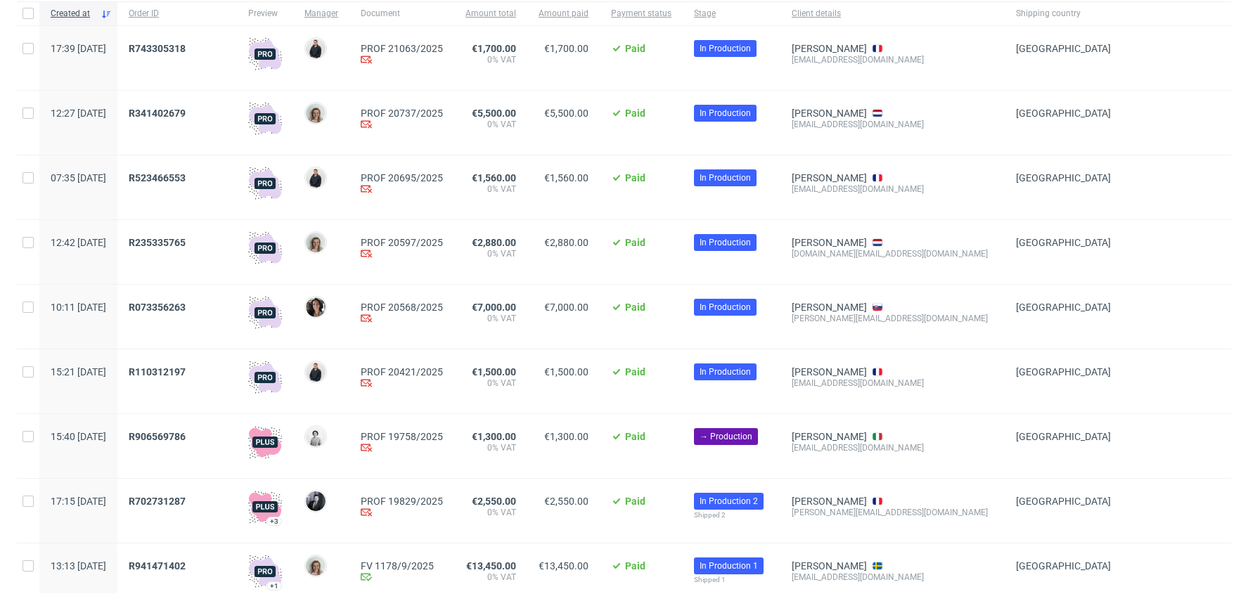
scroll to position [113, 0]
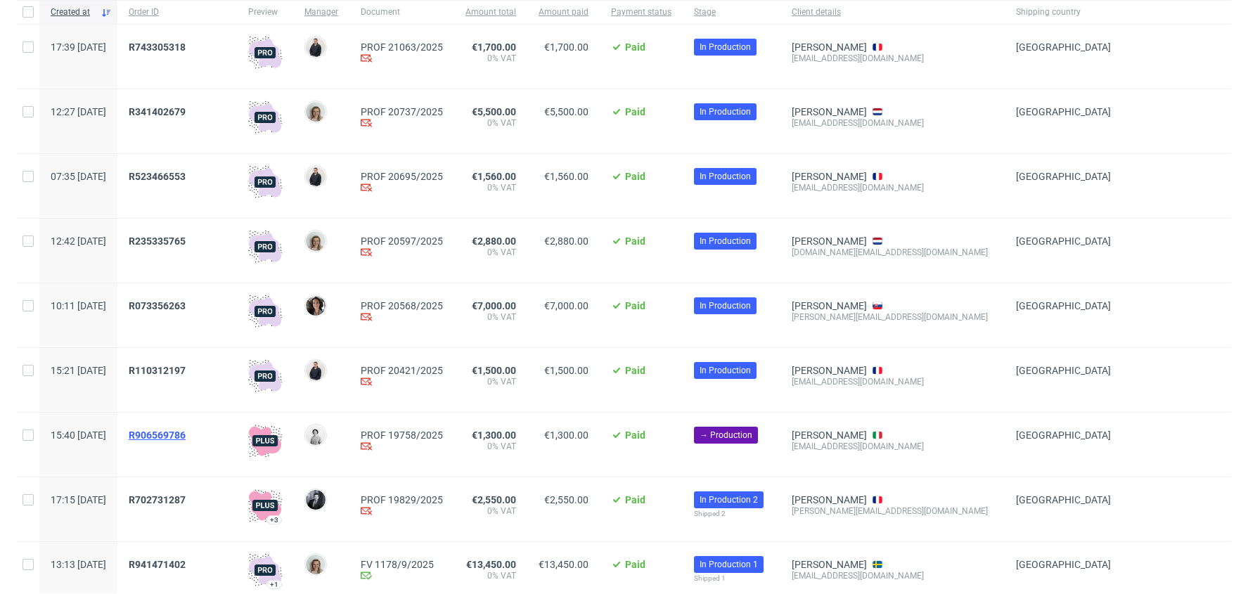
click at [186, 433] on span "R906569786" at bounding box center [157, 435] width 57 height 11
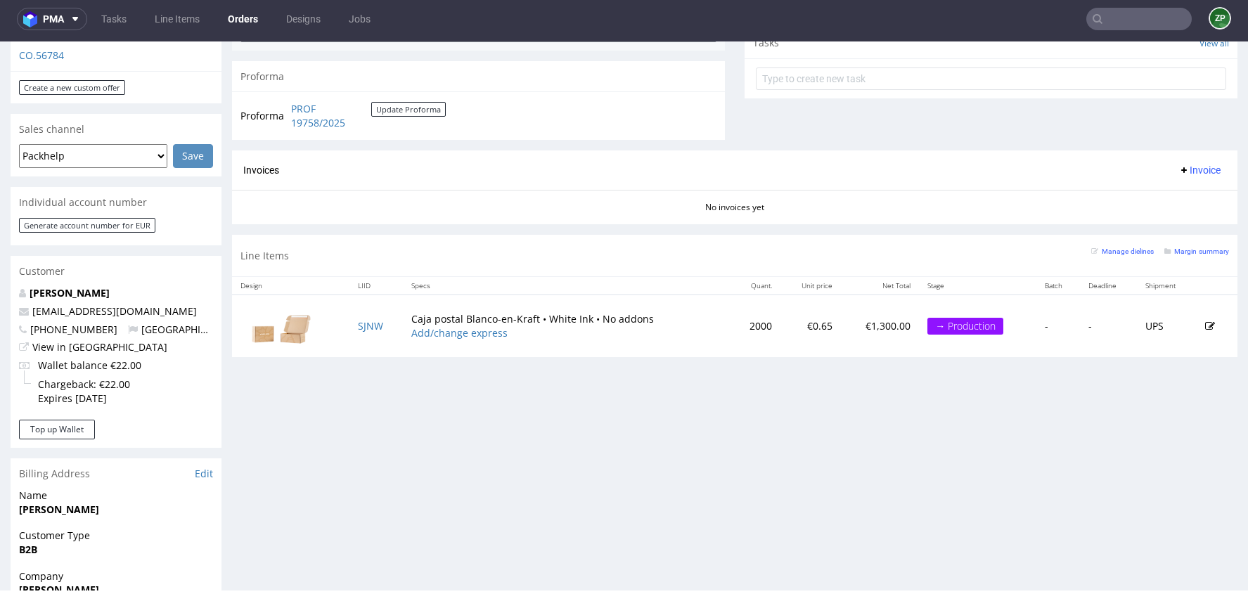
scroll to position [865, 0]
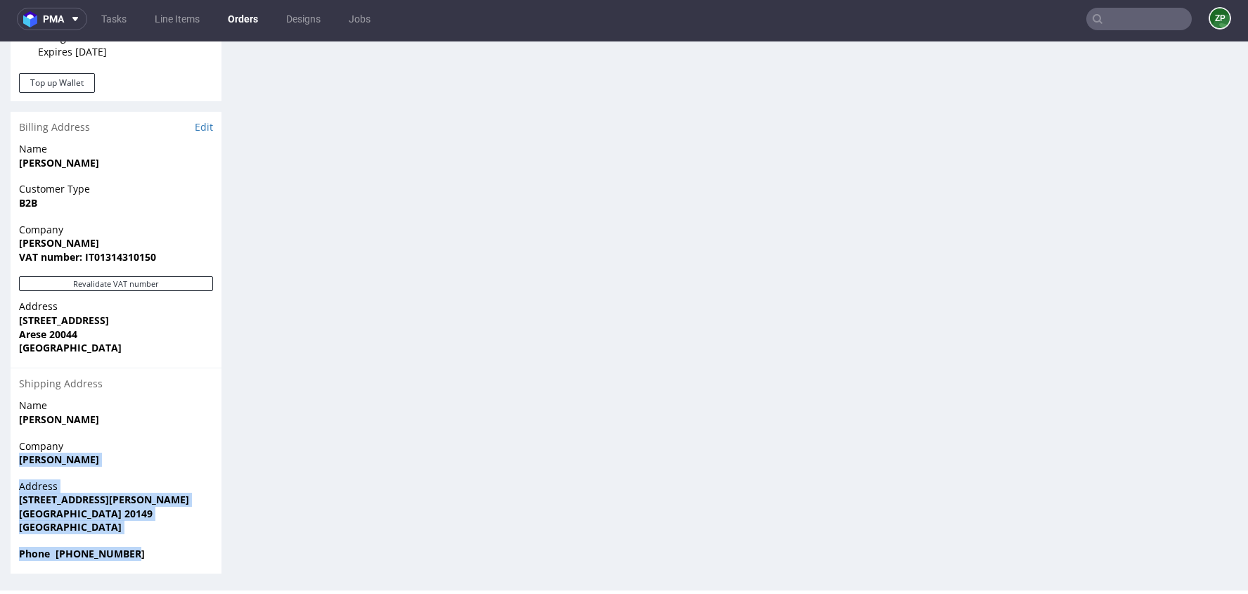
drag, startPoint x: 19, startPoint y: 458, endPoint x: 184, endPoint y: 567, distance: 197.9
click at [184, 567] on section "Billing Address Edit Name [PERSON_NAME] Customer Type B2B Company [PERSON_NAME]…" at bounding box center [116, 343] width 211 height 462
copy section "[PERSON_NAME] Address [STREET_ADDRESS][PERSON_NAME] Phone [PHONE_NUMBER]"
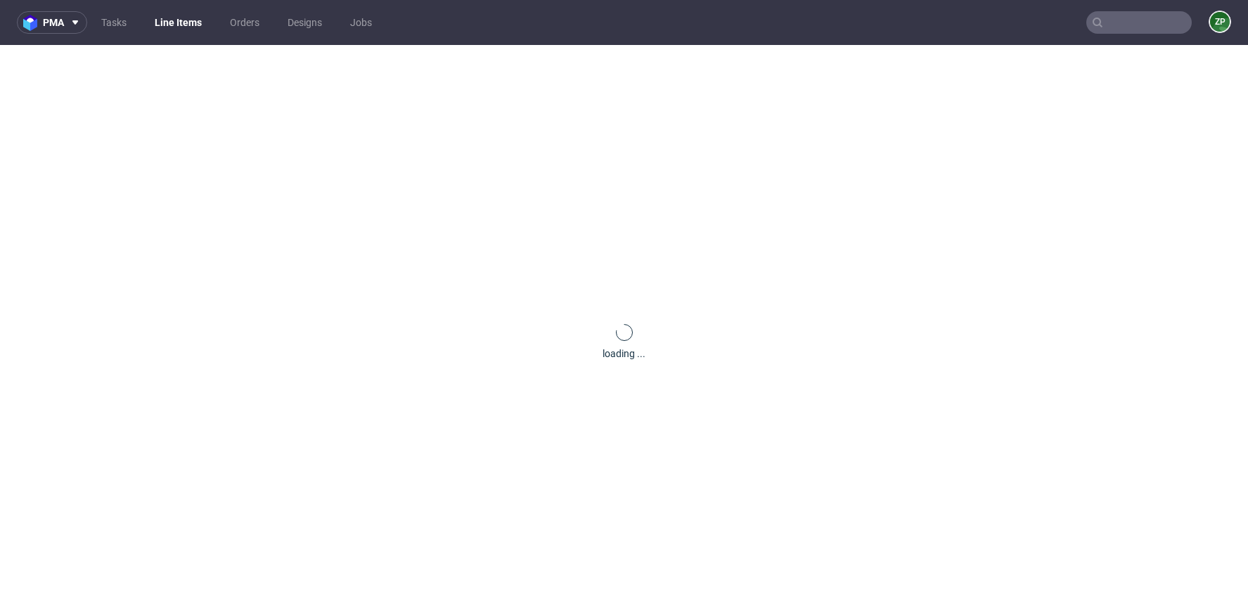
click at [1122, 27] on input "text" at bounding box center [1138, 22] width 105 height 23
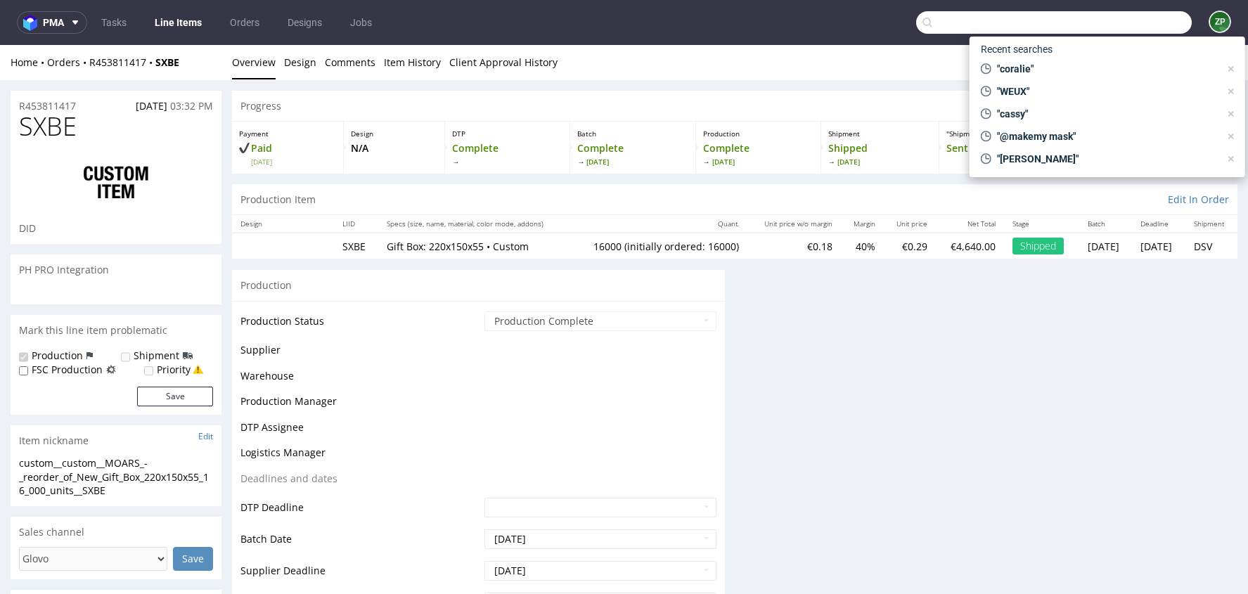
paste input "R404711311"
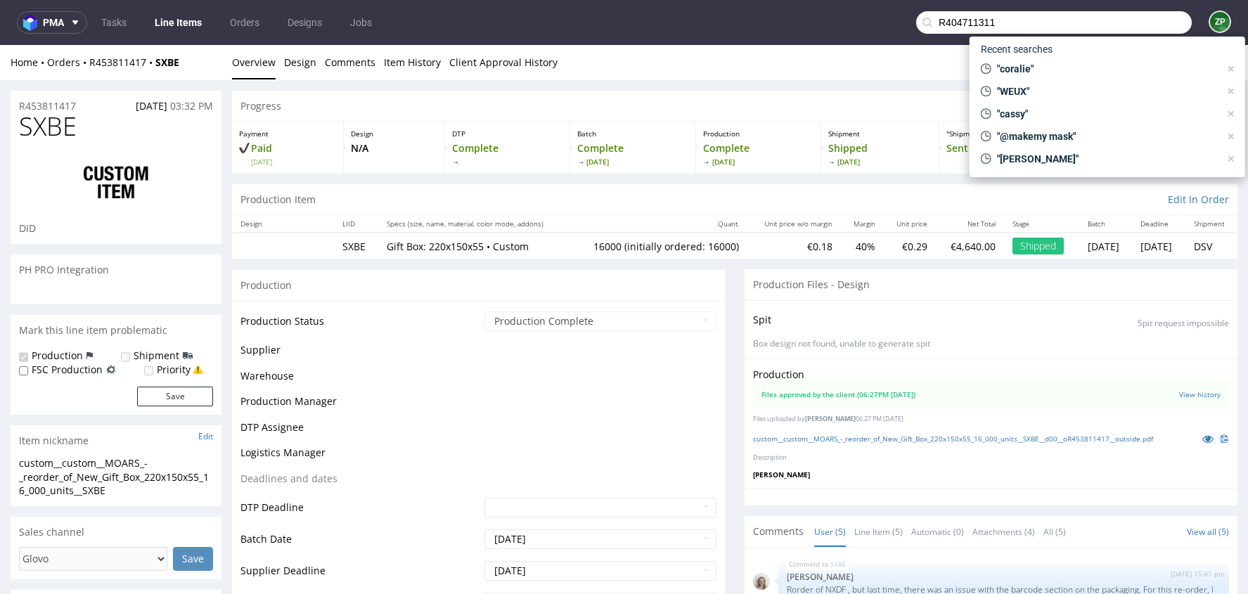
type input "R404711311"
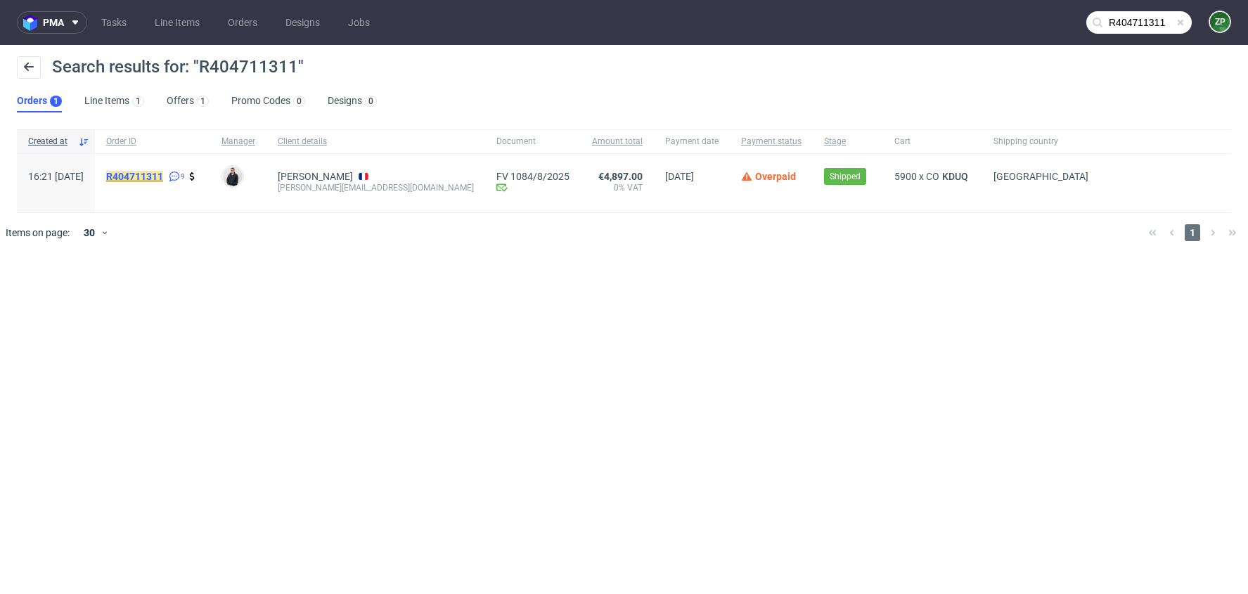
click at [163, 173] on mark "R404711311" at bounding box center [134, 176] width 57 height 11
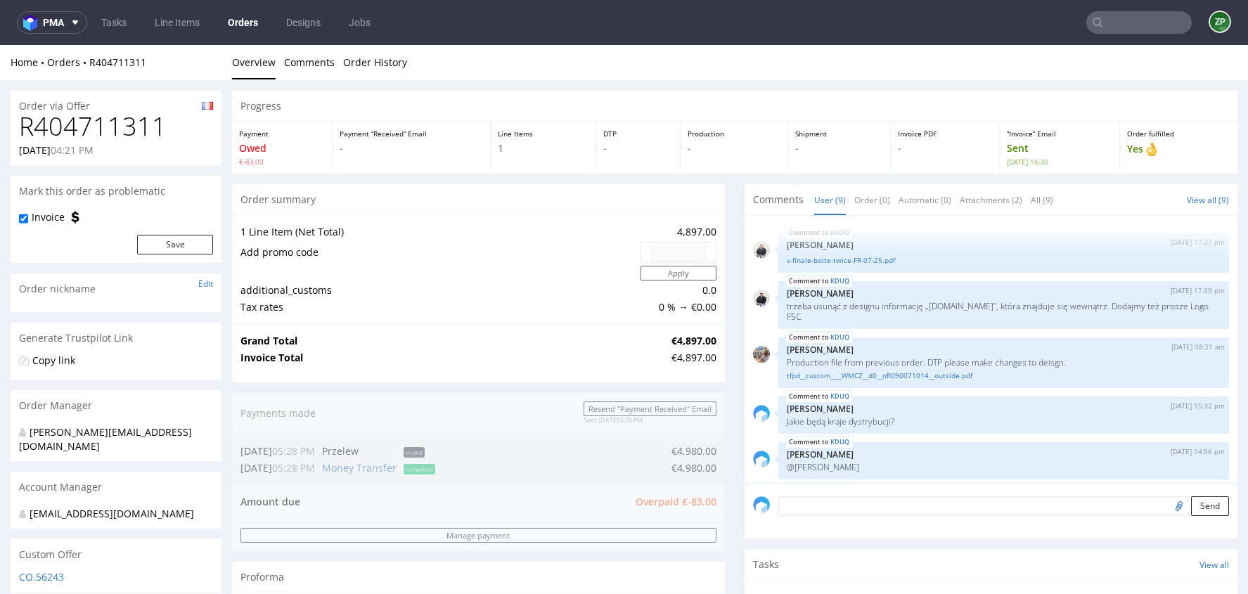
scroll to position [198, 0]
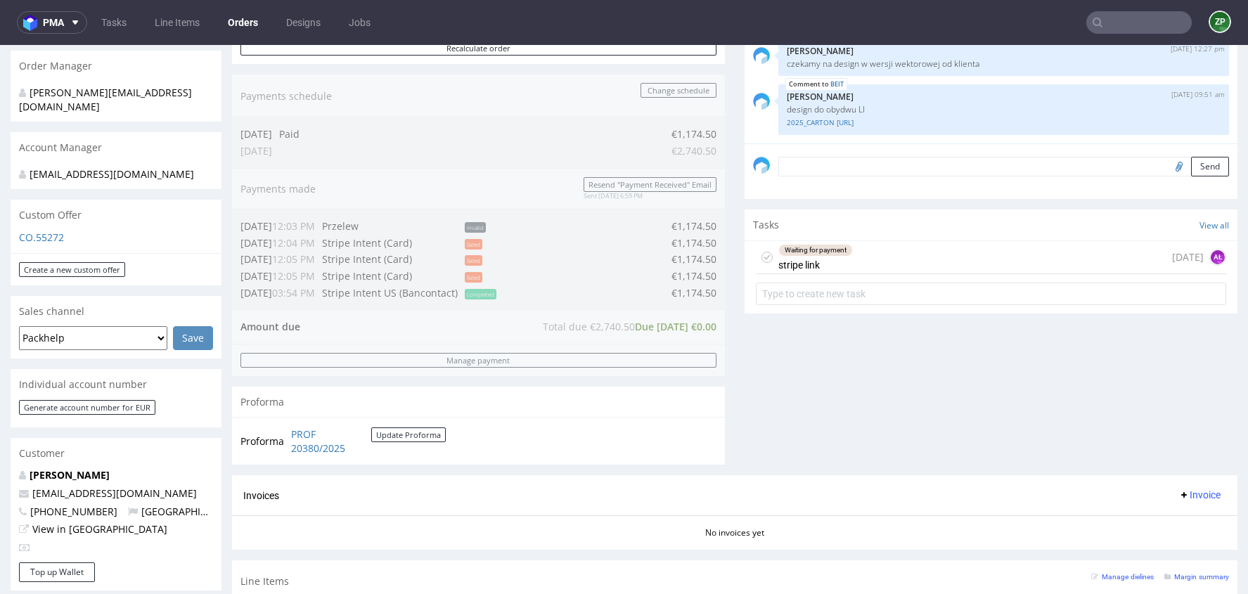
scroll to position [341, 0]
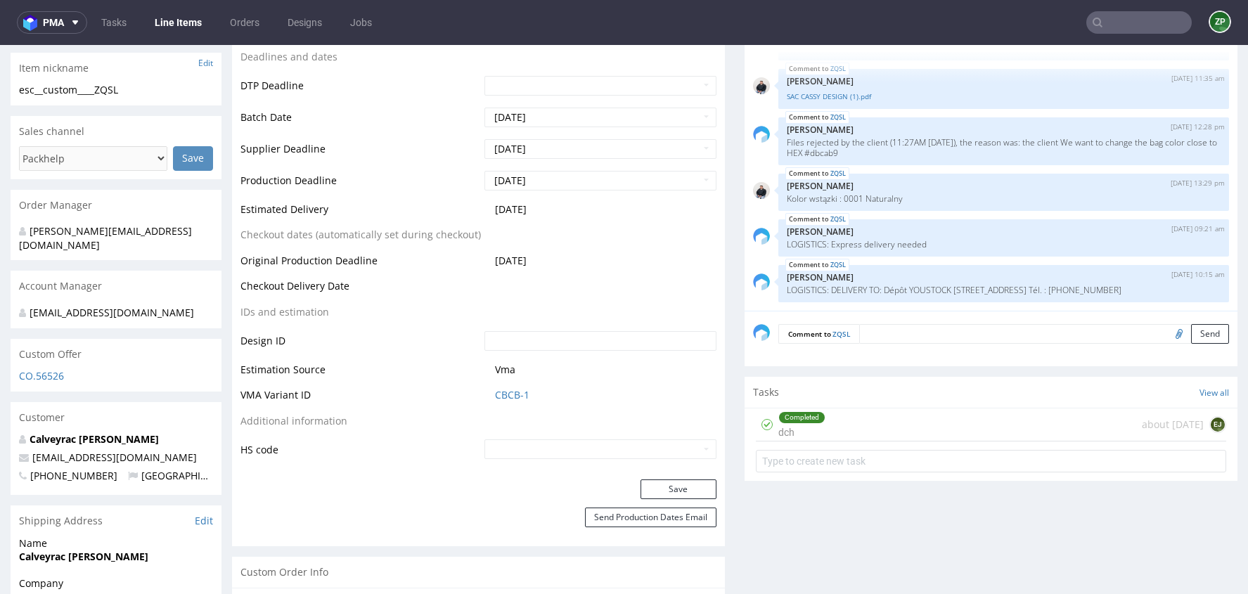
scroll to position [505, 0]
click at [241, 23] on link "Orders" at bounding box center [244, 22] width 46 height 23
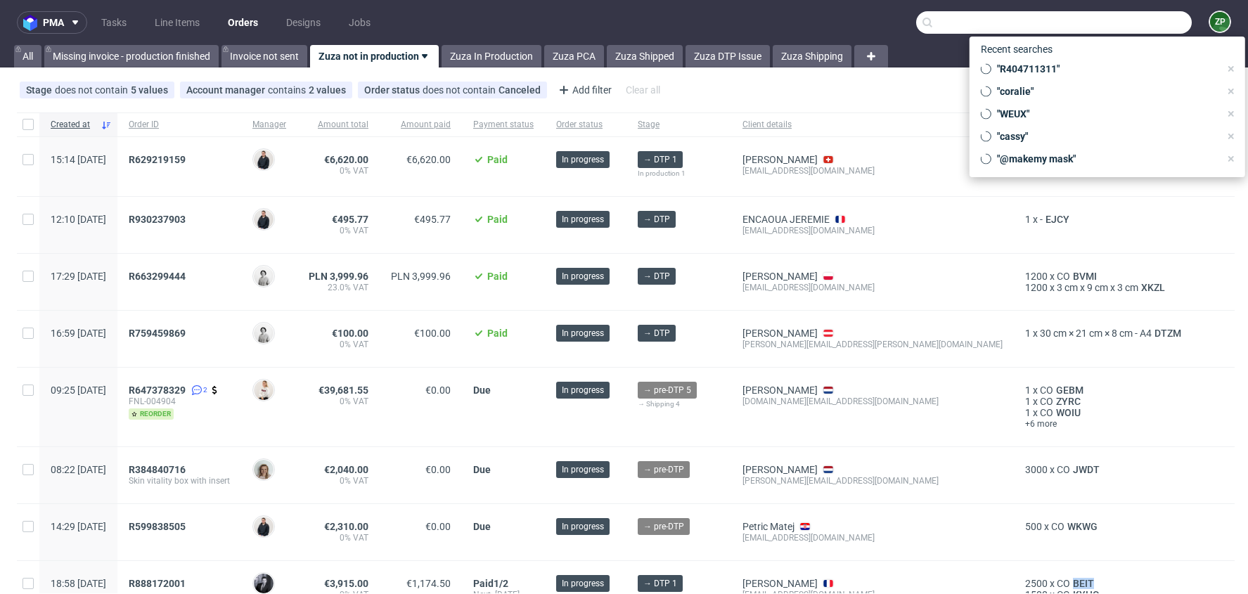
click at [1117, 30] on input "text" at bounding box center [1054, 22] width 276 height 23
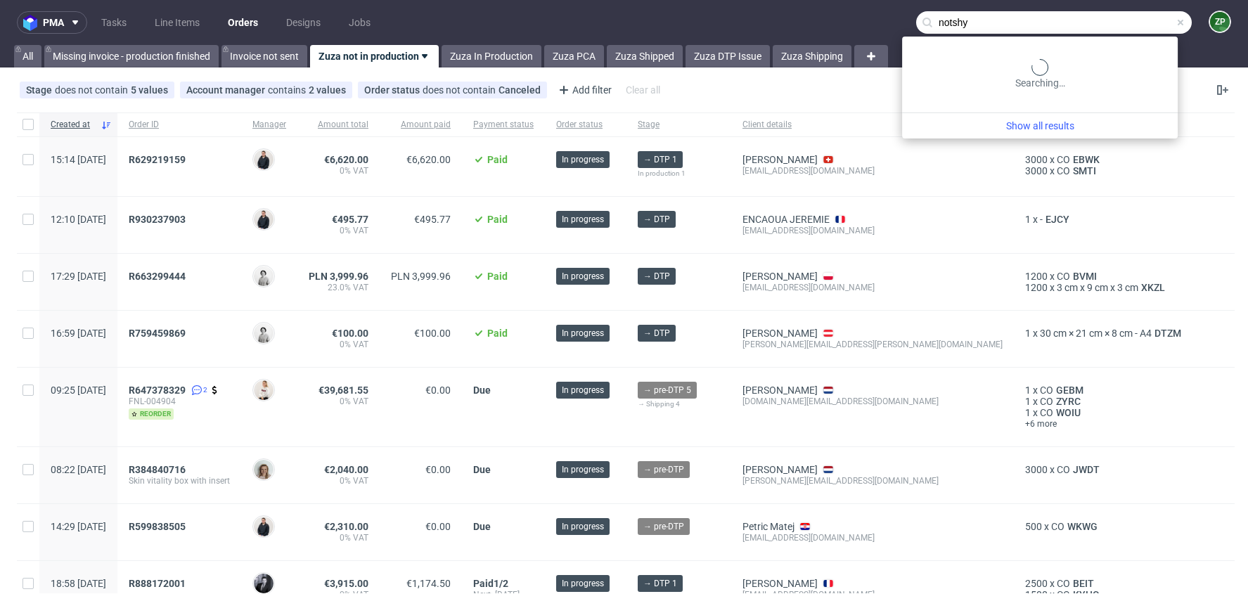
type input "notshy"
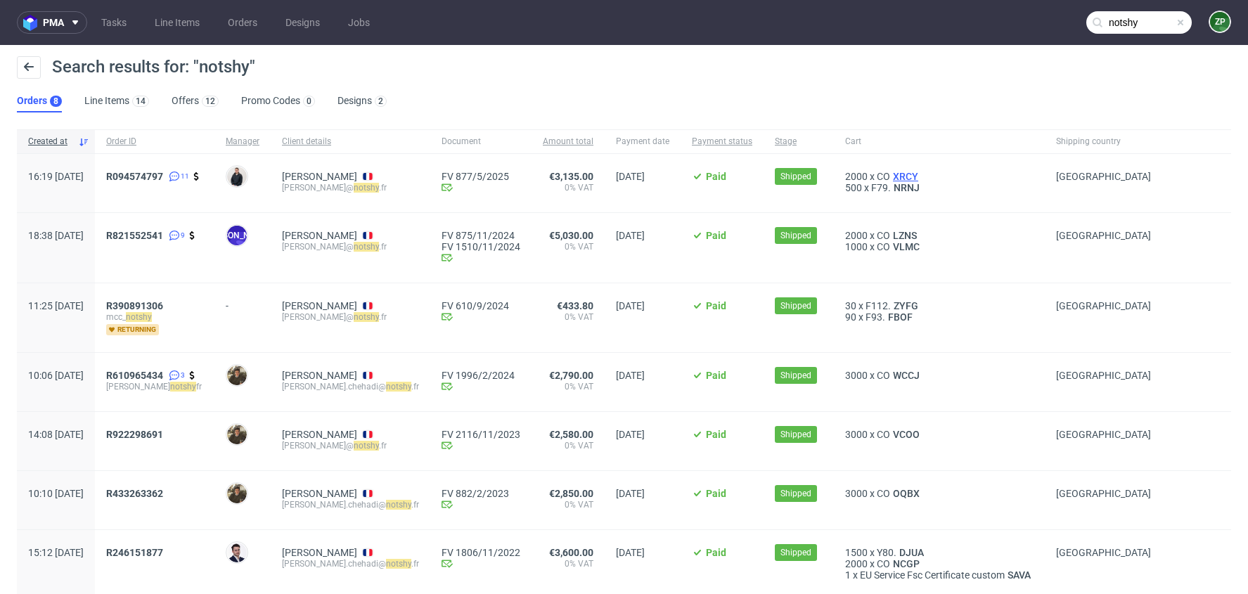
click at [910, 171] on span "XRCY" at bounding box center [905, 176] width 31 height 11
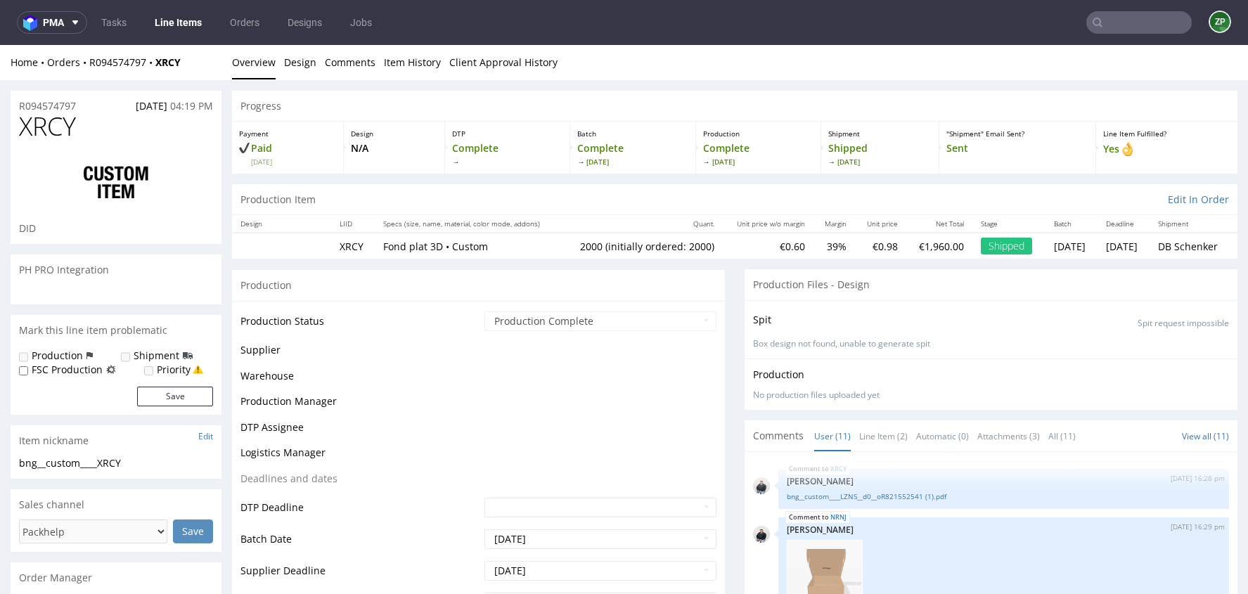
scroll to position [359, 0]
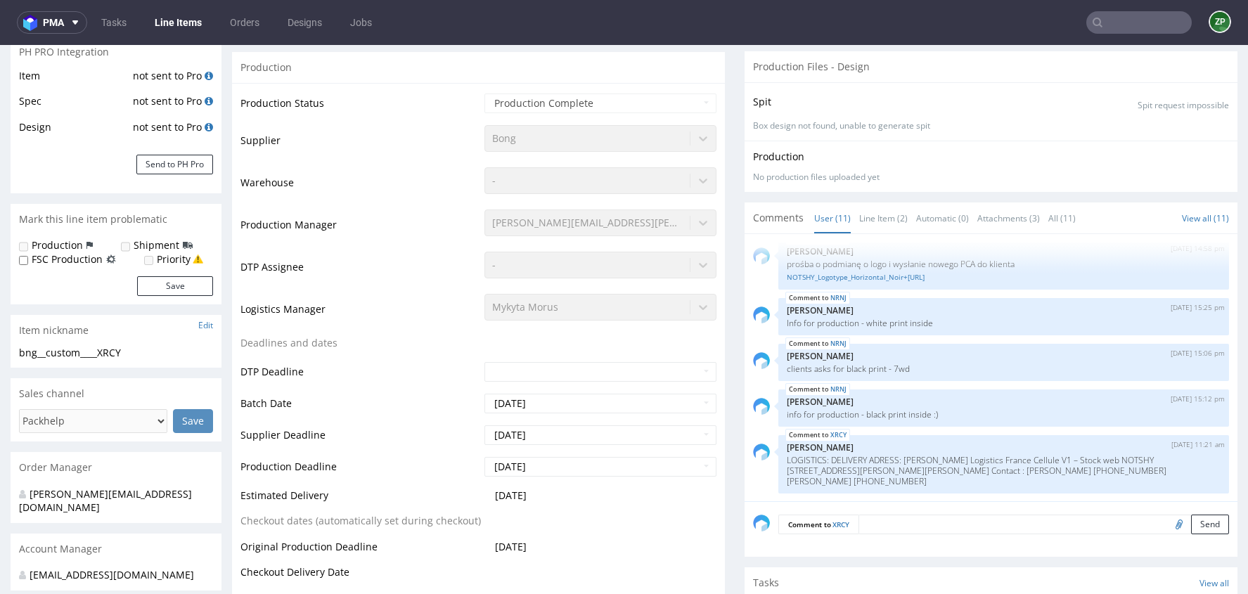
type input "2000"
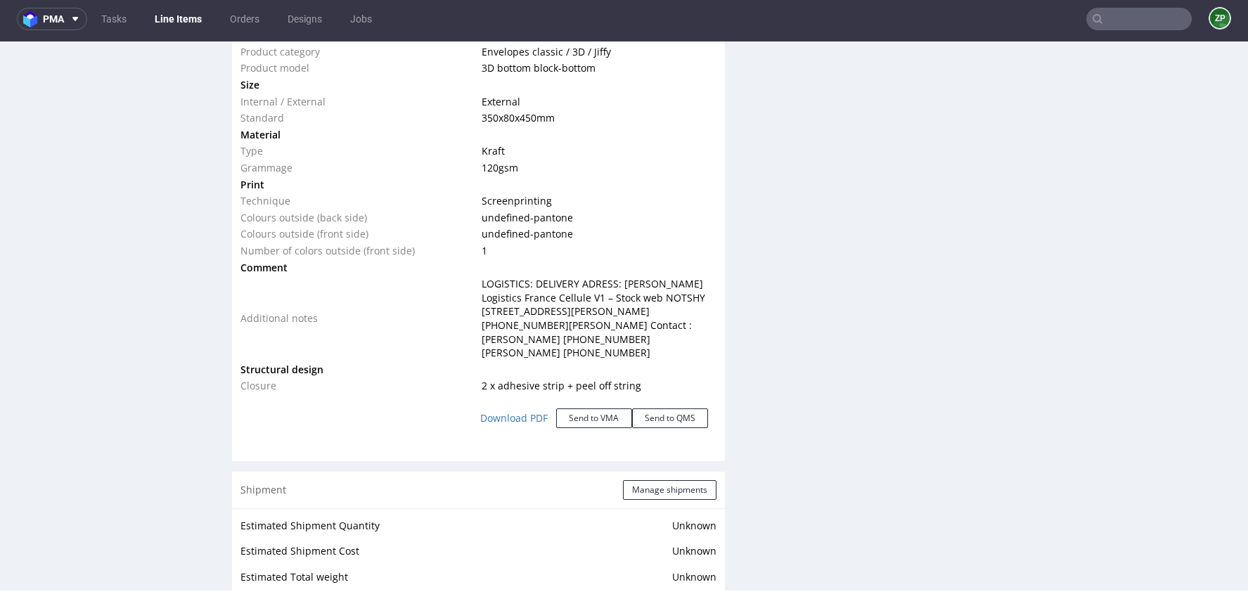
scroll to position [0, 0]
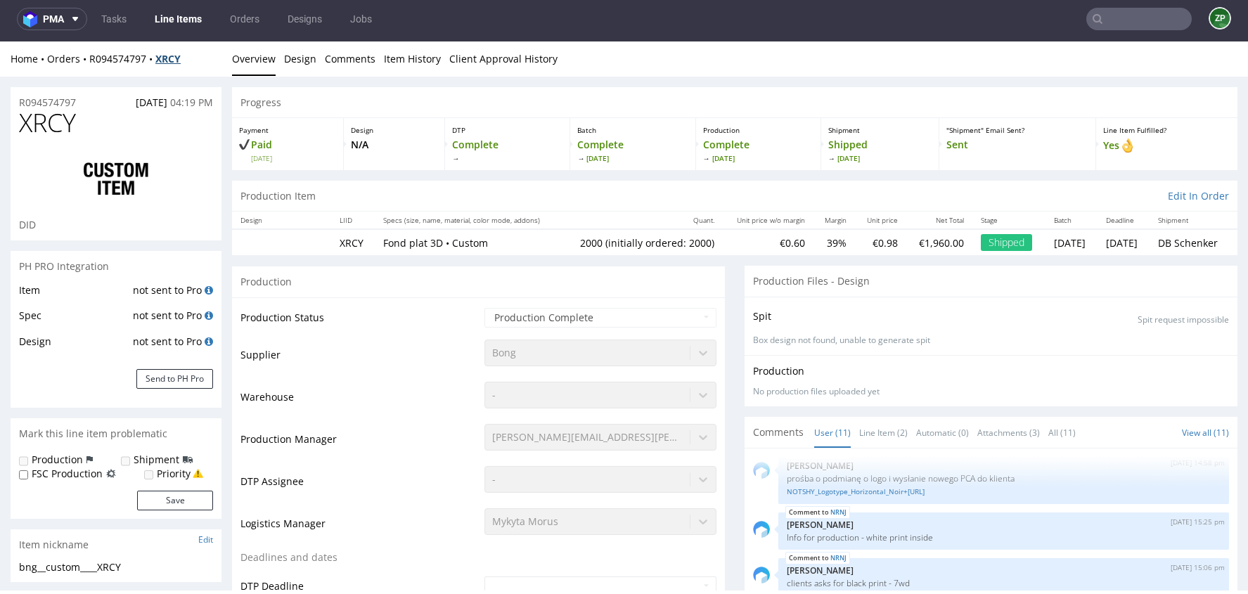
click at [166, 56] on strong "XRCY" at bounding box center [167, 58] width 25 height 13
copy strong "XRCY"
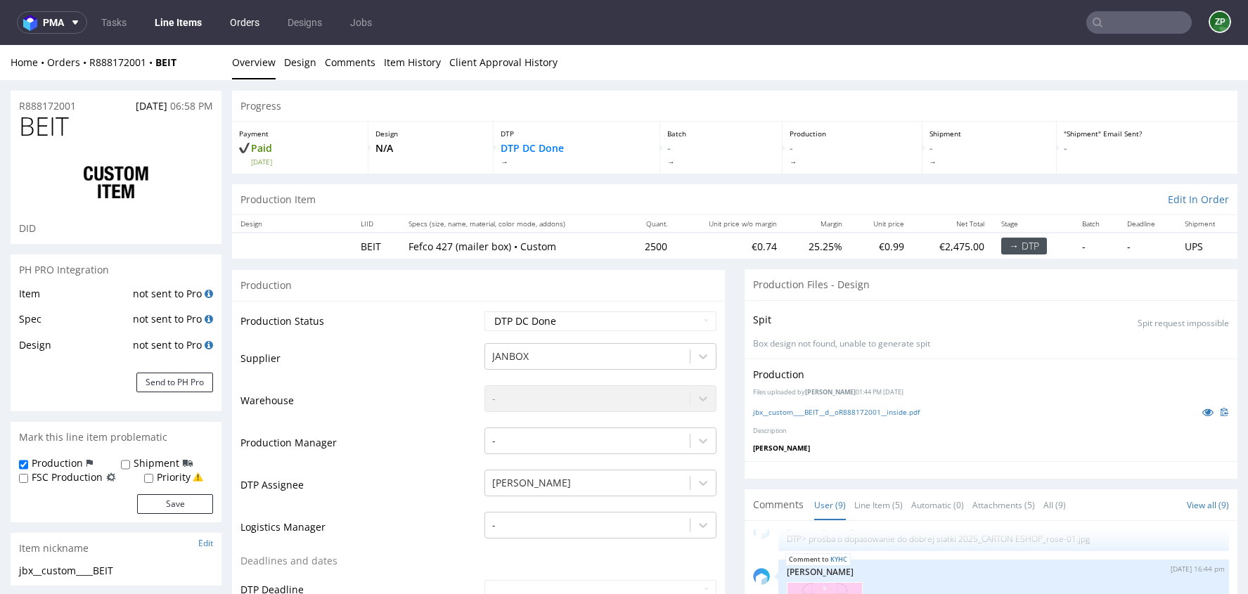
click at [253, 23] on link "Orders" at bounding box center [244, 22] width 46 height 23
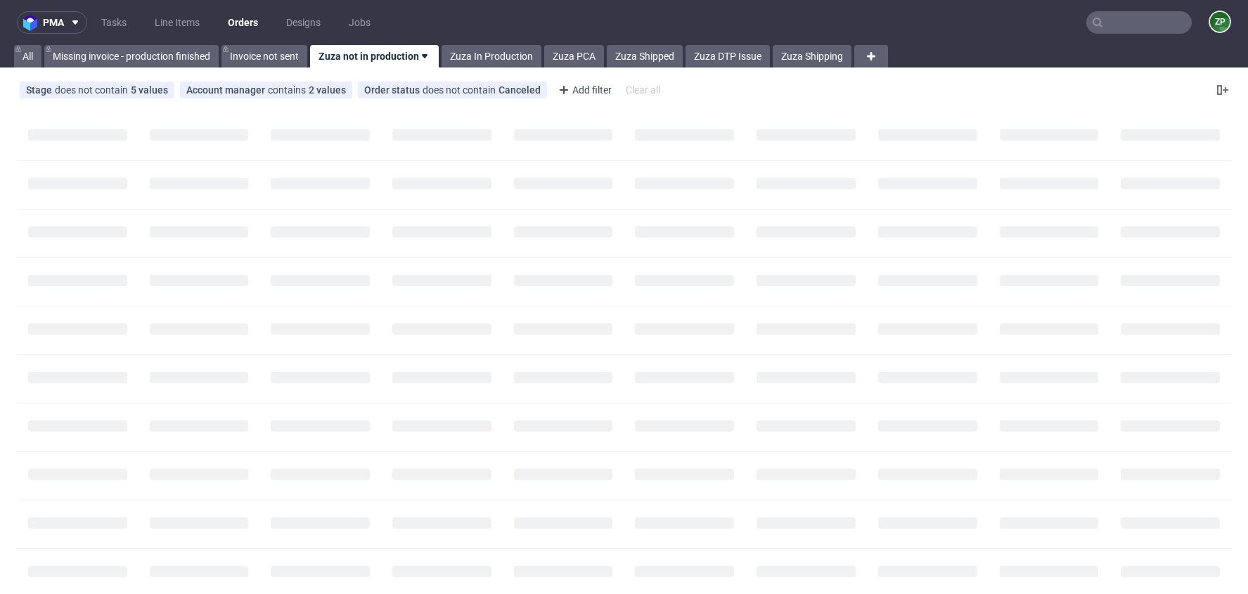
click at [1155, 20] on input "text" at bounding box center [1138, 22] width 105 height 23
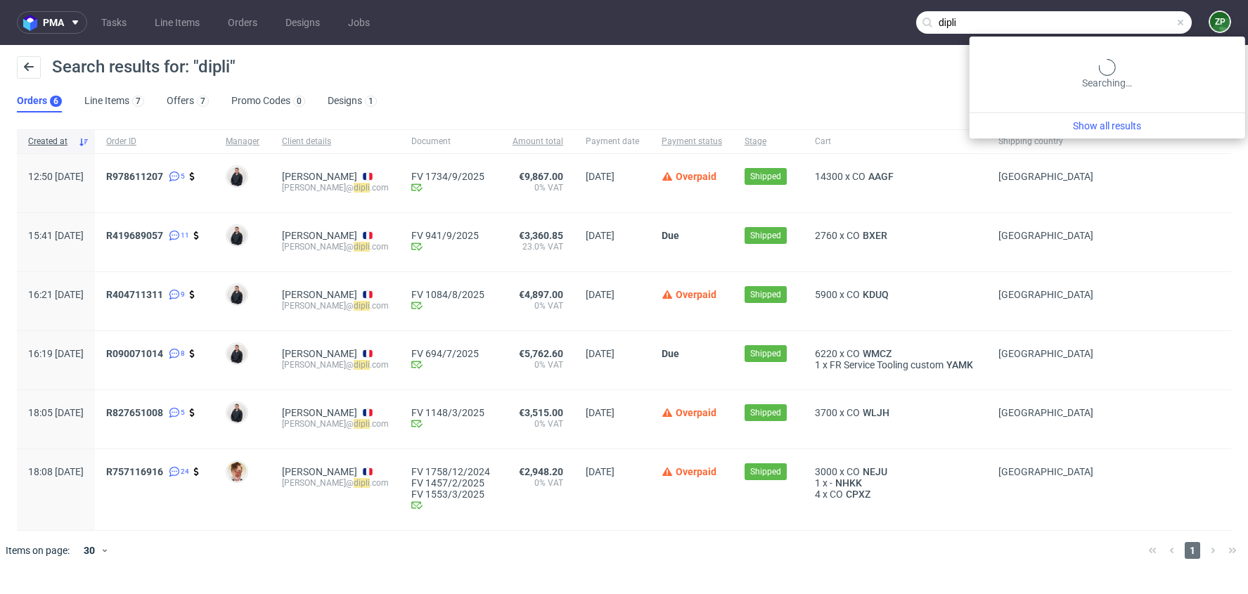
click at [1117, 30] on input "dipli" at bounding box center [1054, 22] width 276 height 23
paste input "R404711311"
type input "R404711311"
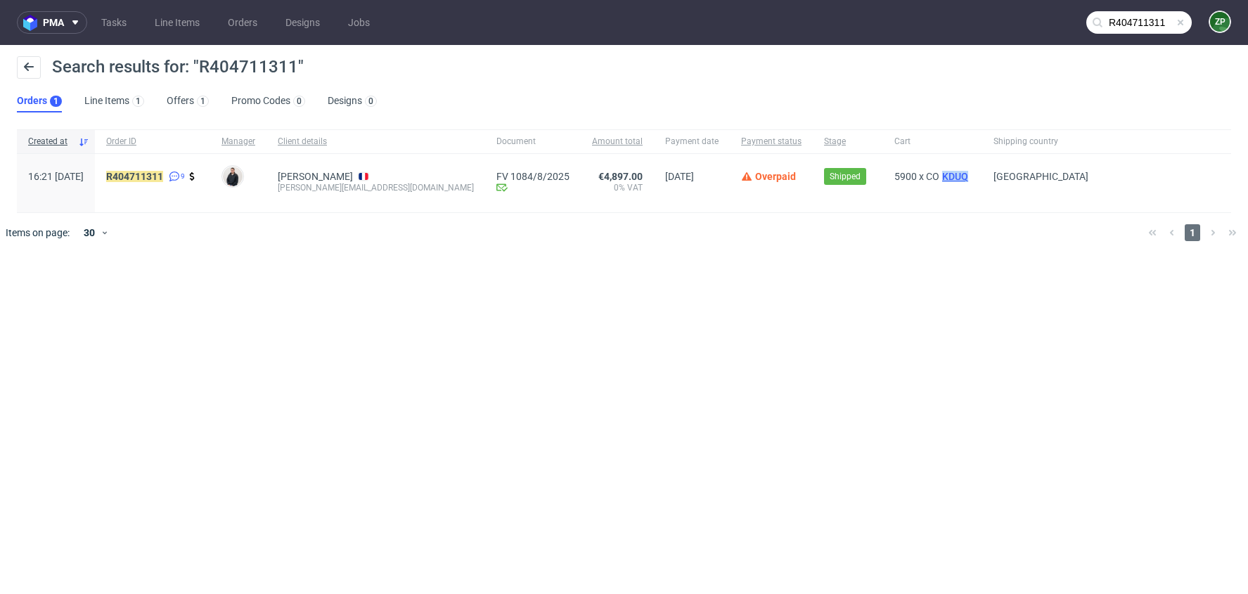
click at [939, 174] on span "KDUQ" at bounding box center [955, 176] width 32 height 11
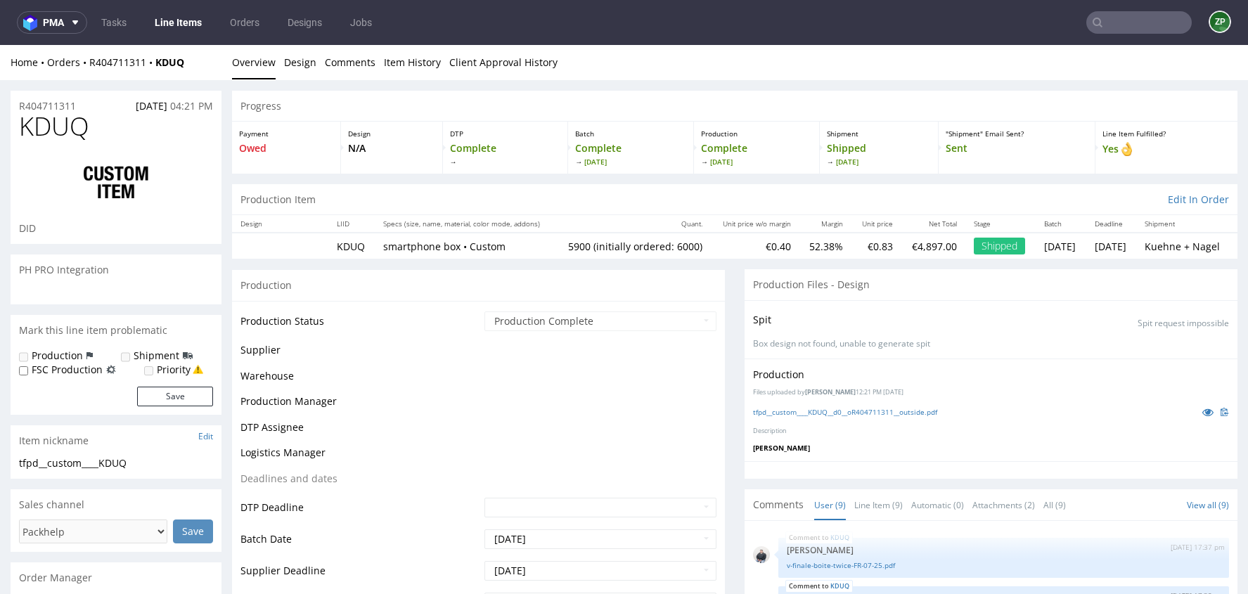
scroll to position [198, 0]
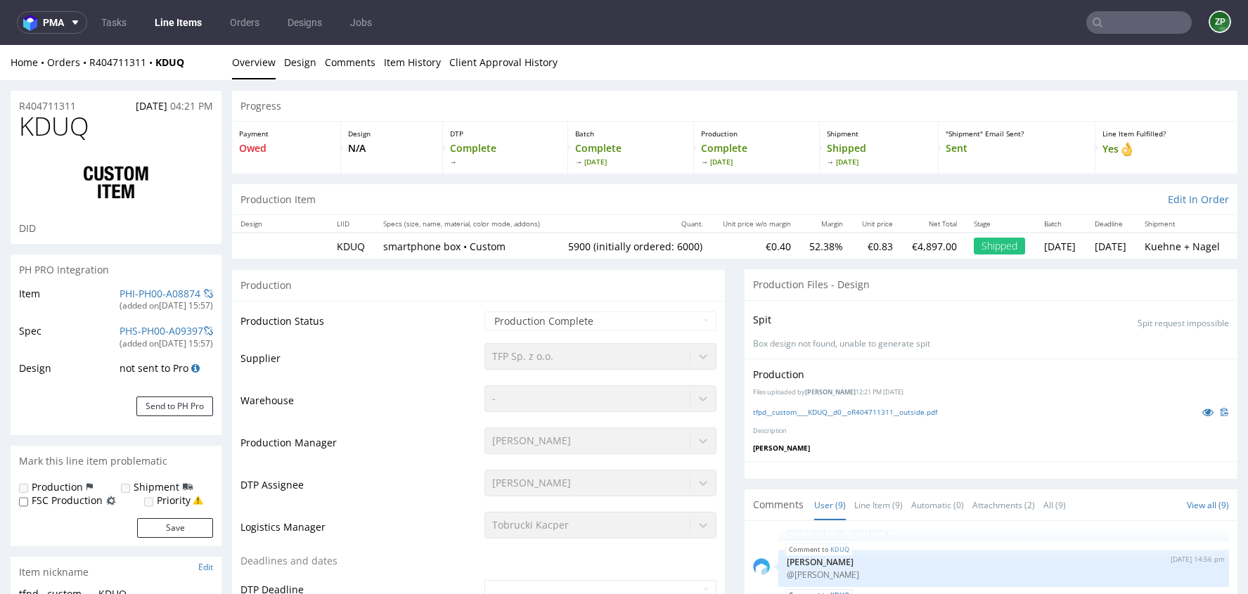
select select "in_progress"
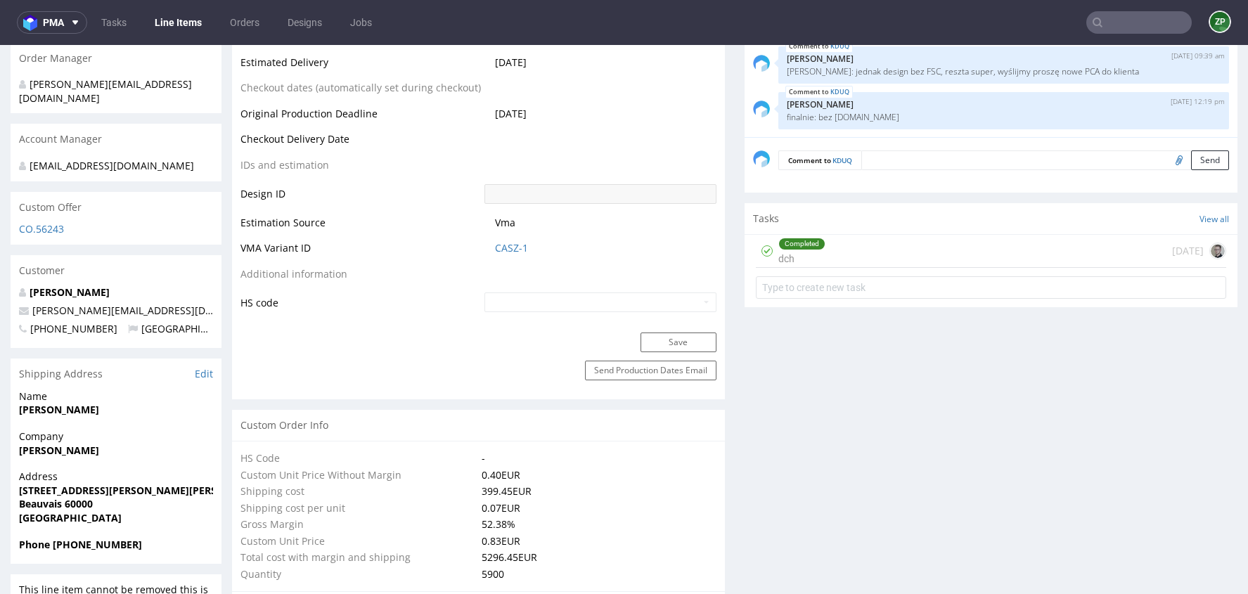
scroll to position [437, 0]
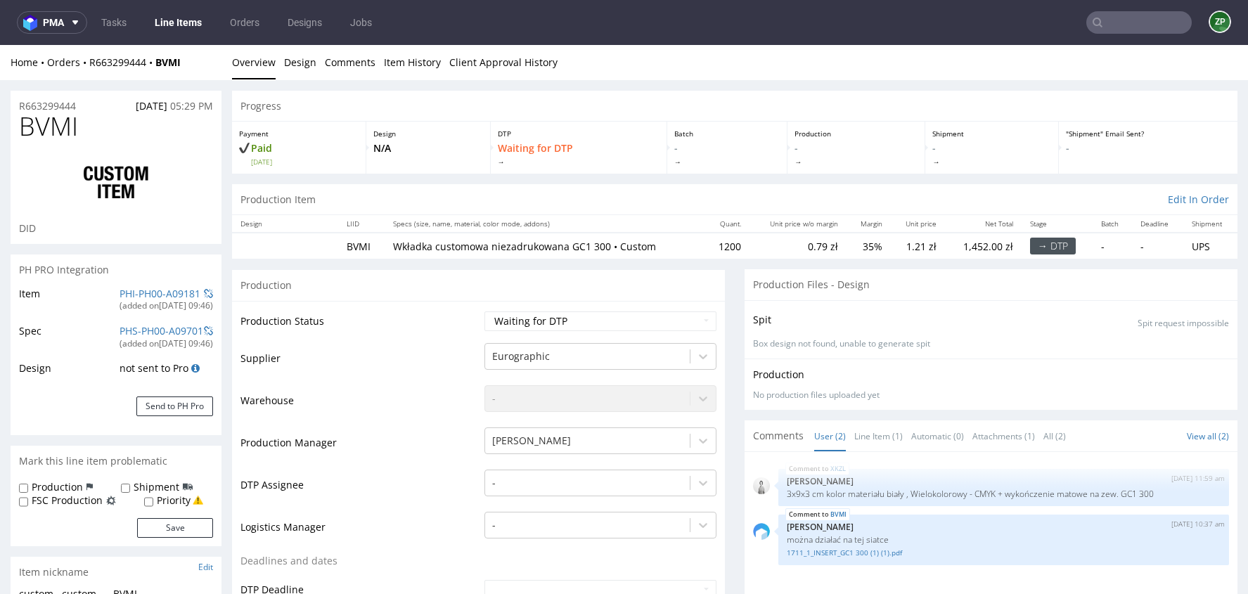
scroll to position [7, 0]
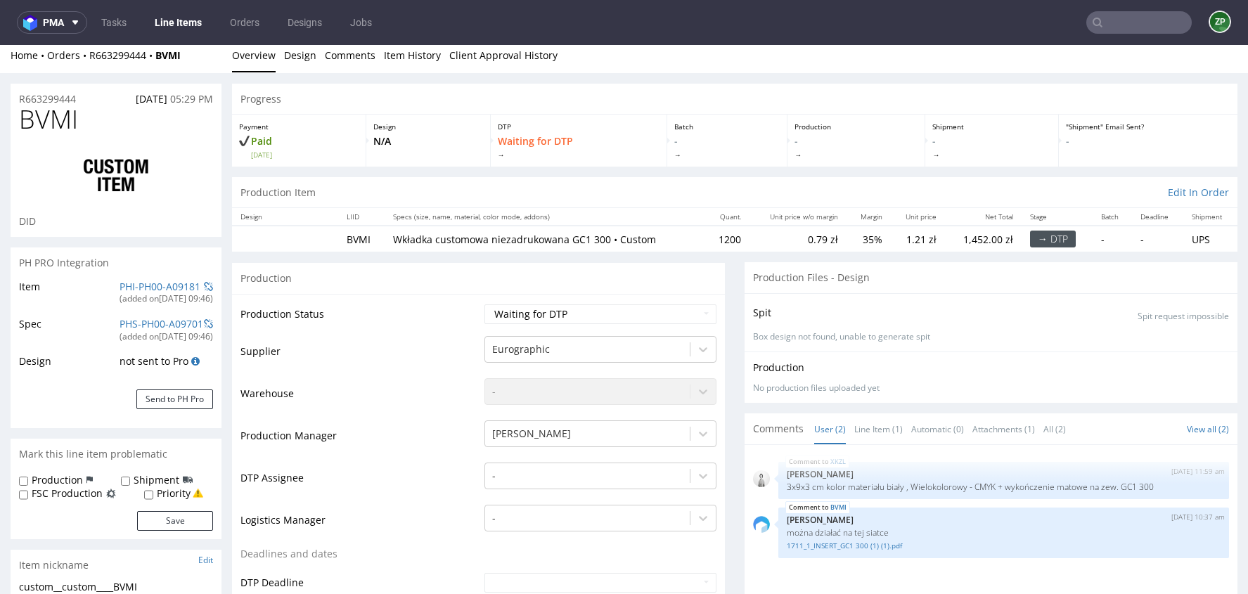
click at [1129, 18] on input "text" at bounding box center [1138, 22] width 105 height 23
type input "s"
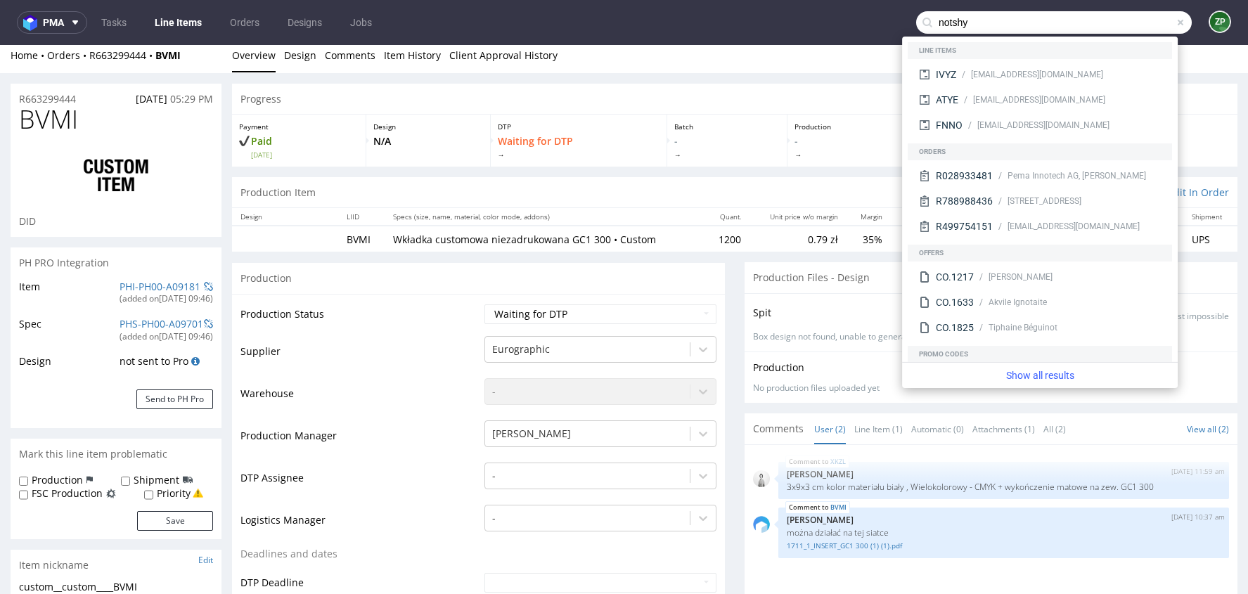
type input "notshy"
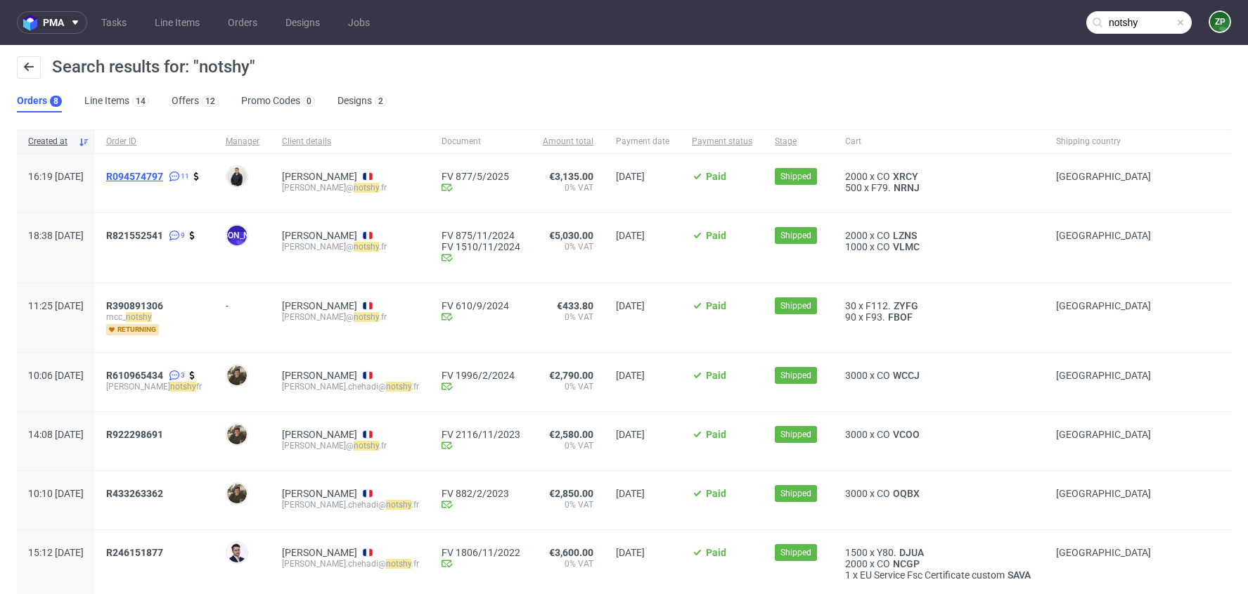
click at [163, 176] on span "R094574797" at bounding box center [134, 176] width 57 height 11
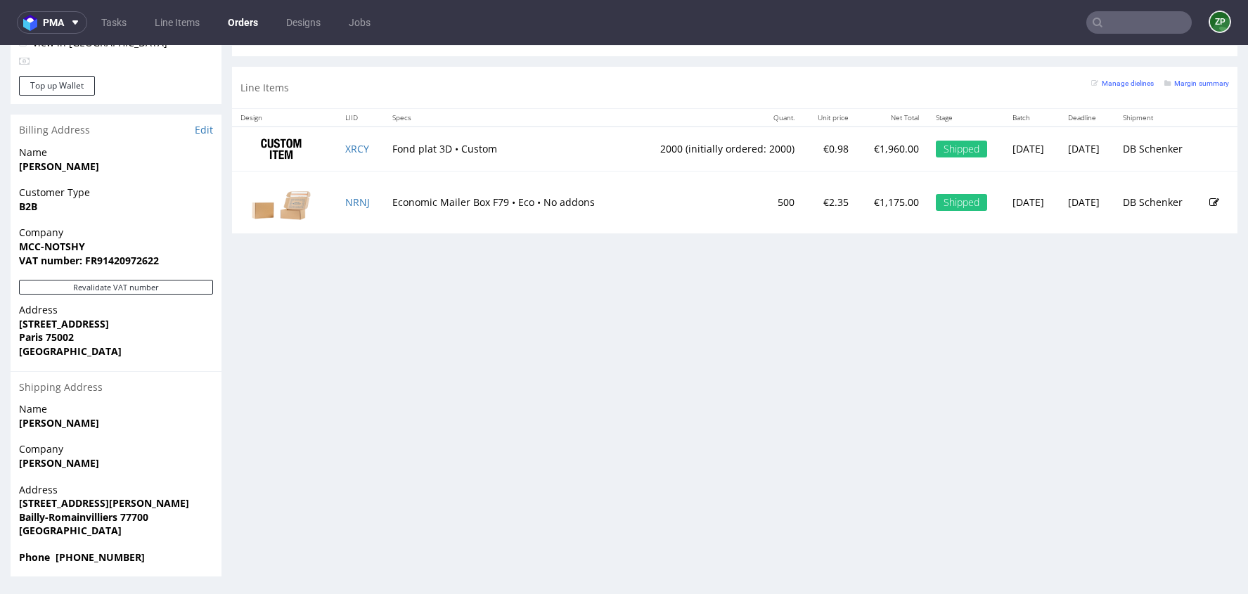
scroll to position [742, 0]
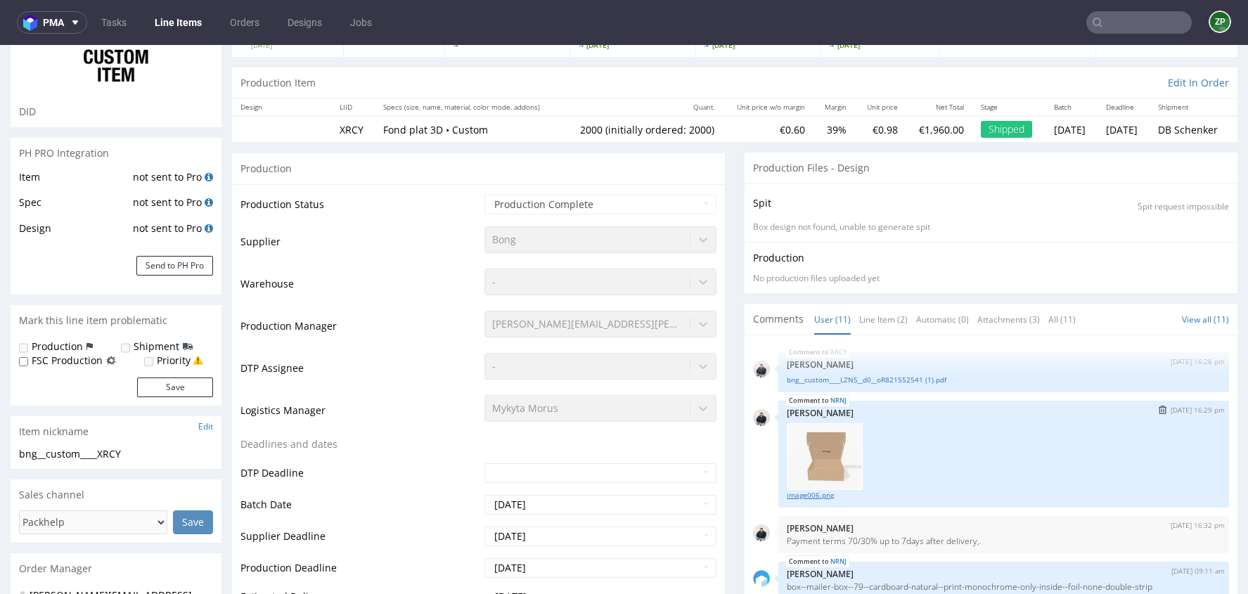
scroll to position [93, 0]
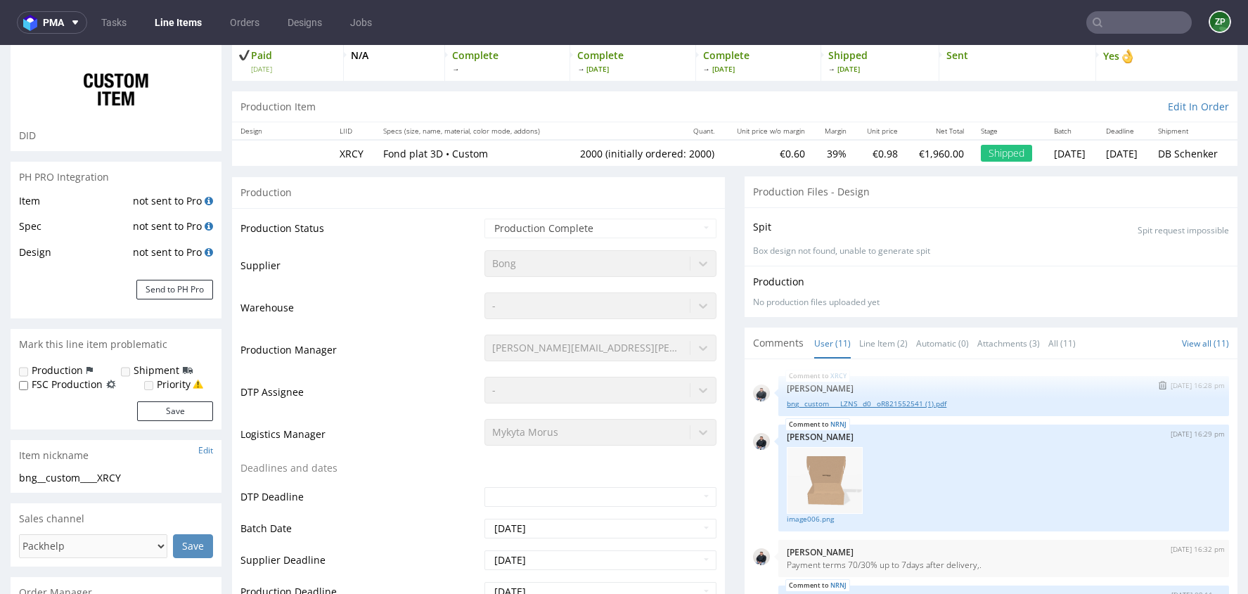
click at [904, 399] on link "bng__custom____LZNS__d0__oR821552541 (1).pdf" at bounding box center [1004, 404] width 434 height 11
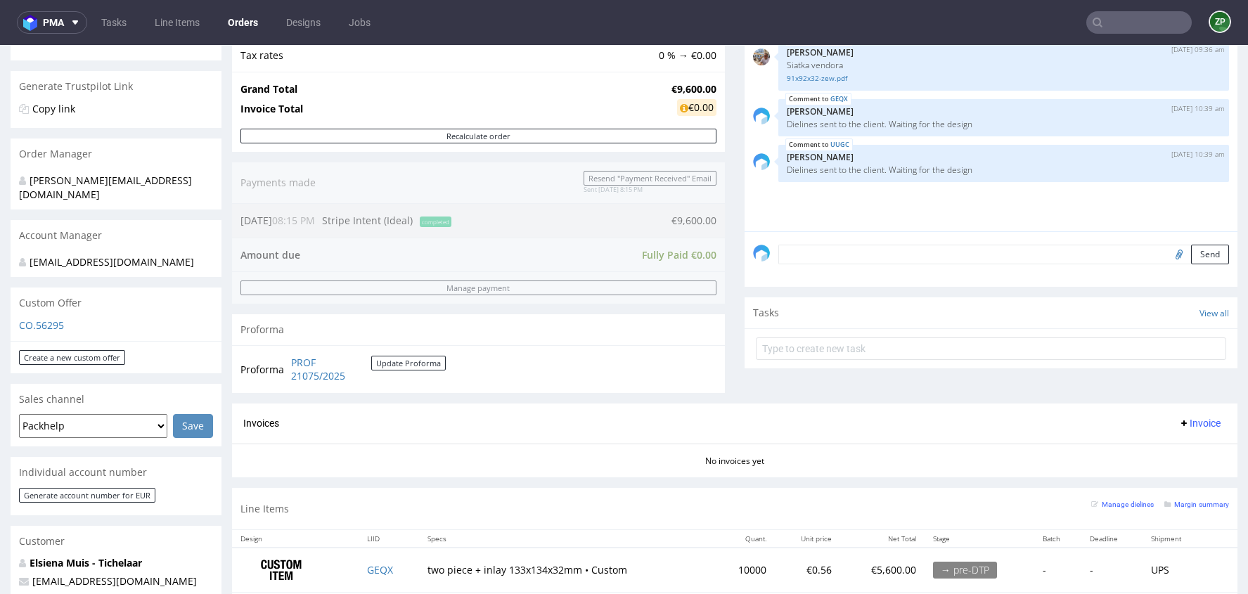
scroll to position [311, 0]
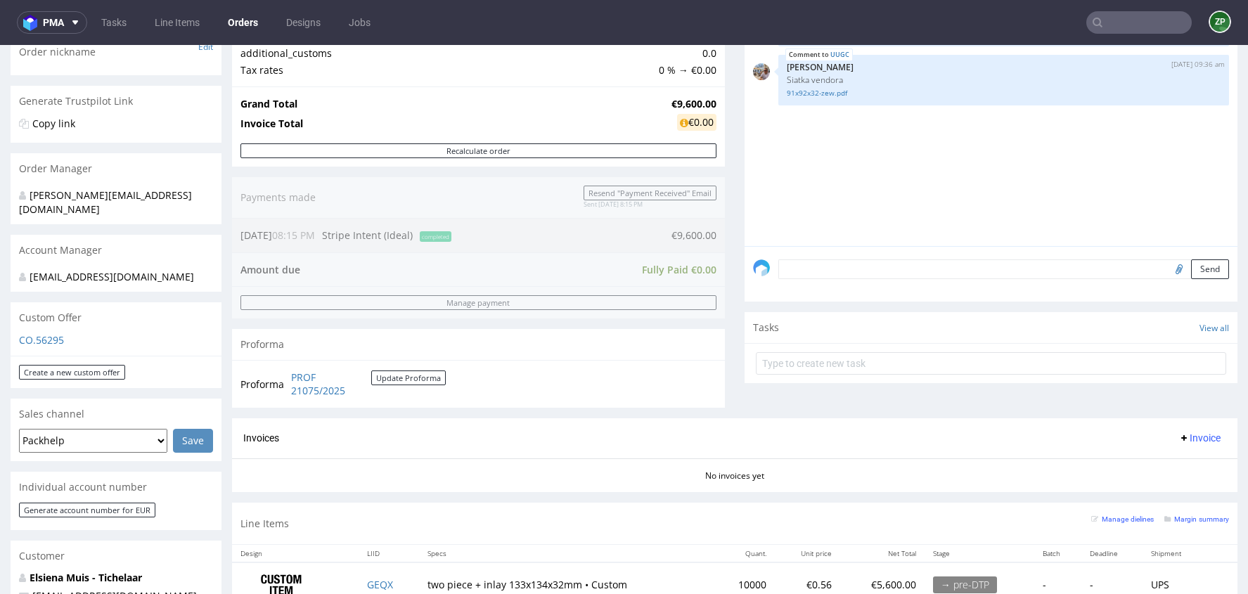
scroll to position [290, 0]
